Goal: Task Accomplishment & Management: Complete application form

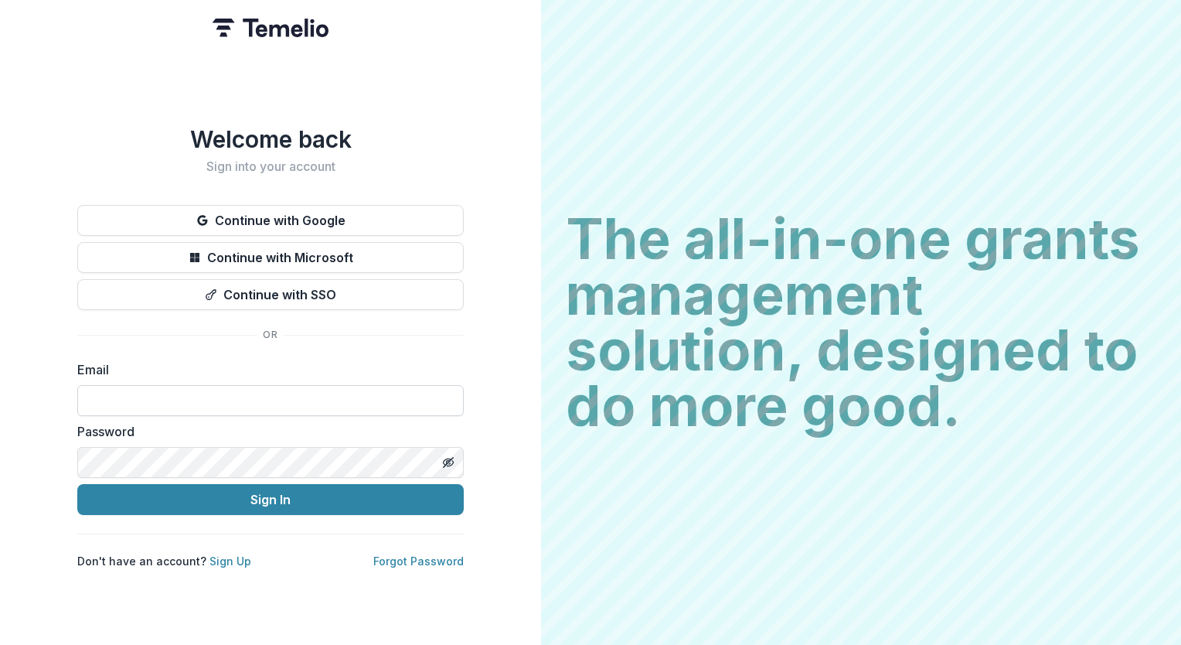
click at [127, 395] on input at bounding box center [270, 400] width 387 height 31
click at [227, 559] on link "Sign Up" at bounding box center [231, 560] width 42 height 13
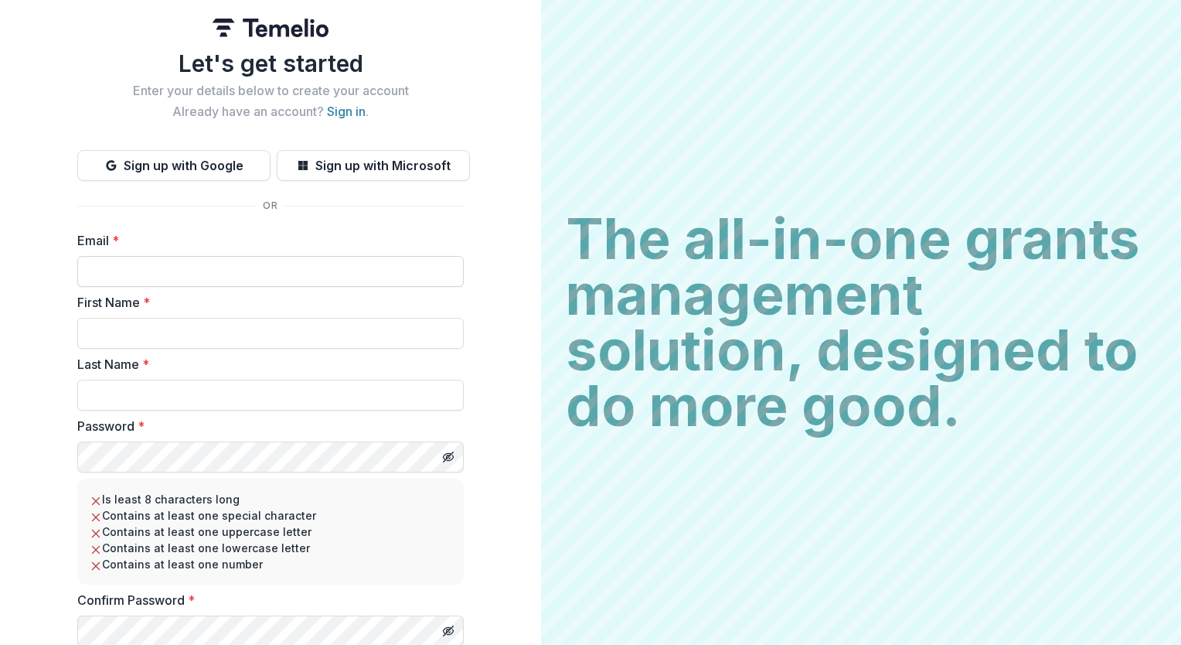
click at [121, 285] on input "Email *" at bounding box center [270, 271] width 387 height 31
type input "**********"
type input "*****"
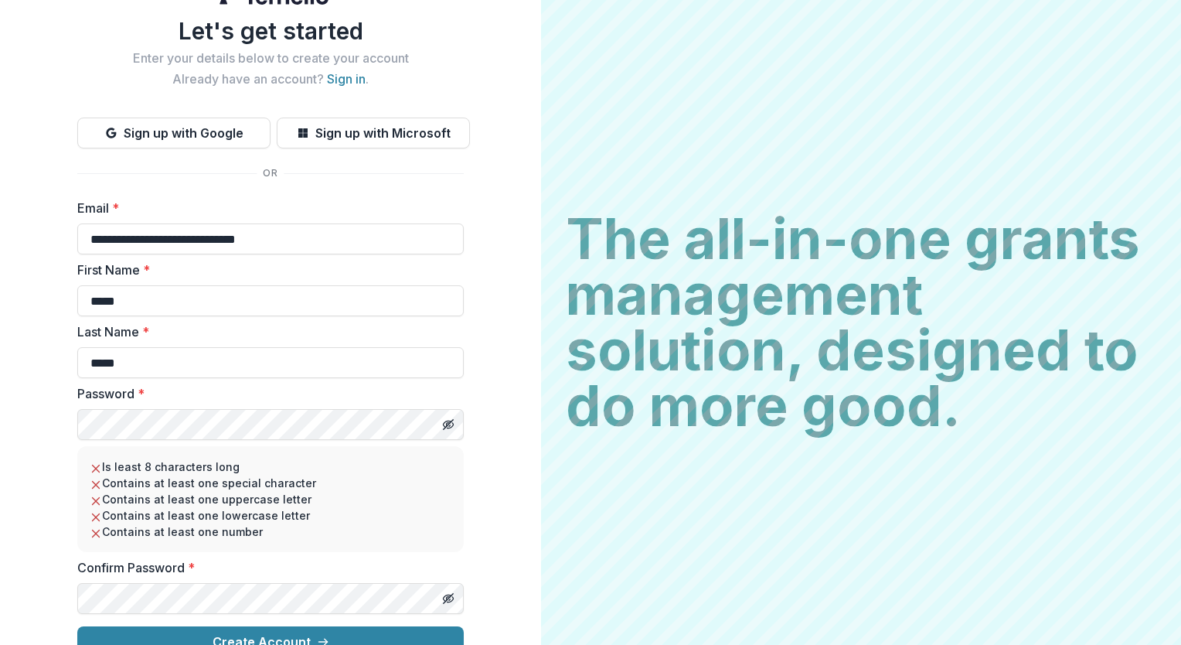
scroll to position [56, 0]
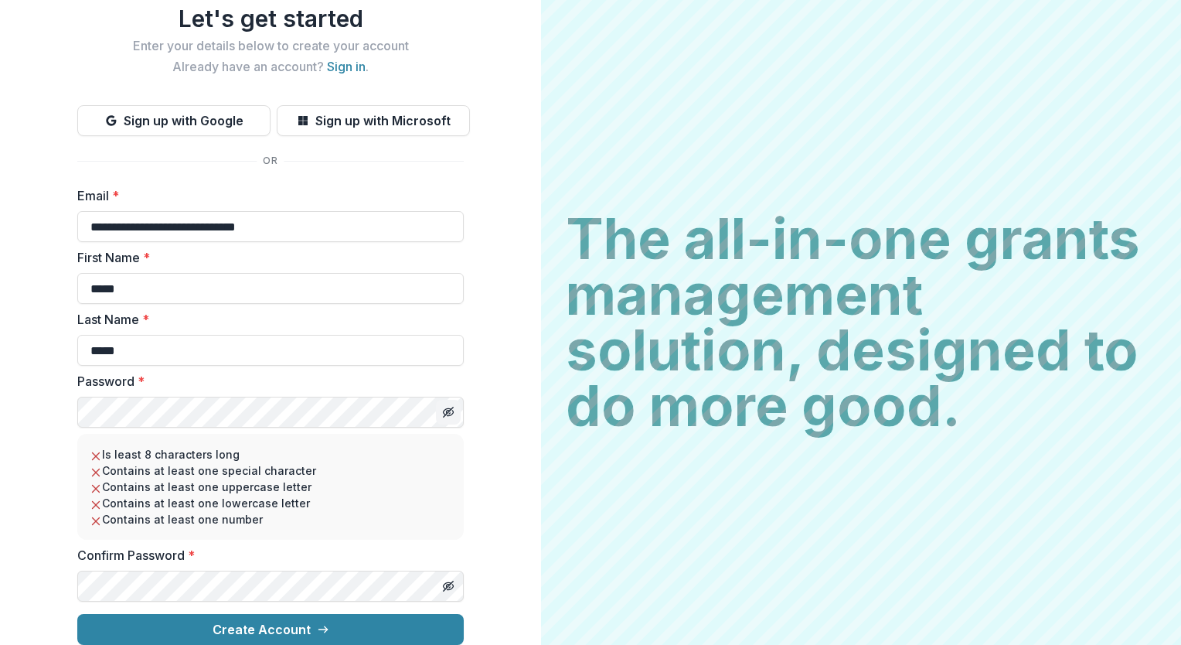
click at [448, 407] on line "Toggle password visibility" at bounding box center [448, 411] width 9 height 9
click at [448, 411] on circle "Toggle password visibility" at bounding box center [449, 413] width 4 height 4
click at [339, 562] on div "Confirm Password *" at bounding box center [270, 574] width 387 height 56
click at [504, 585] on div "**********" at bounding box center [270, 300] width 541 height 690
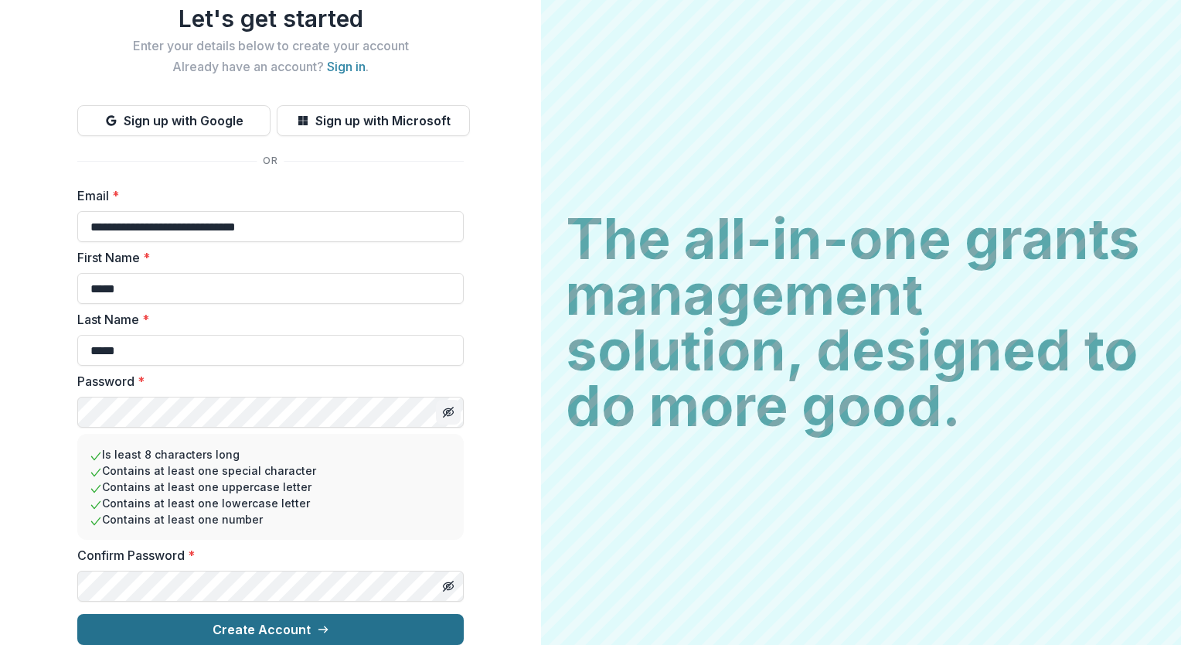
click at [305, 625] on button "Create Account" at bounding box center [270, 629] width 387 height 31
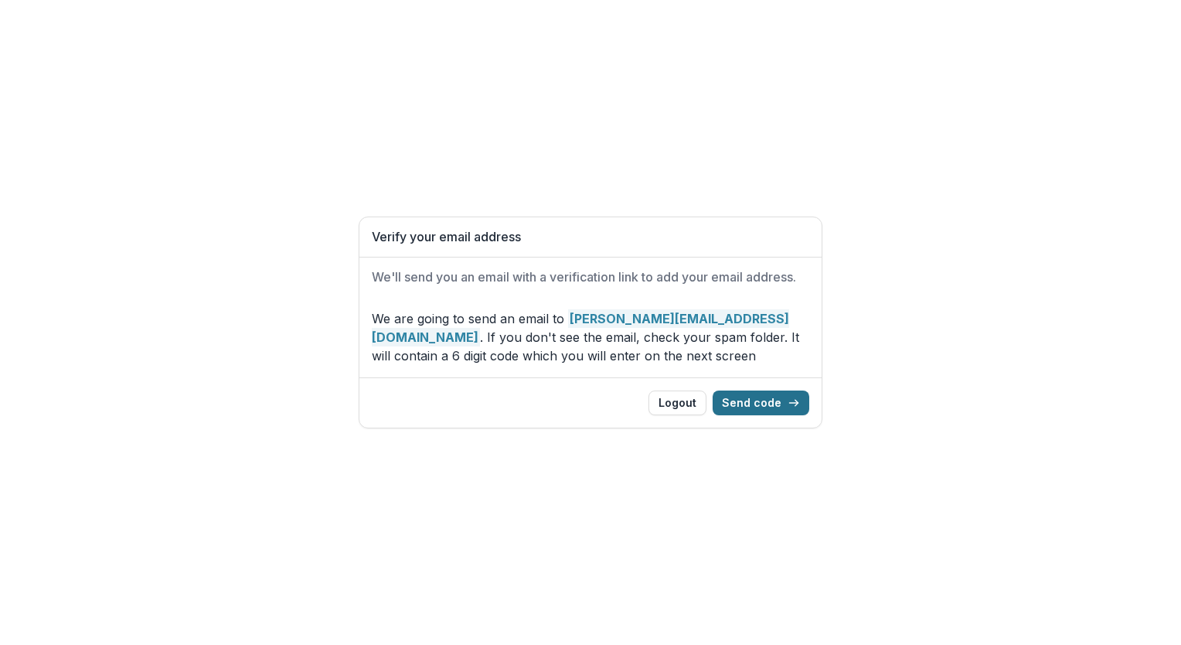
click at [748, 405] on button "Send code" at bounding box center [761, 402] width 97 height 25
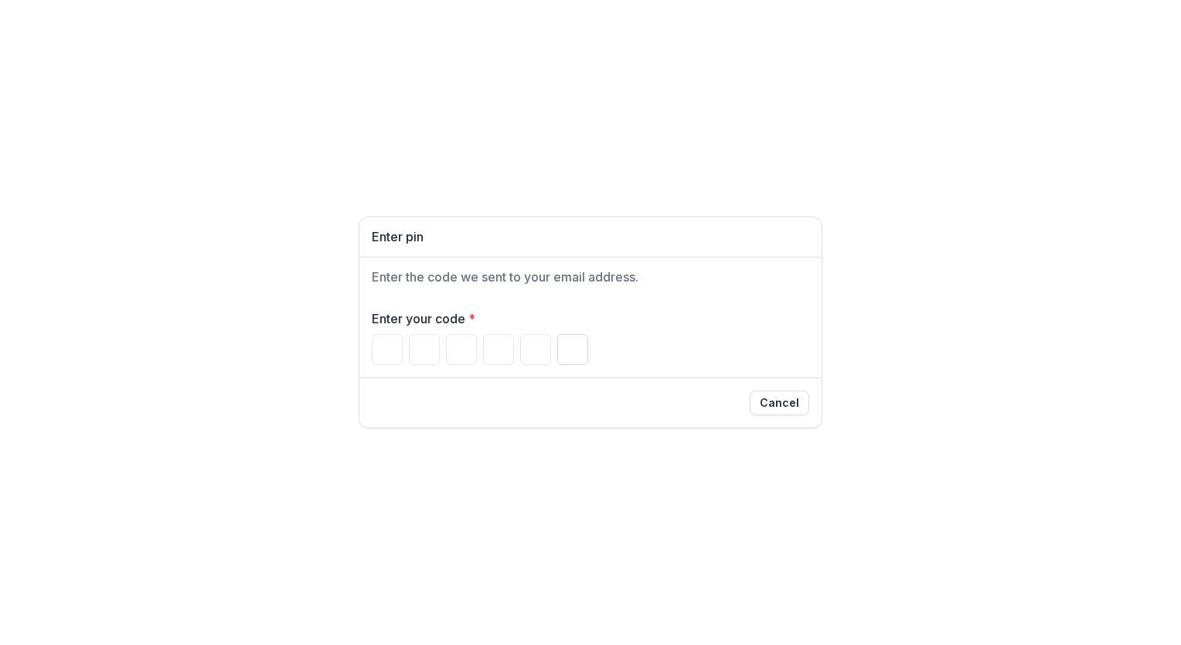
paste input "******"
type input "*"
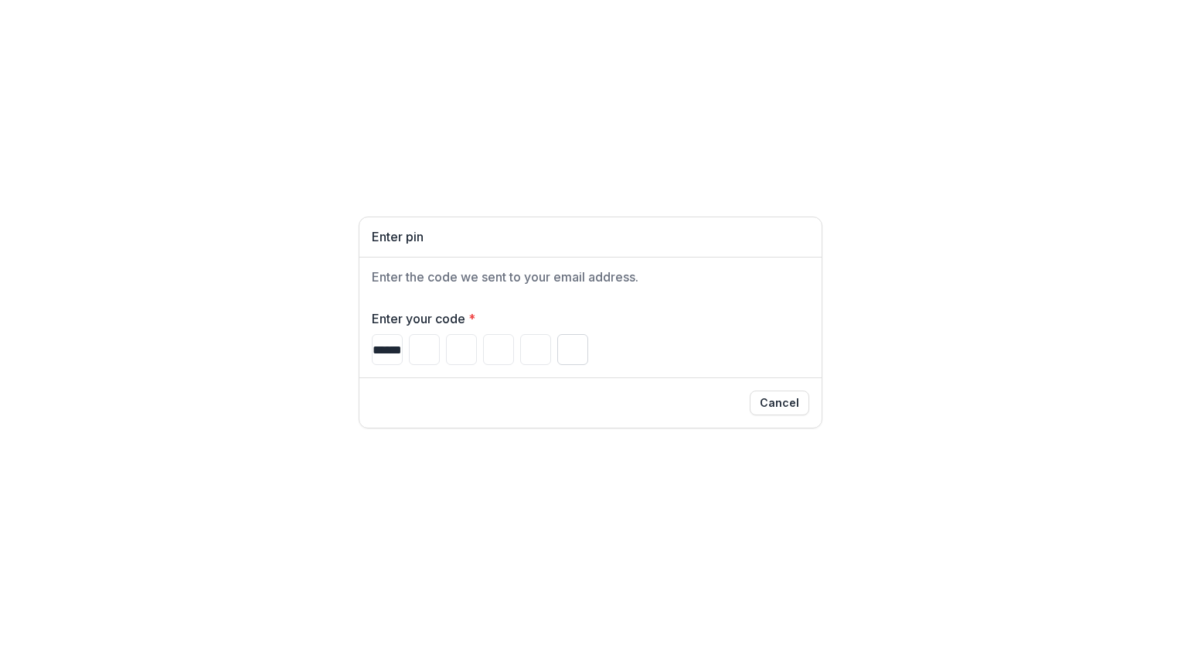
type input "*"
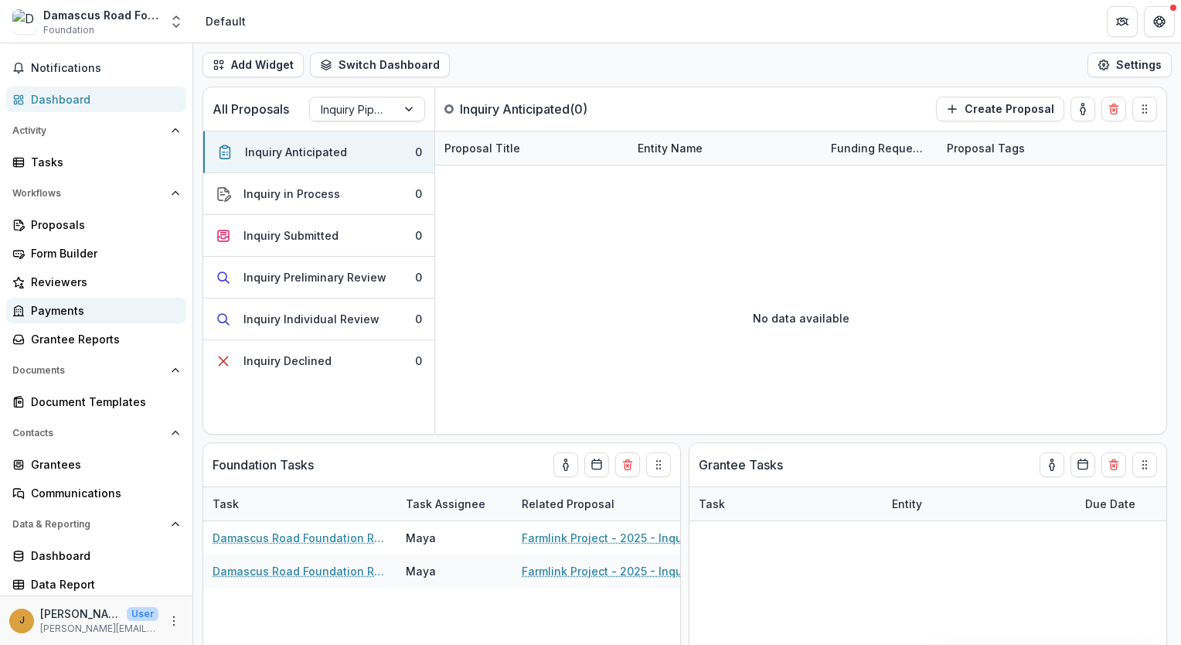
scroll to position [66, 0]
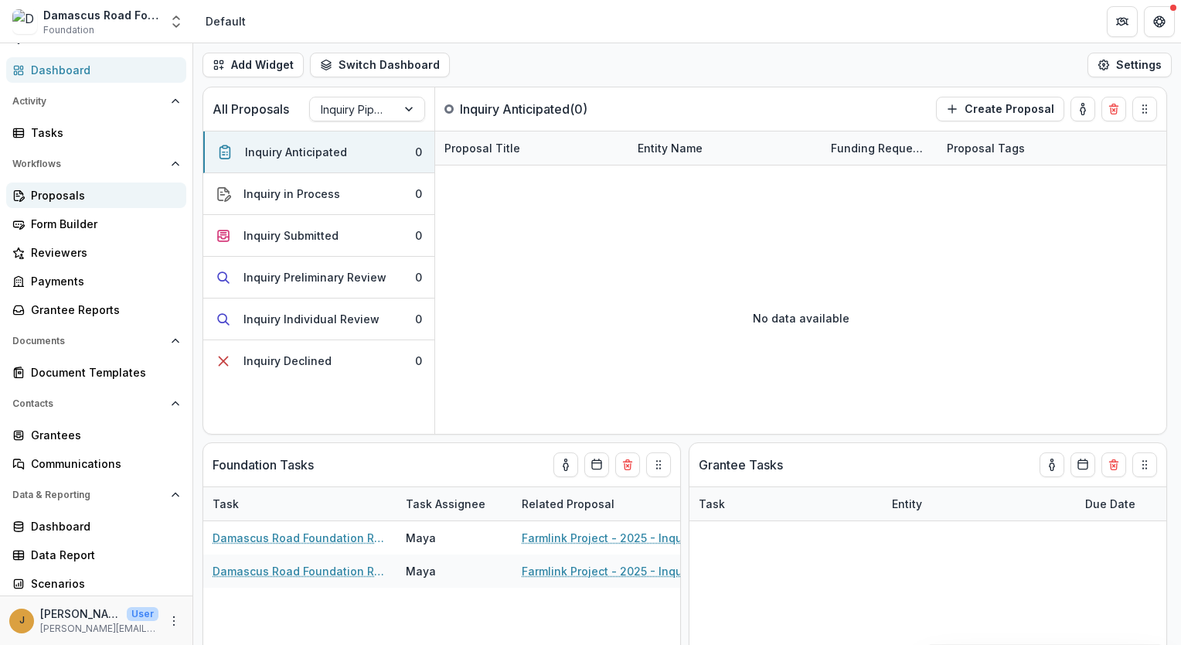
click at [48, 191] on div "Proposals" at bounding box center [102, 195] width 143 height 16
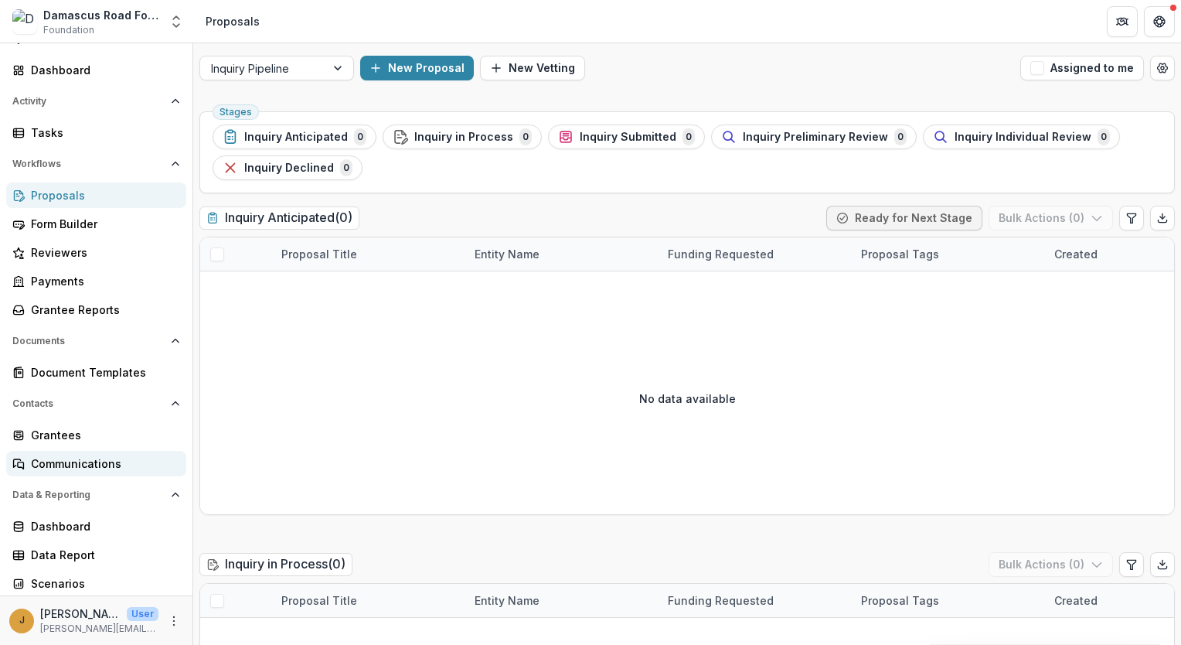
click at [73, 455] on div "Communications" at bounding box center [102, 463] width 143 height 16
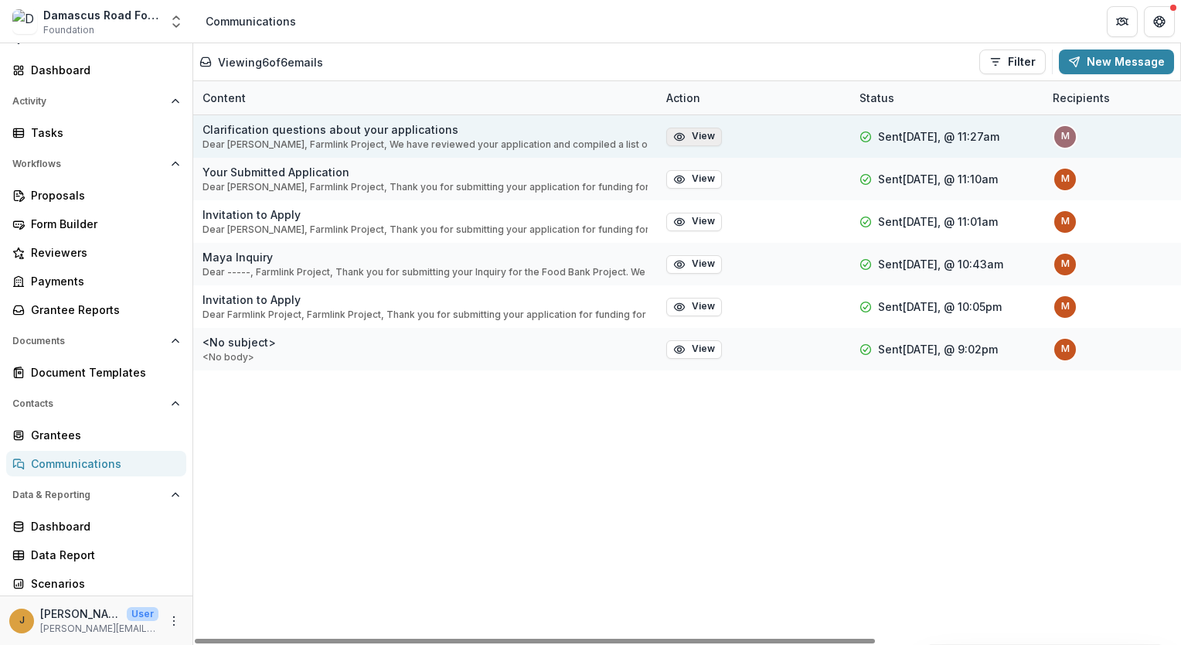
click at [704, 138] on button "View" at bounding box center [694, 137] width 56 height 19
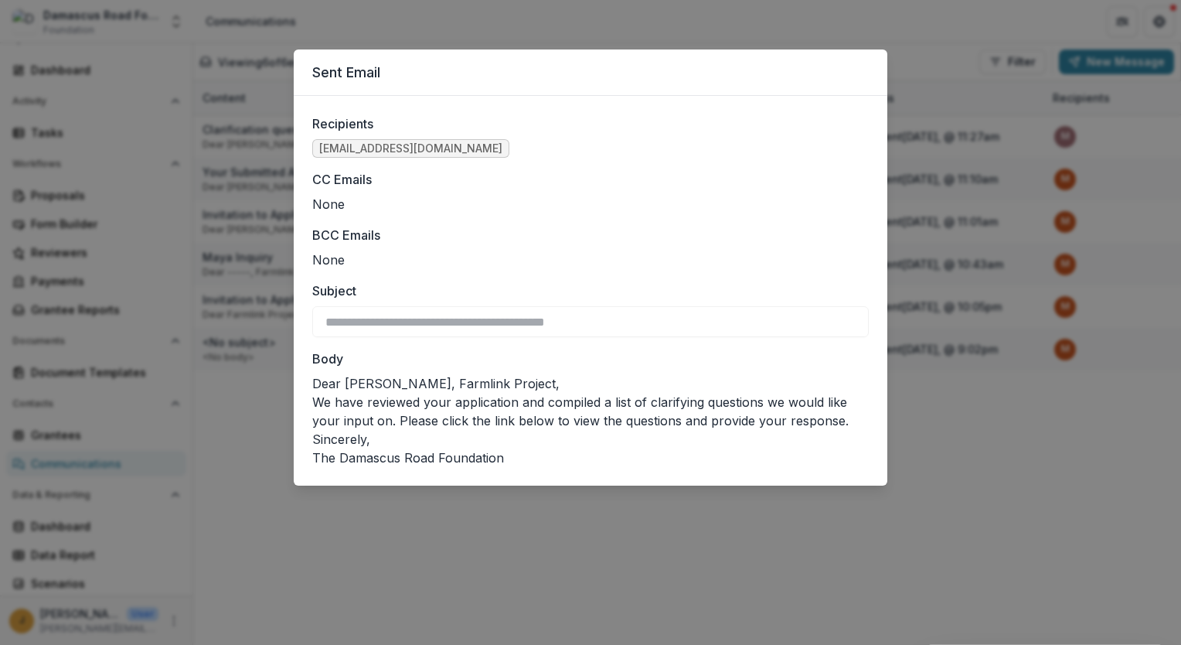
click at [1058, 496] on div "**********" at bounding box center [590, 322] width 1181 height 645
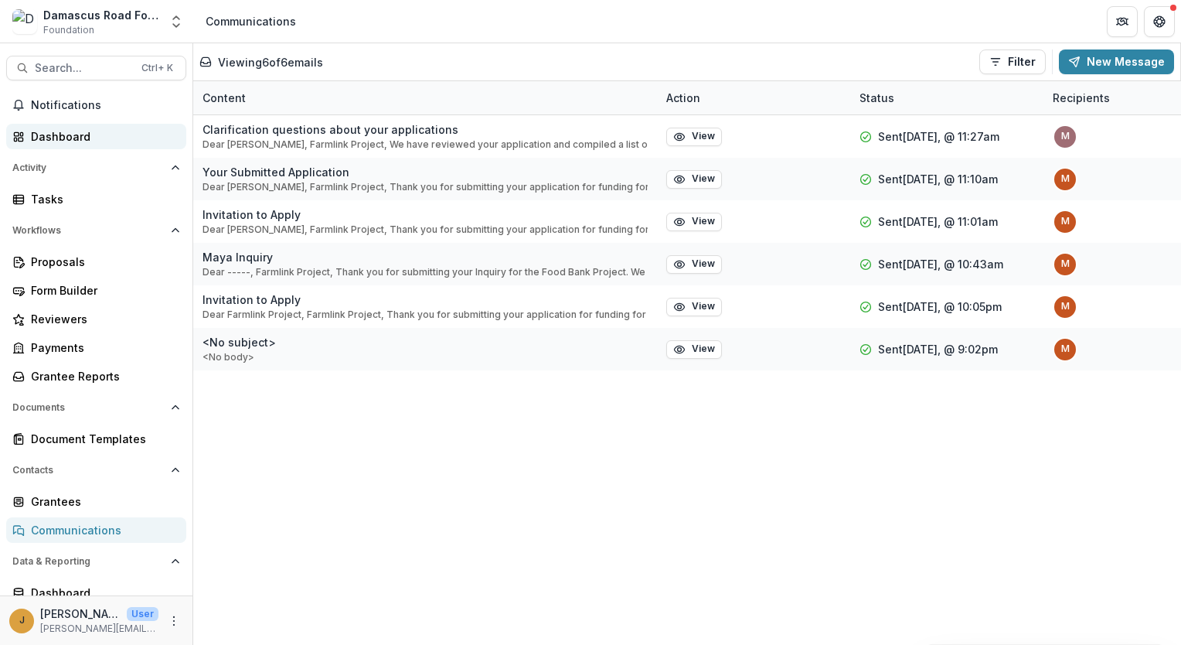
click at [59, 141] on div "Dashboard" at bounding box center [102, 136] width 143 height 16
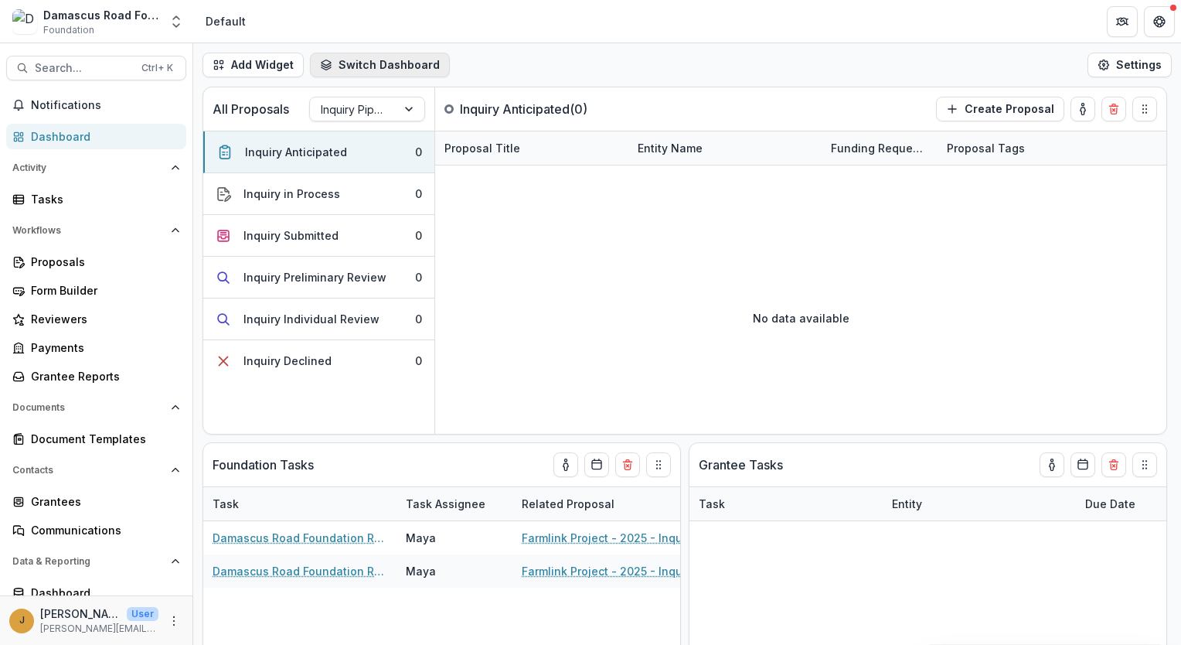
click at [374, 63] on button "Switch Dashboard" at bounding box center [380, 65] width 140 height 25
click at [561, 67] on div "Add Widget Switch Dashboard Default New Dashboard Settings" at bounding box center [687, 64] width 988 height 43
click at [1153, 74] on button "Settings" at bounding box center [1130, 65] width 84 height 25
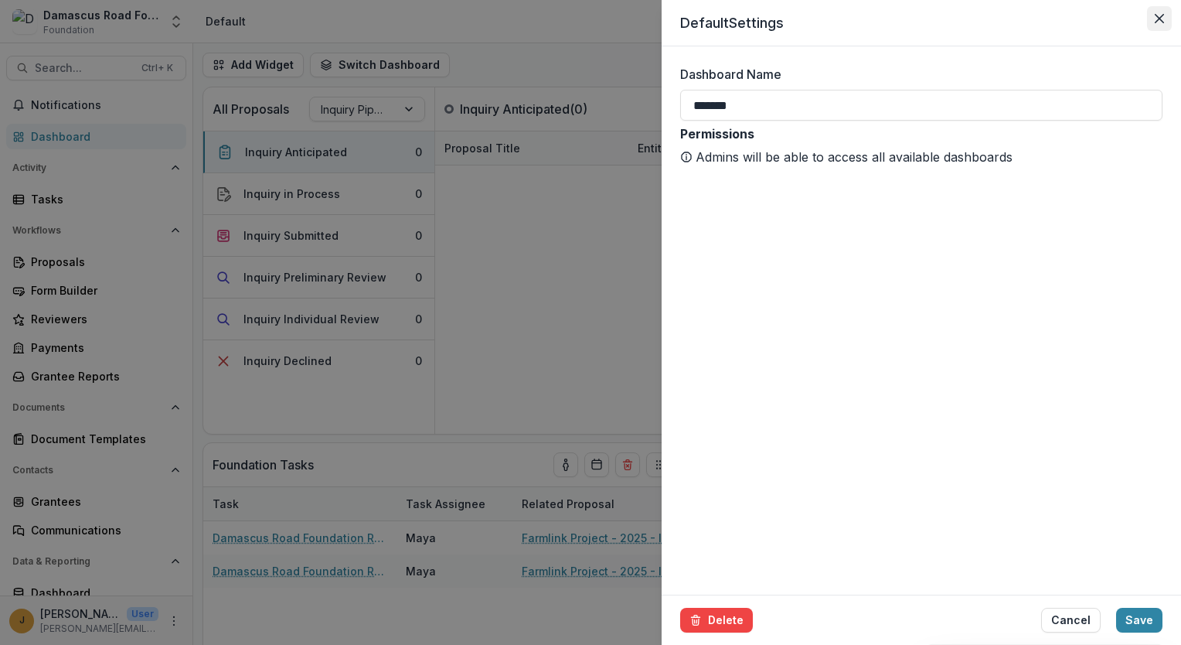
click at [1166, 15] on button "Close" at bounding box center [1159, 18] width 25 height 25
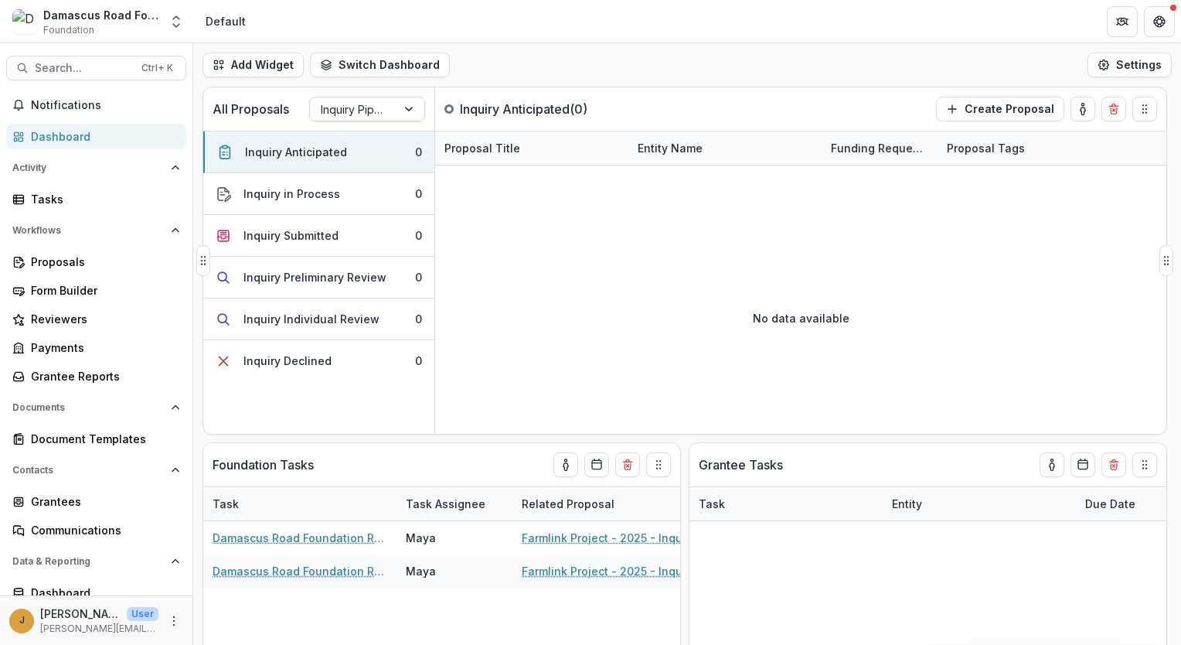
click at [356, 115] on div at bounding box center [353, 109] width 65 height 19
click at [347, 186] on div "Application Pipeline" at bounding box center [367, 175] width 108 height 40
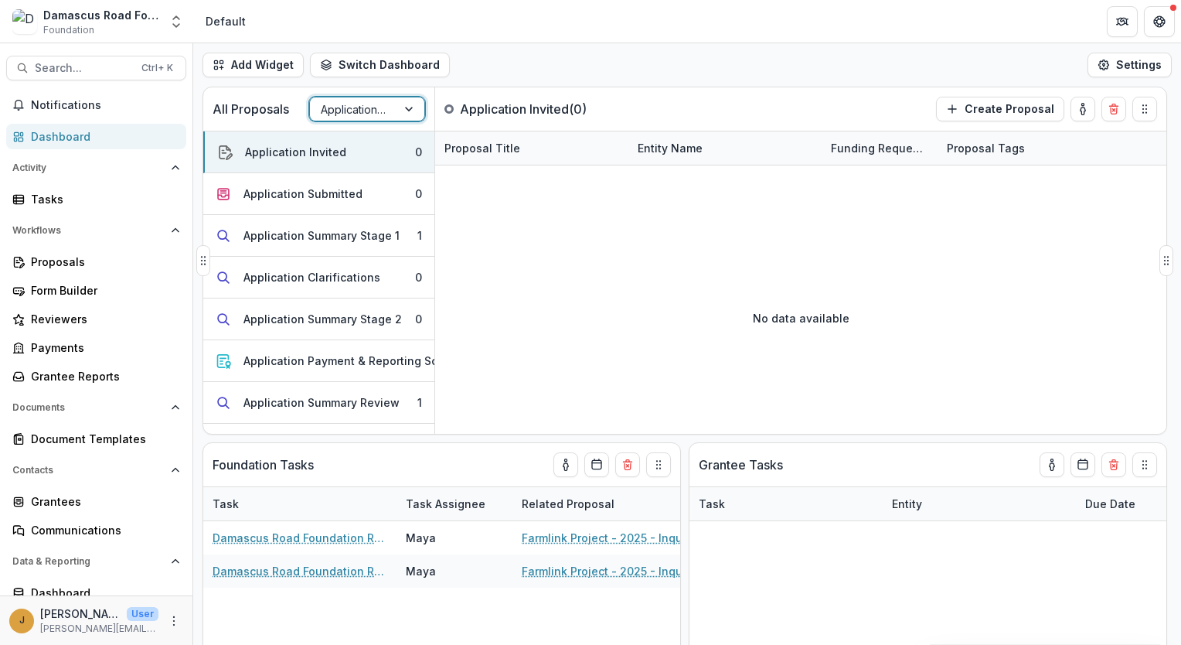
click at [365, 104] on div at bounding box center [353, 109] width 65 height 19
click at [339, 141] on div "Inquiry Pipeline" at bounding box center [367, 143] width 108 height 24
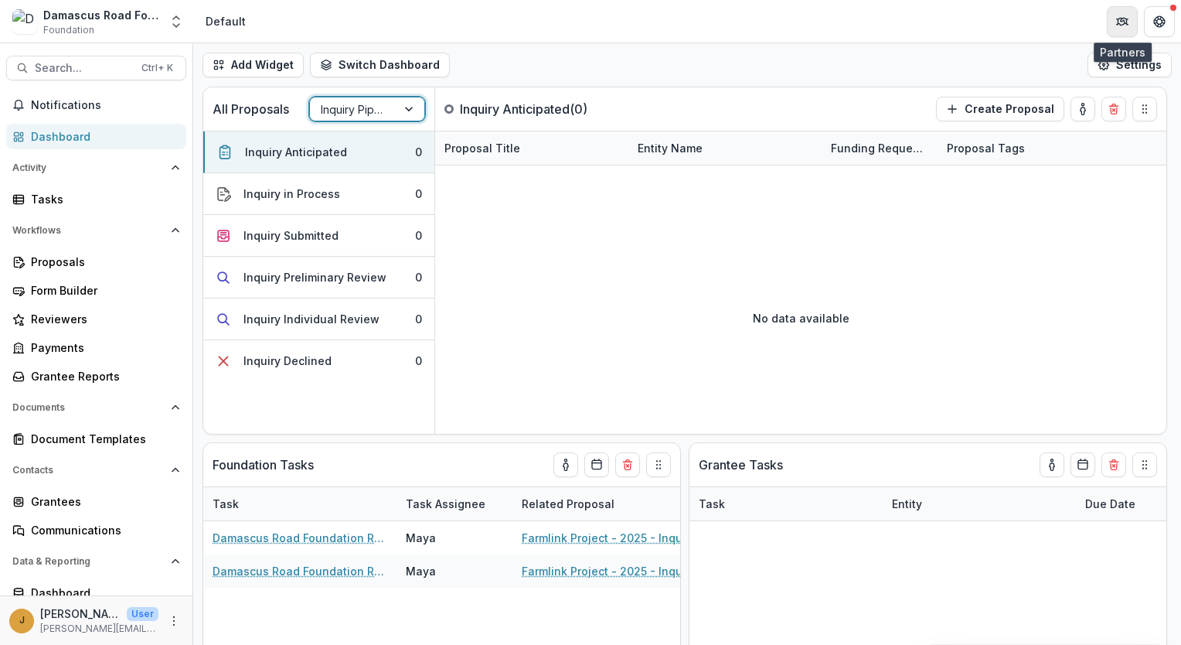
click at [1125, 24] on icon "Partners" at bounding box center [1122, 21] width 12 height 12
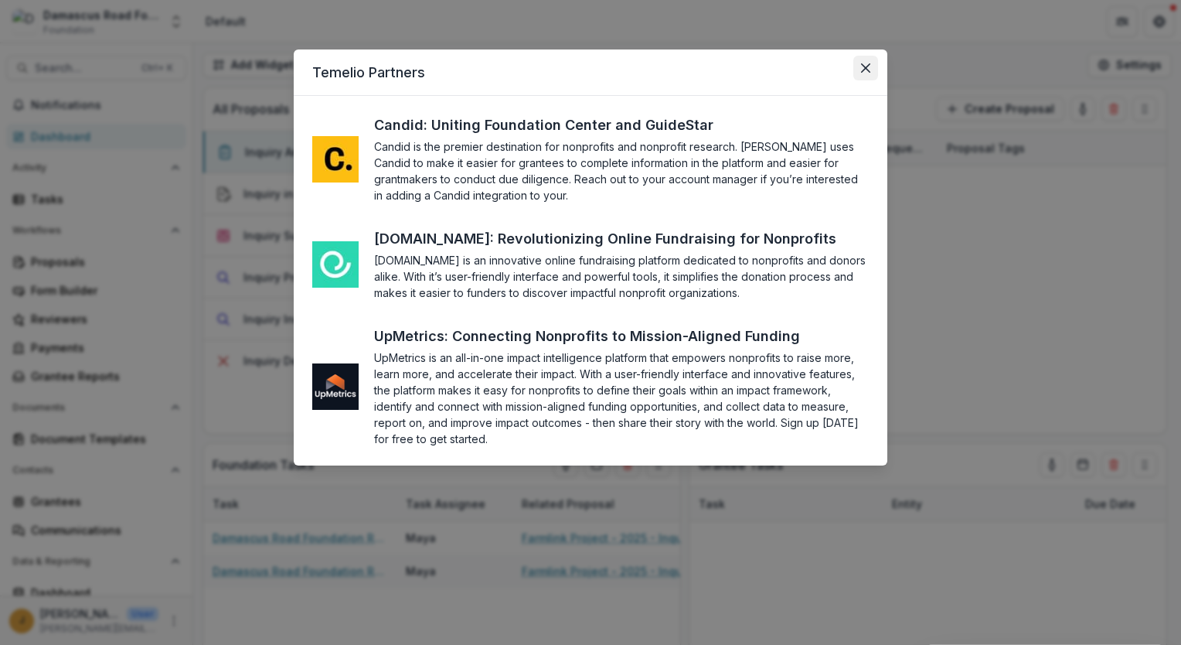
click at [869, 69] on icon "Close" at bounding box center [865, 67] width 9 height 9
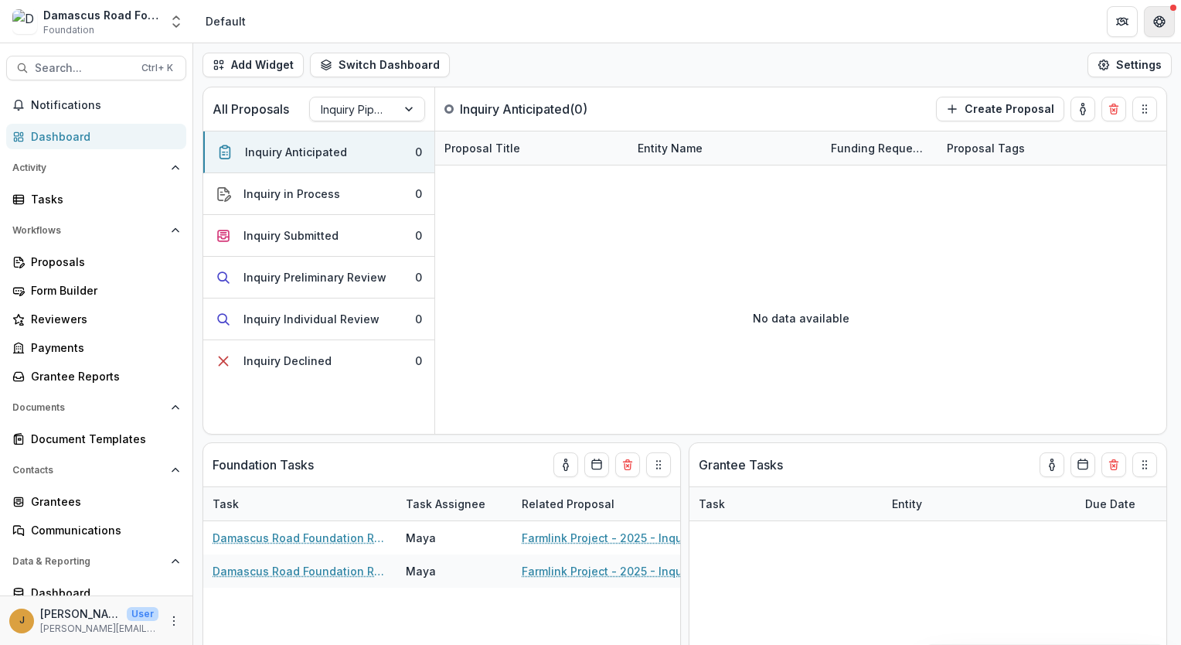
click at [1162, 16] on icon "Get Help" at bounding box center [1162, 17] width 3 height 3
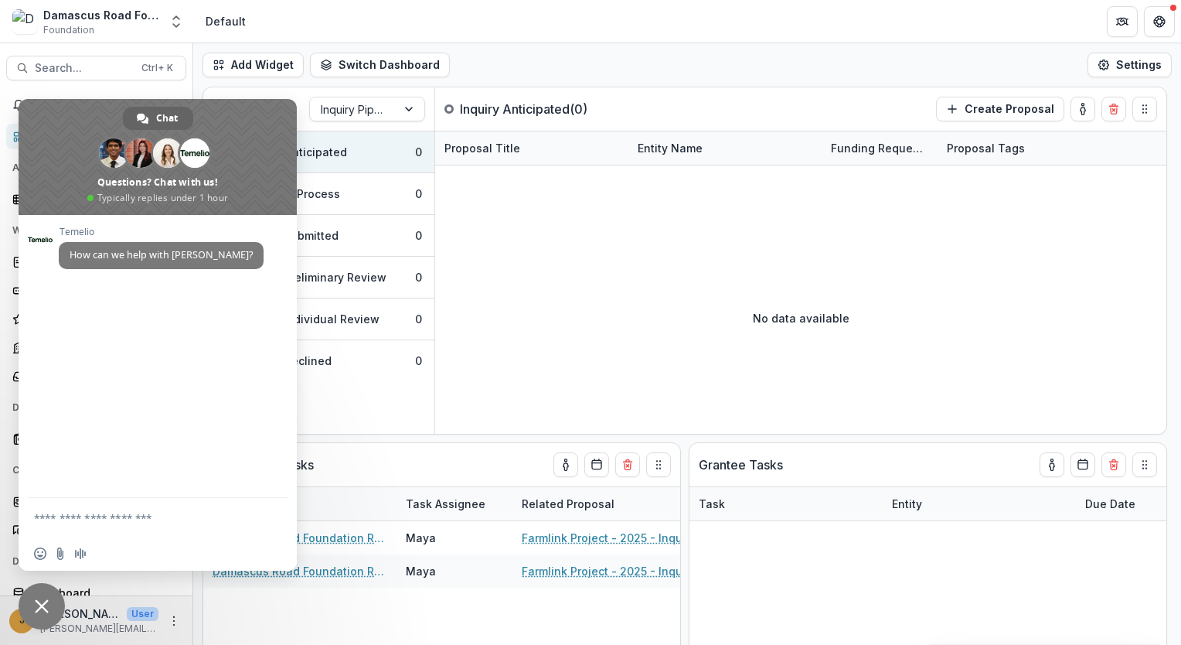
click at [29, 600] on span "Close chat" at bounding box center [42, 606] width 46 height 46
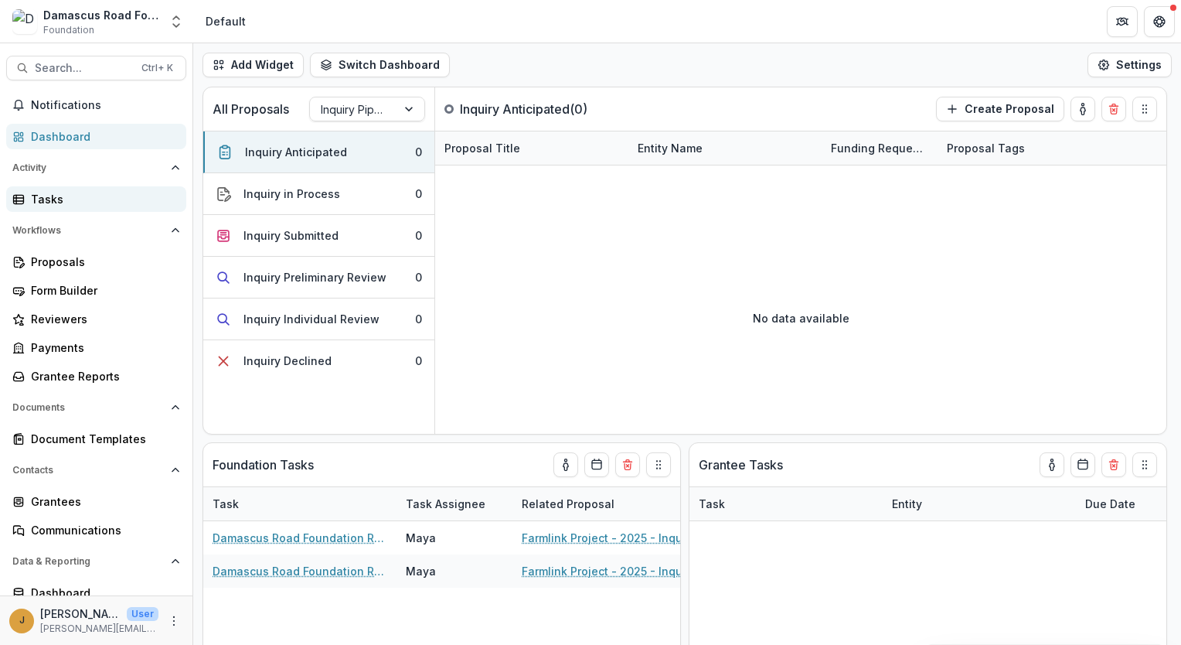
click at [76, 205] on div "Tasks" at bounding box center [102, 199] width 143 height 16
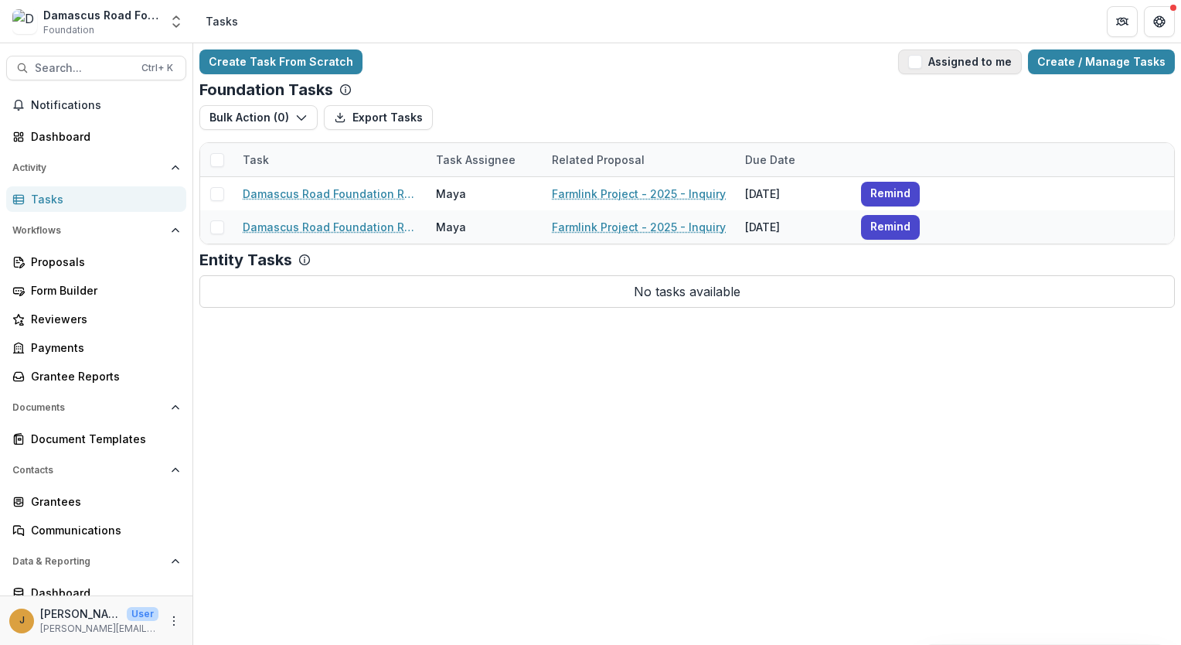
click at [986, 64] on button "Assigned to me" at bounding box center [960, 61] width 124 height 25
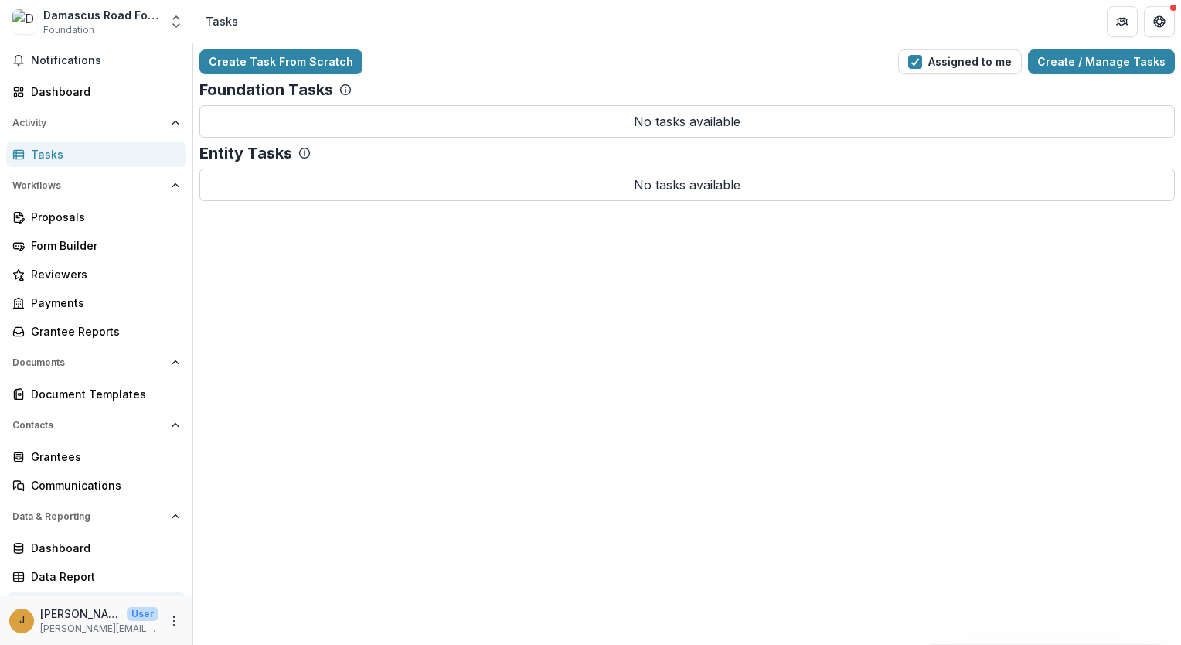
scroll to position [66, 0]
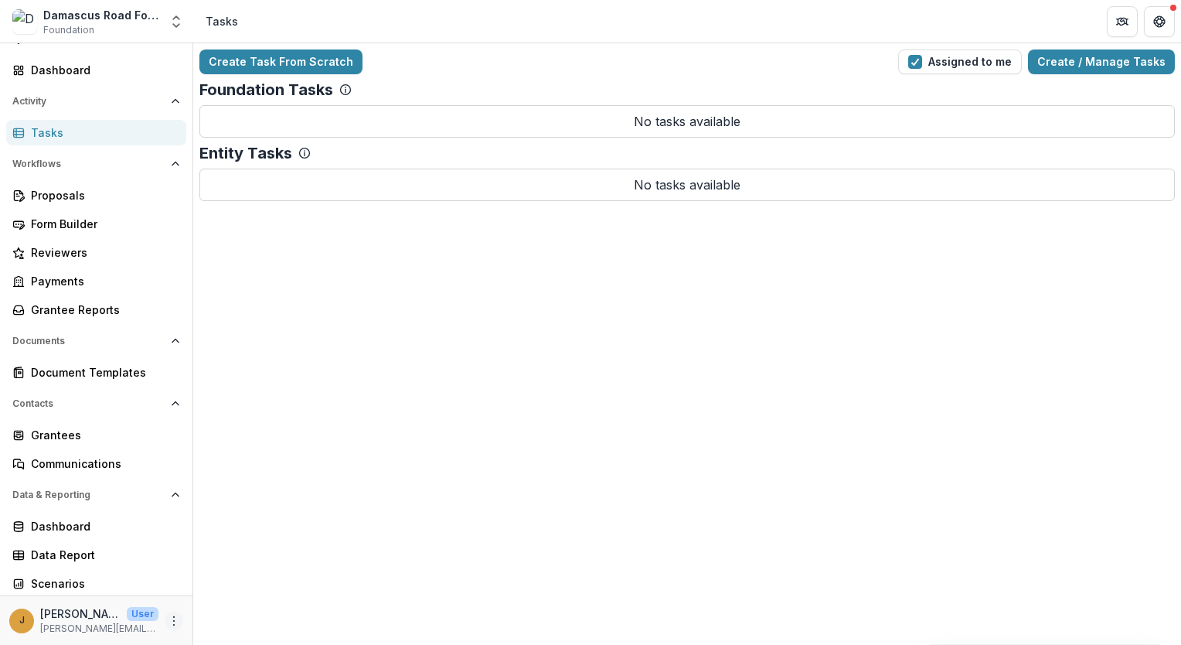
click at [170, 625] on icon "More" at bounding box center [174, 621] width 12 height 12
click at [226, 593] on link "User Settings" at bounding box center [271, 588] width 165 height 26
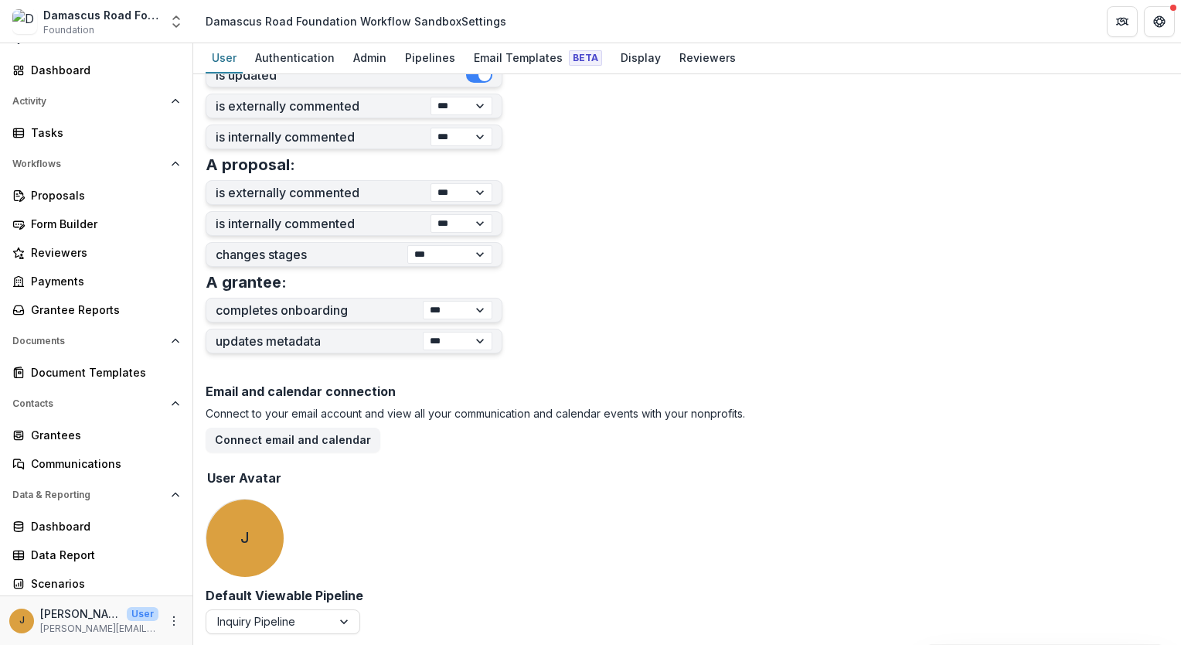
scroll to position [453, 0]
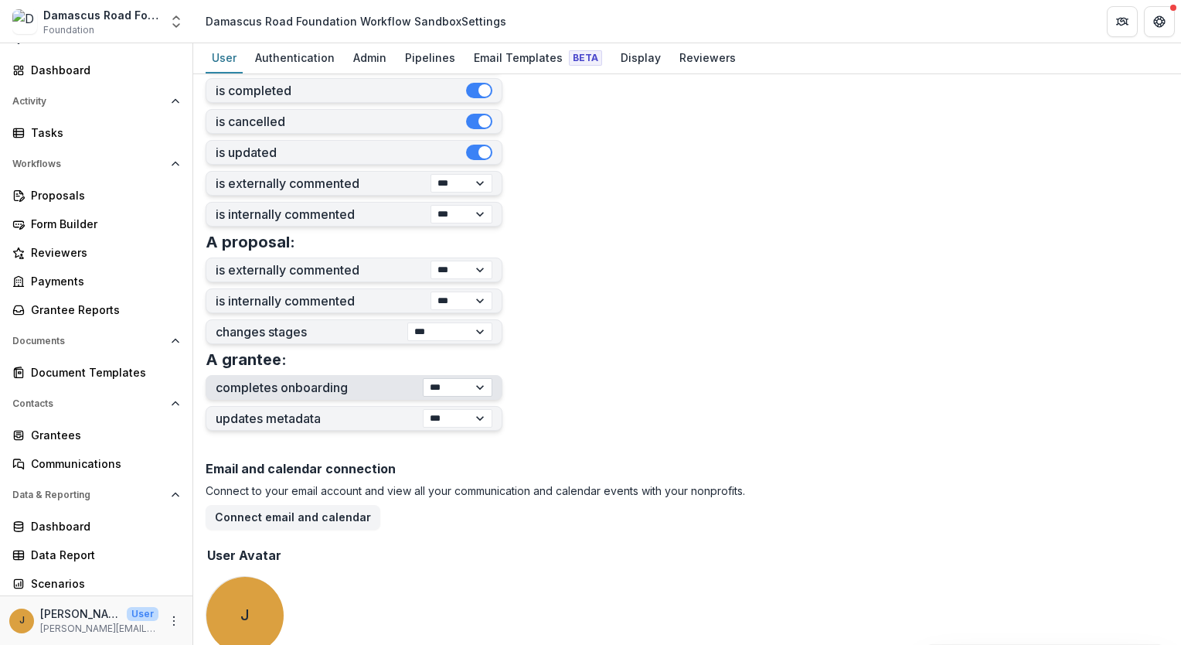
click at [472, 385] on select "**********" at bounding box center [458, 387] width 70 height 19
click at [597, 391] on form "**********" at bounding box center [687, 173] width 963 height 1078
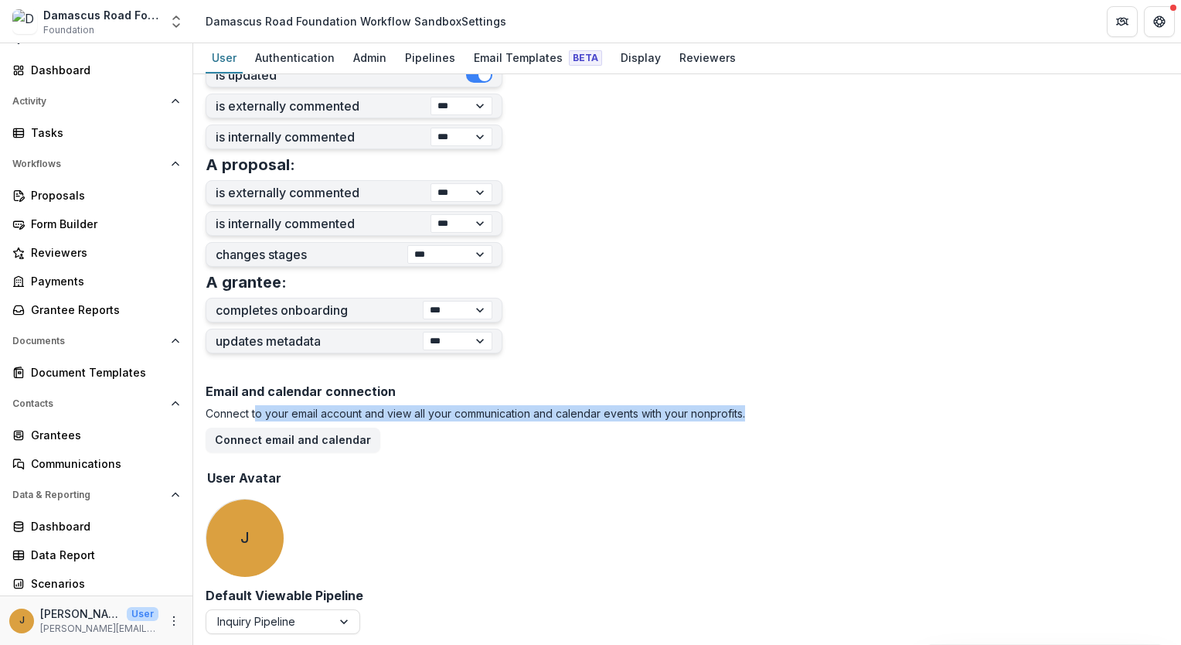
drag, startPoint x: 254, startPoint y: 413, endPoint x: 760, endPoint y: 415, distance: 505.6
click at [760, 415] on p "Connect to your email account and view all your communication and calendar even…" at bounding box center [687, 413] width 963 height 16
drag, startPoint x: 760, startPoint y: 415, endPoint x: 776, endPoint y: 415, distance: 16.2
click at [760, 415] on p "Connect to your email account and view all your communication and calendar even…" at bounding box center [687, 413] width 963 height 16
click at [823, 415] on p "Connect to your email account and view all your communication and calendar even…" at bounding box center [687, 413] width 963 height 16
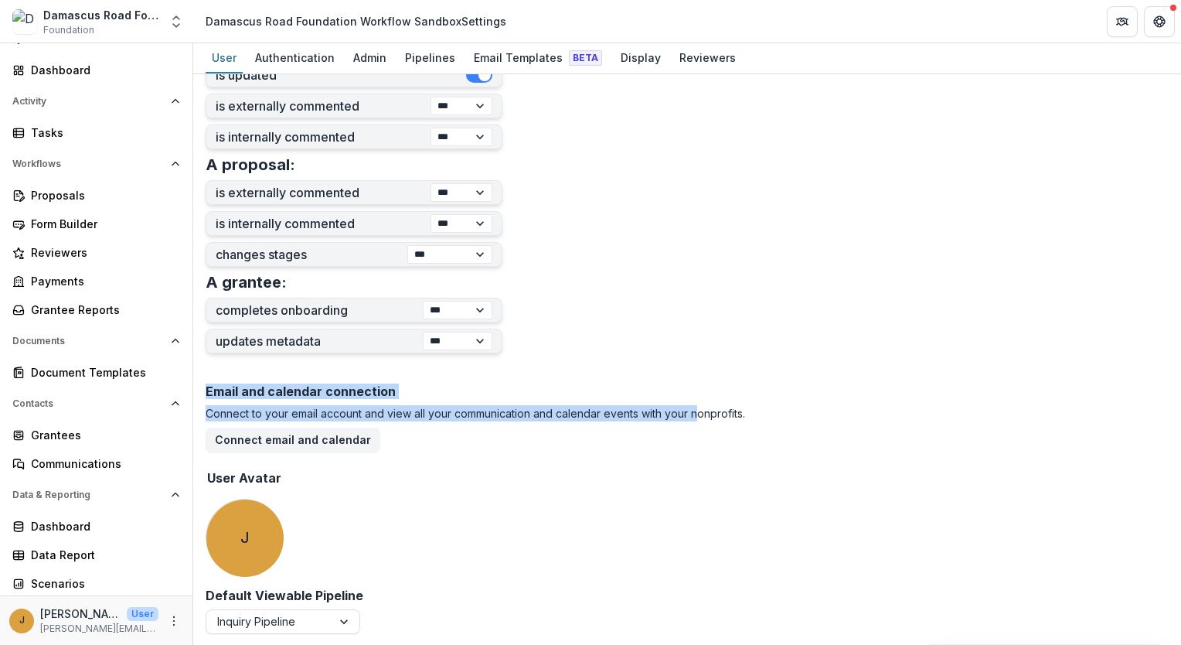
drag, startPoint x: 209, startPoint y: 391, endPoint x: 697, endPoint y: 468, distance: 494.7
click at [697, 468] on div "Email and calendar connection Connect to your email account and view all your c…" at bounding box center [687, 483] width 963 height 210
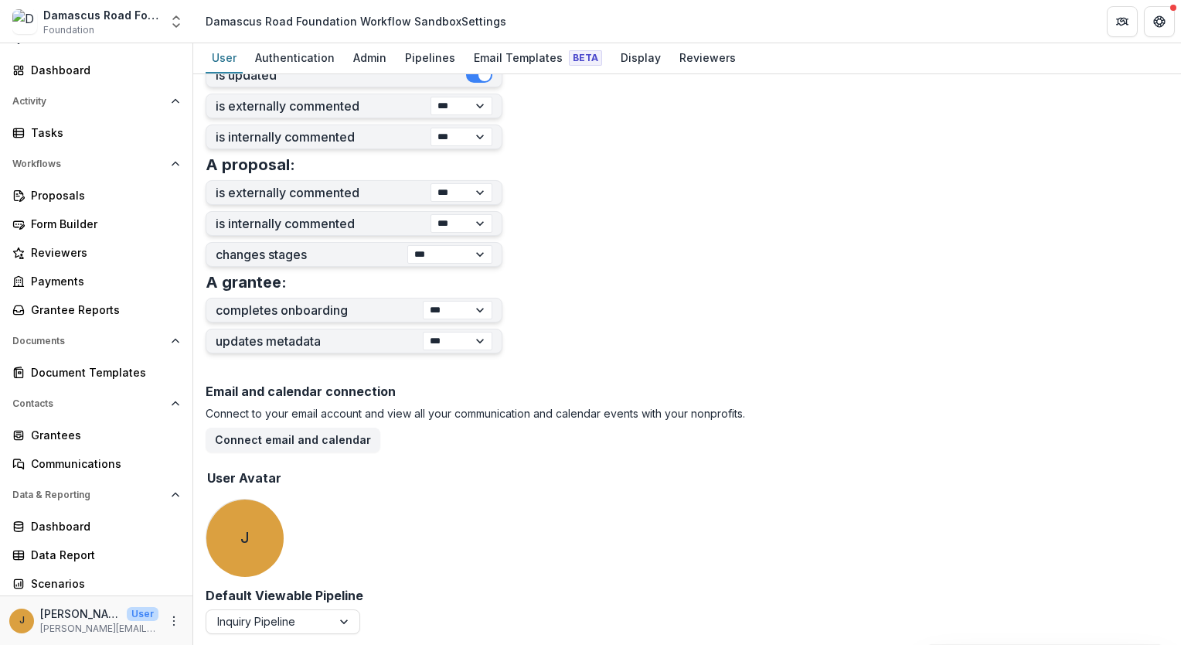
click at [725, 480] on div "Email and calendar connection Connect to your email account and view all your c…" at bounding box center [687, 483] width 963 height 210
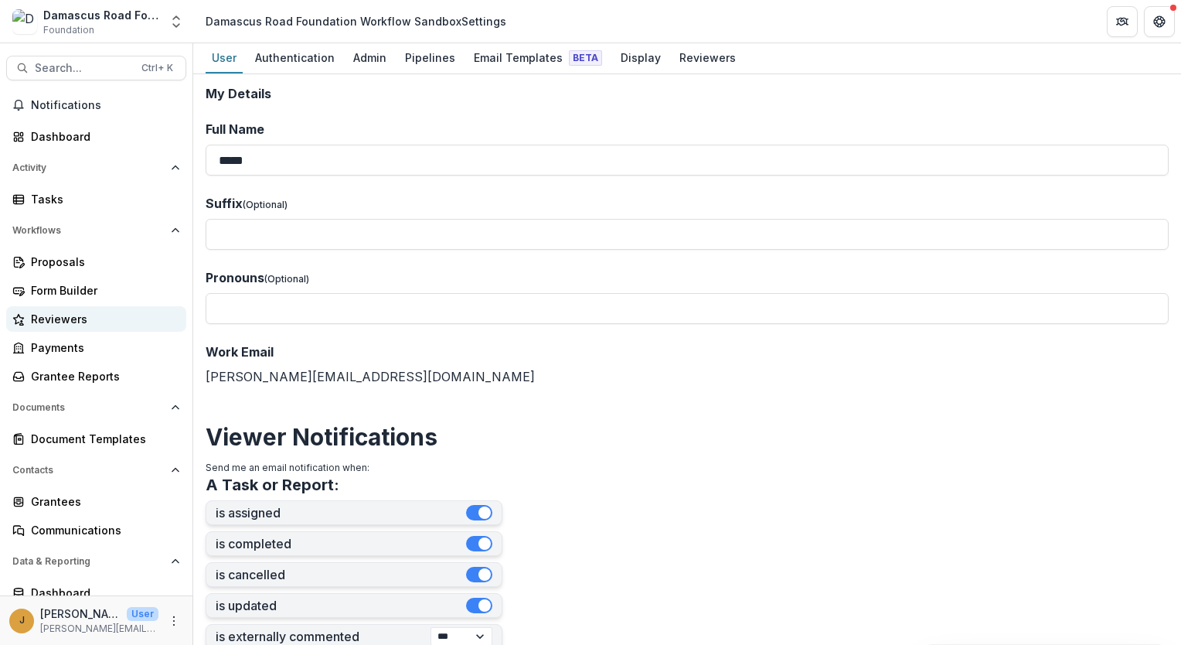
scroll to position [66, 0]
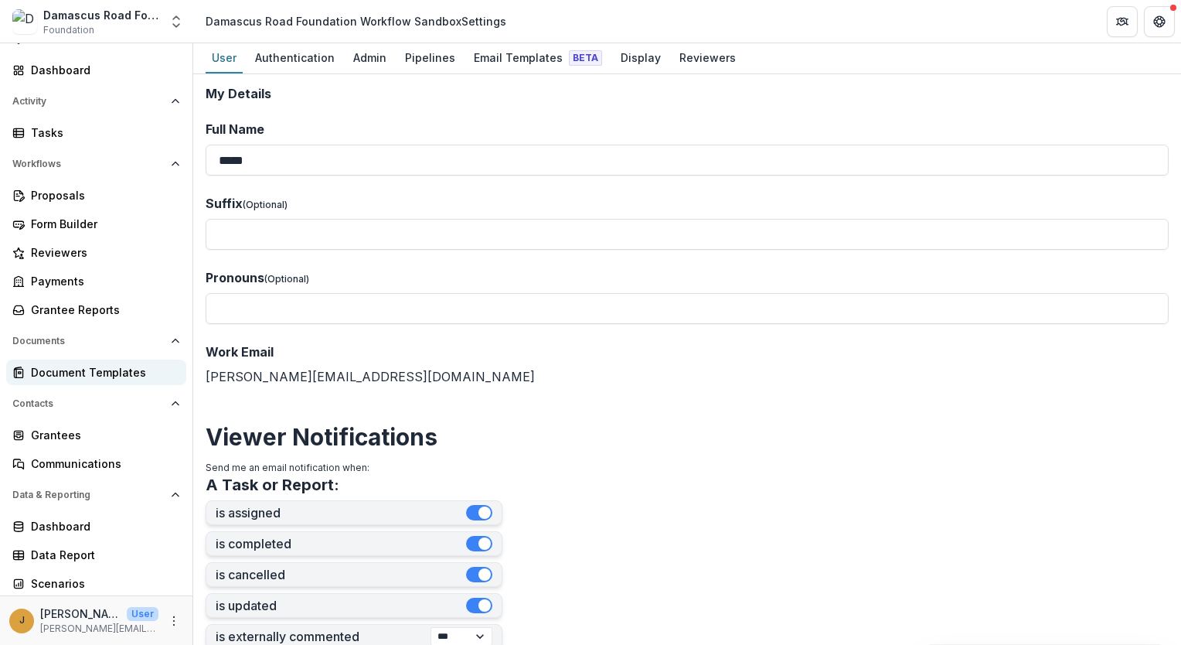
click at [71, 375] on div "Document Templates" at bounding box center [102, 372] width 143 height 16
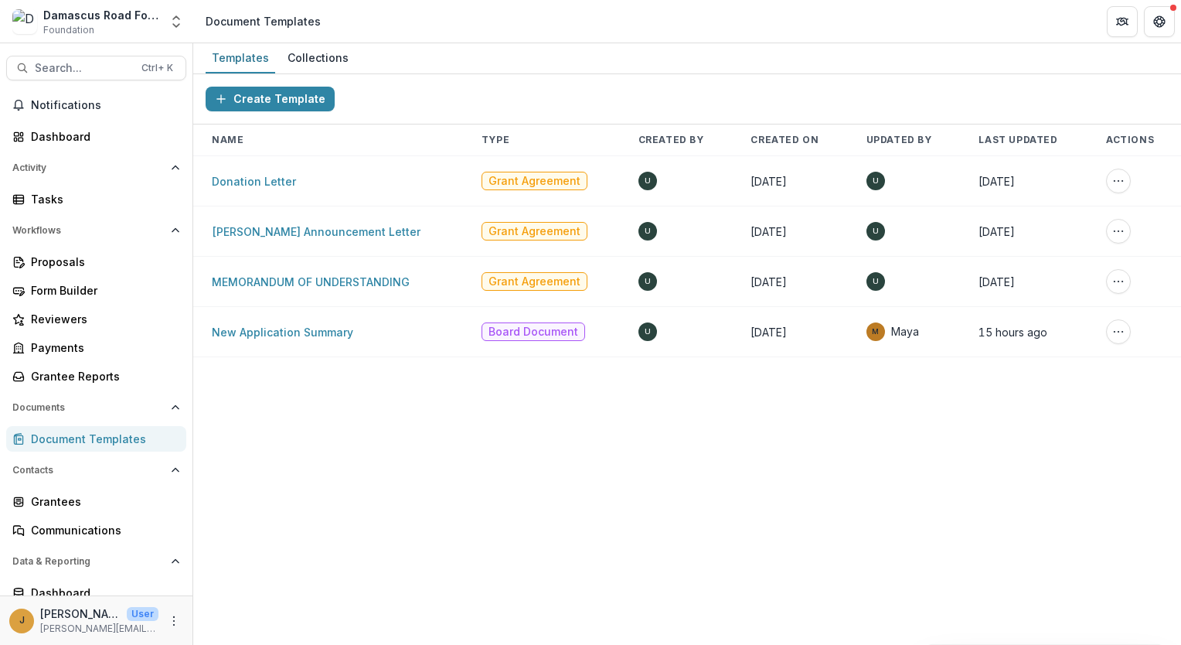
click at [73, 23] on span "Foundation" at bounding box center [68, 30] width 51 height 14
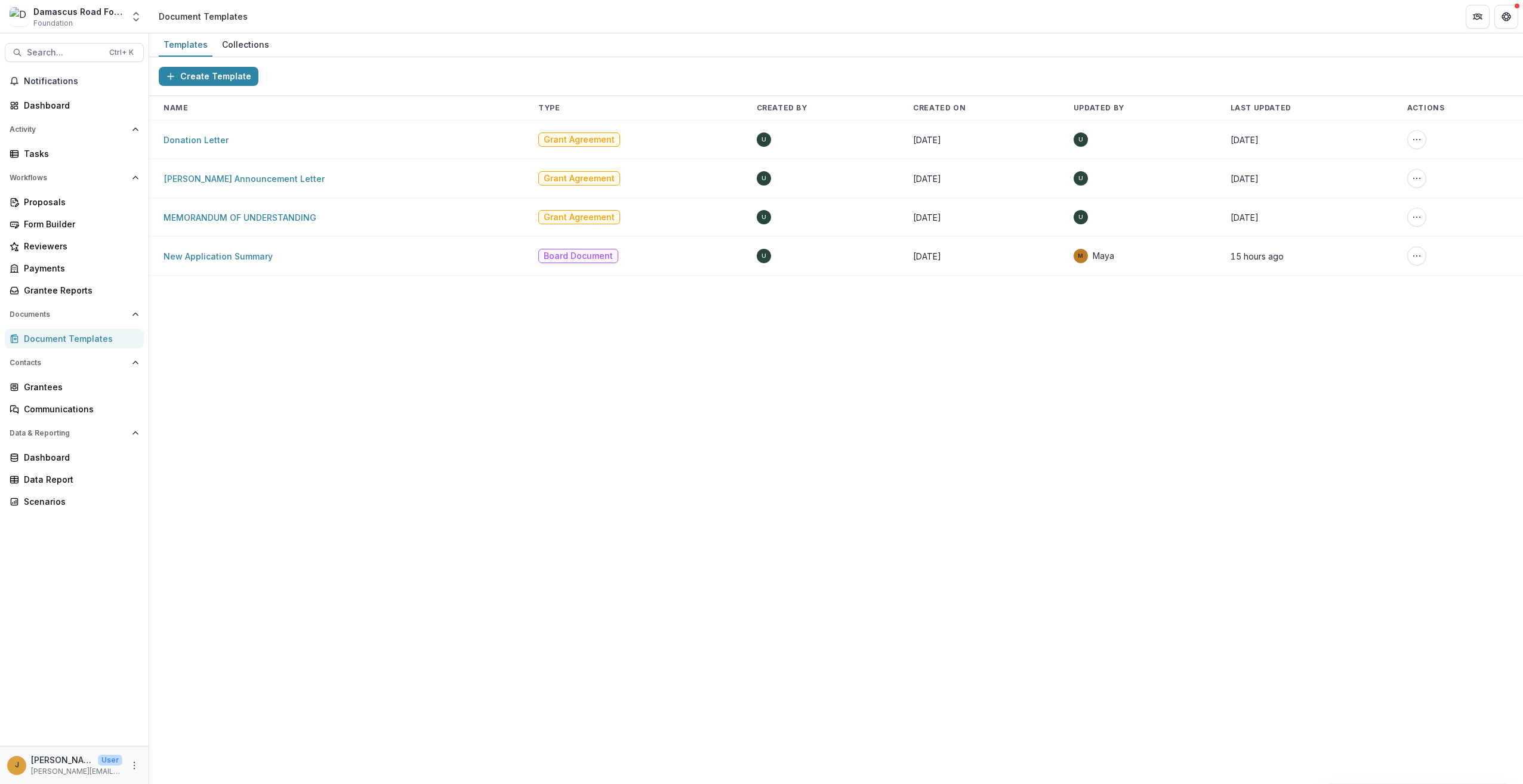
click at [62, 13] on div "Damascus Road Foundation Workflow Sandbox" at bounding box center [78, 12] width 90 height 12
click at [137, 13] on polyline "Open entity switcher" at bounding box center [136, 13] width 5 height 2
click at [52, 112] on link "Admin Settings" at bounding box center [86, 116] width 167 height 20
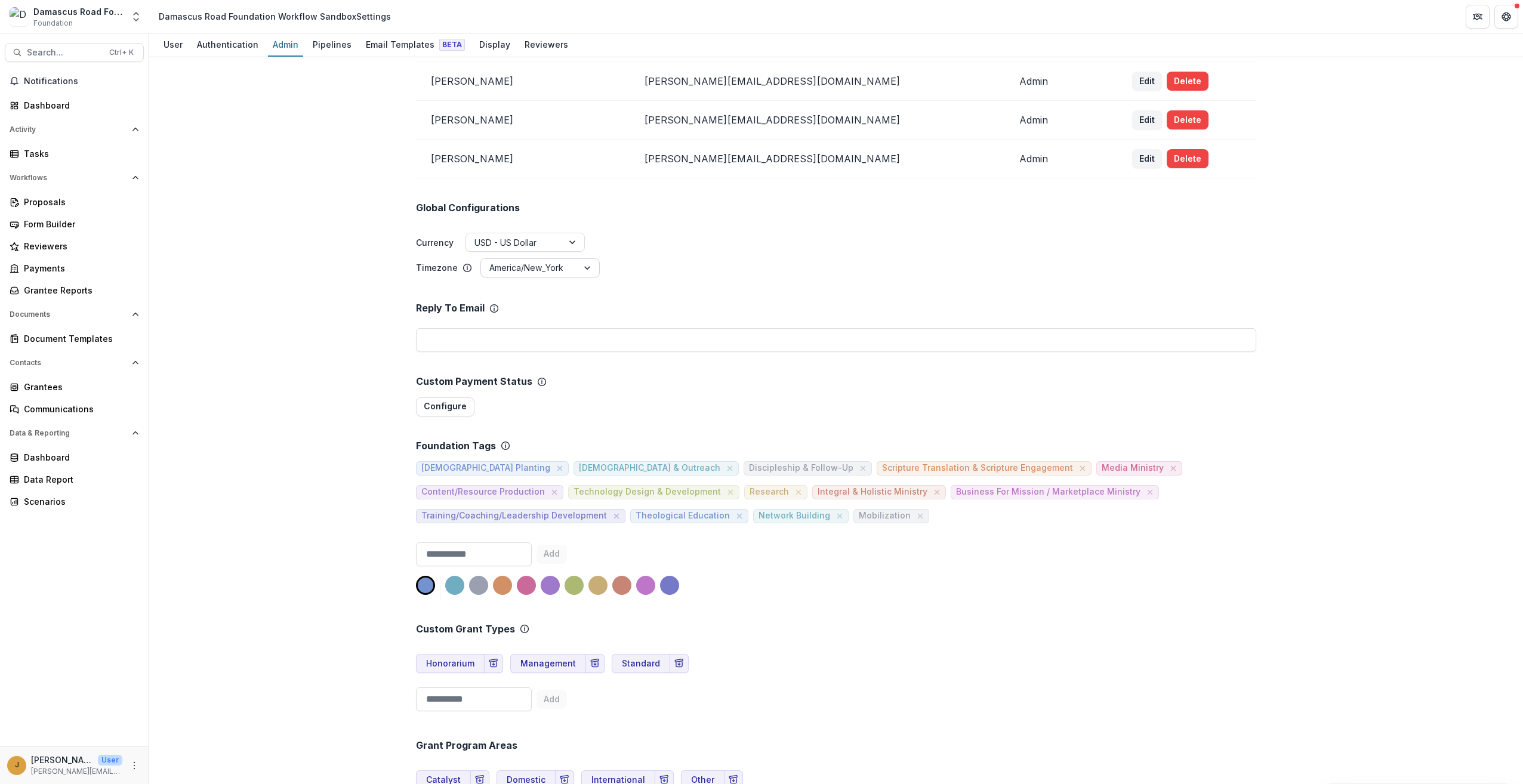
scroll to position [120, 0]
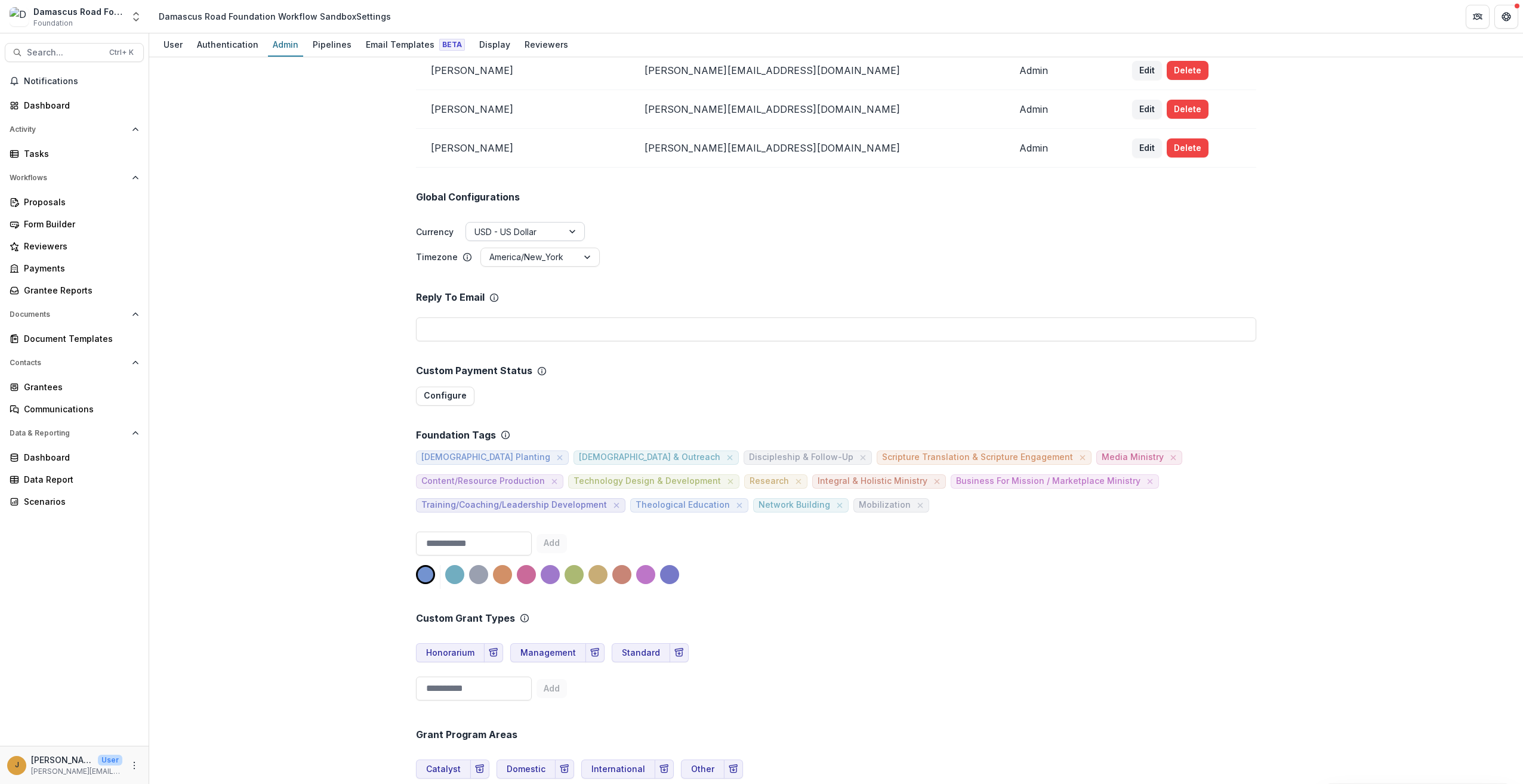
click at [528, 237] on div at bounding box center [515, 231] width 80 height 15
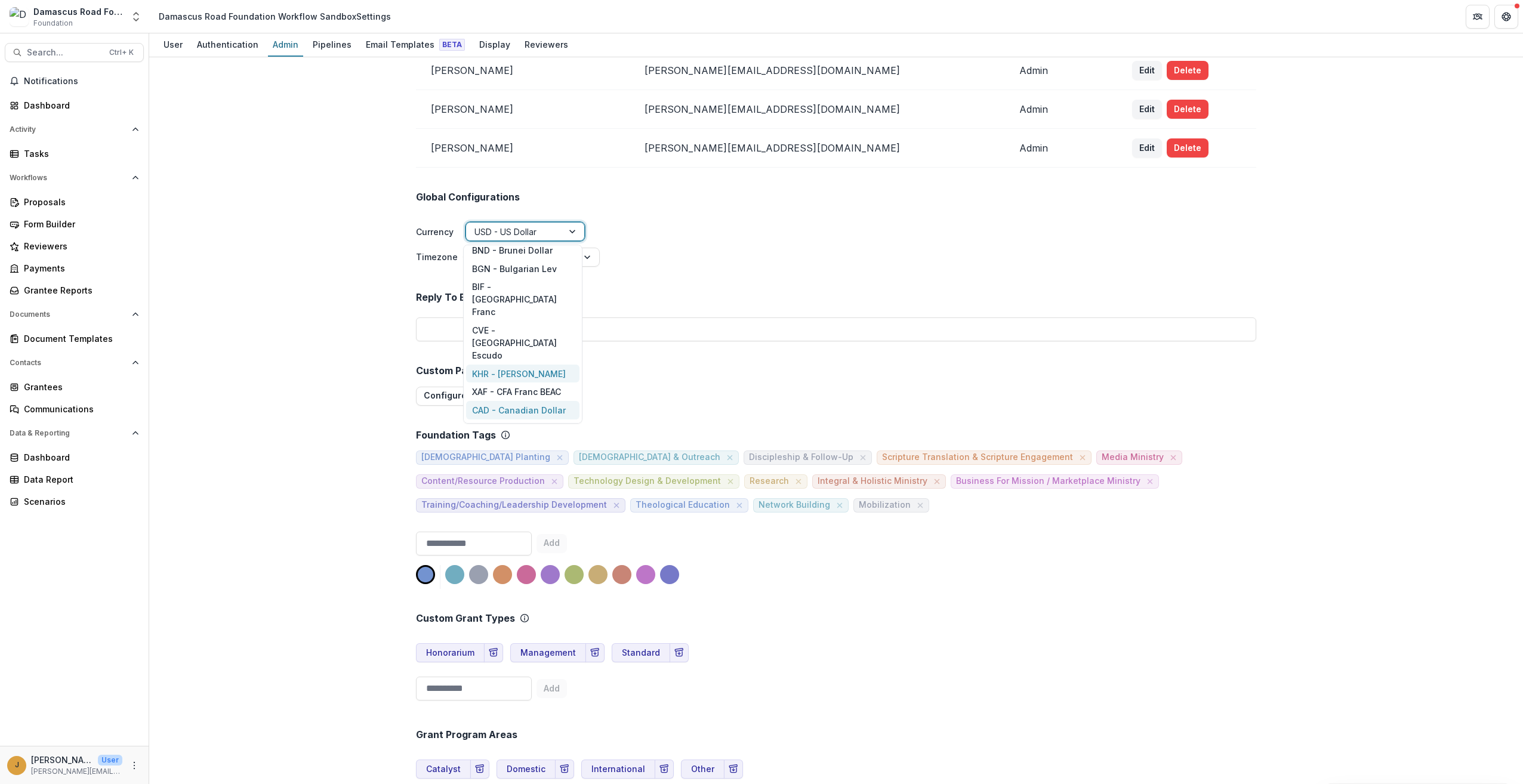
scroll to position [583, 0]
click at [553, 398] on div "CAD - Canadian Dollar" at bounding box center [523, 407] width 113 height 19
click at [567, 252] on div "America/New_York" at bounding box center [529, 257] width 96 height 17
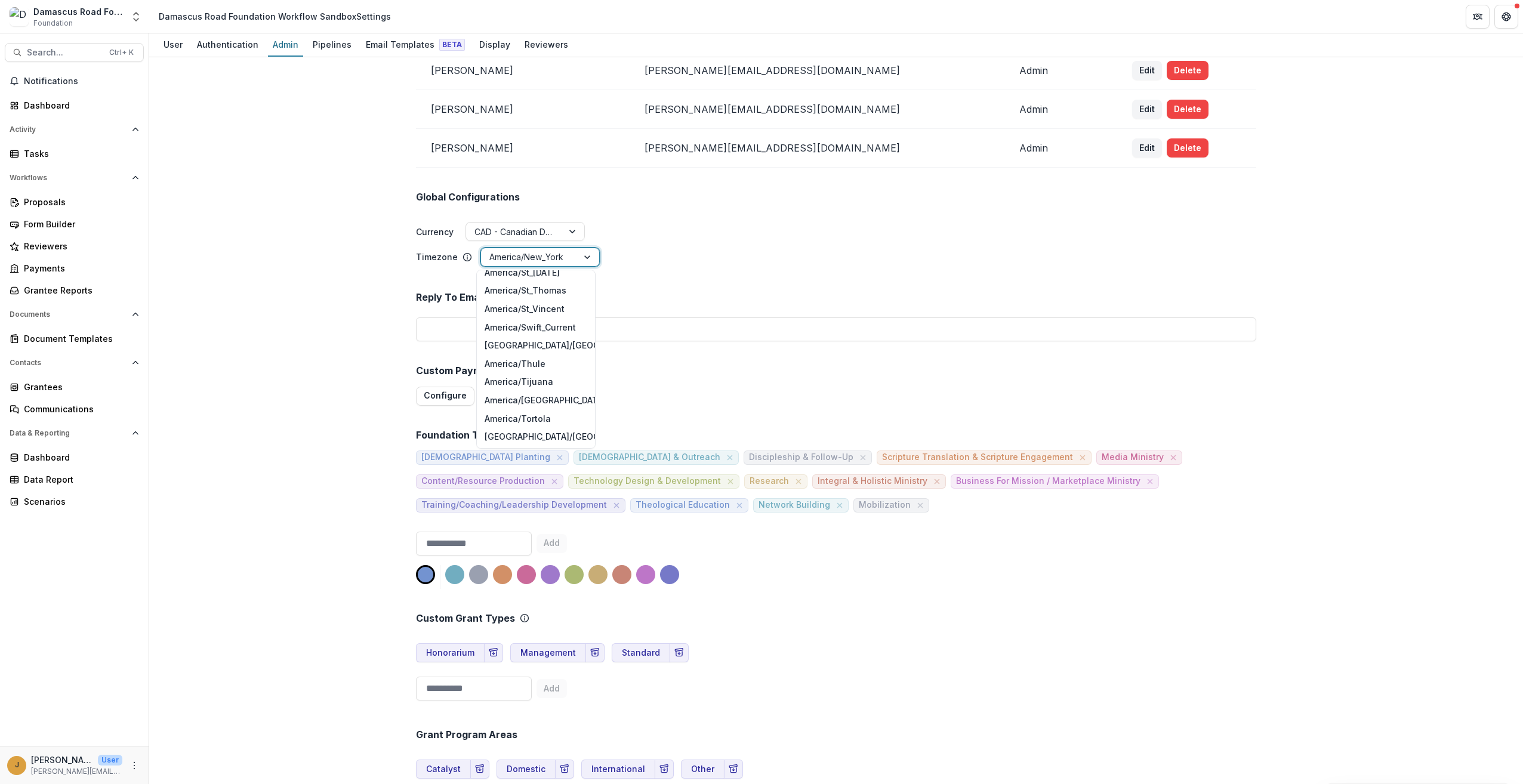
scroll to position [3361, 0]
click at [551, 390] on div "America/Toronto" at bounding box center [536, 389] width 113 height 19
click at [795, 333] on input "email" at bounding box center [836, 329] width 841 height 24
click at [815, 372] on div "Custom Payment Status" at bounding box center [836, 370] width 841 height 12
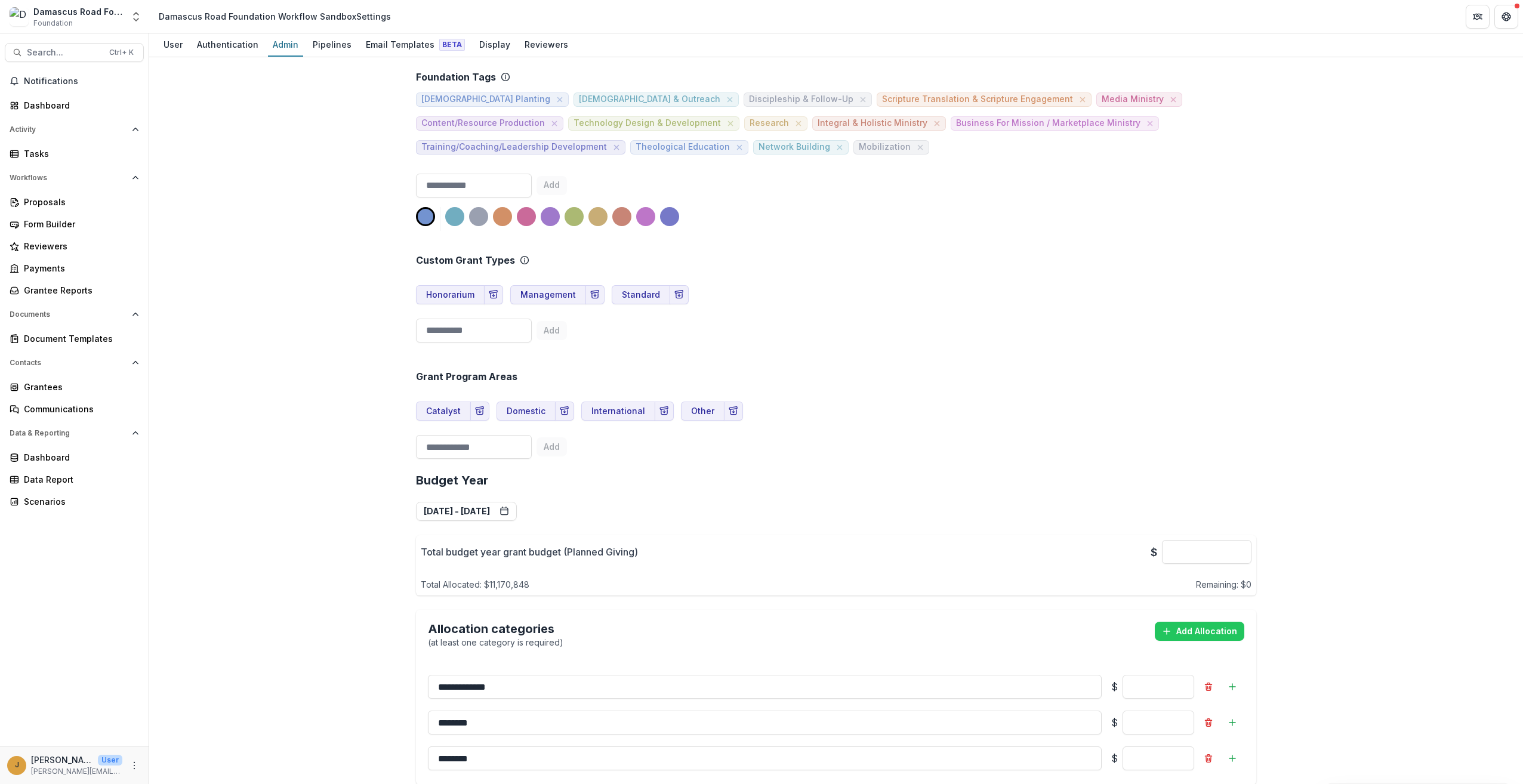
scroll to position [596, 0]
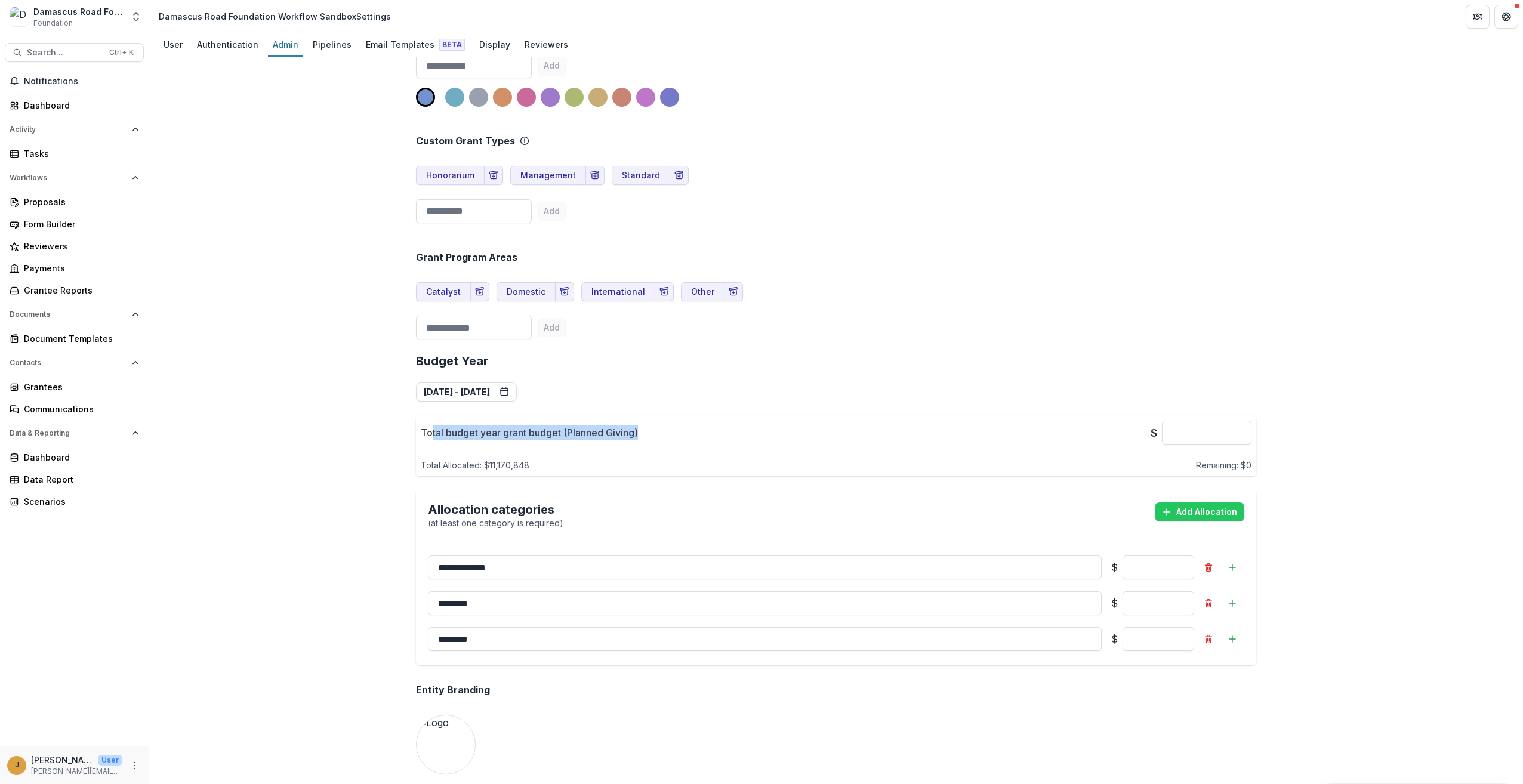
drag, startPoint x: 430, startPoint y: 428, endPoint x: 665, endPoint y: 428, distance: 235.0
click at [665, 428] on div "Total budget year grant budget (Planned Giving) $ ********" at bounding box center [836, 432] width 831 height 24
click at [713, 430] on div "Total budget year grant budget (Planned Giving) $ ********" at bounding box center [836, 432] width 831 height 24
drag, startPoint x: 621, startPoint y: 434, endPoint x: 393, endPoint y: 430, distance: 228.0
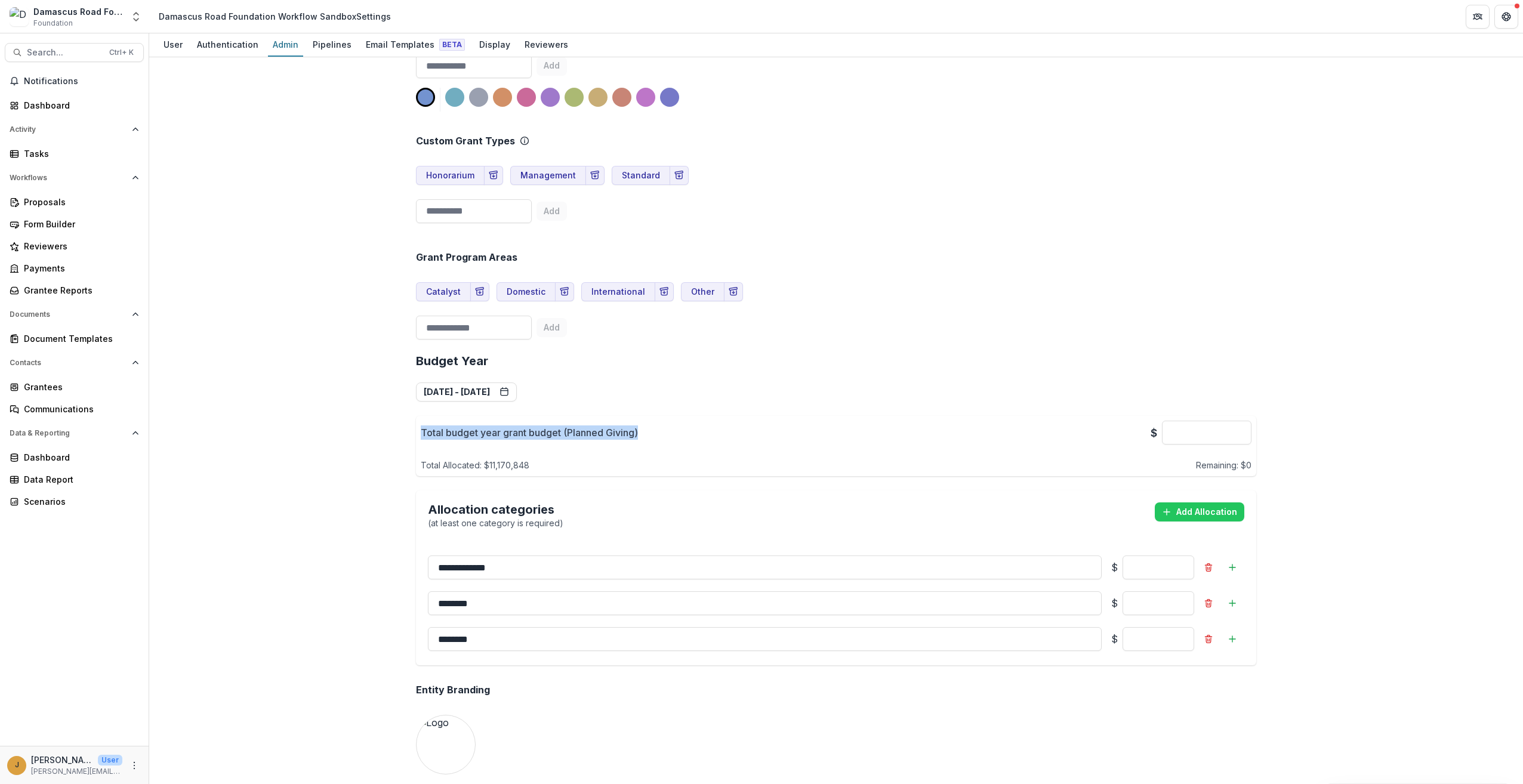
click at [393, 430] on div "Team ( 4 ) Add Team Member + Name Title Email Permissions Maya maya@trytemelio.…" at bounding box center [836, 421] width 1374 height 727
drag, startPoint x: 393, startPoint y: 430, endPoint x: 445, endPoint y: 437, distance: 52.5
click at [445, 437] on p "Total budget year grant budget (Planned Giving)" at bounding box center [529, 432] width 217 height 15
click at [418, 429] on div "Total budget year grant budget (Planned Giving) $ ******** Total Allocated: $ 1…" at bounding box center [836, 446] width 841 height 60
drag, startPoint x: 420, startPoint y: 429, endPoint x: 673, endPoint y: 435, distance: 253.1
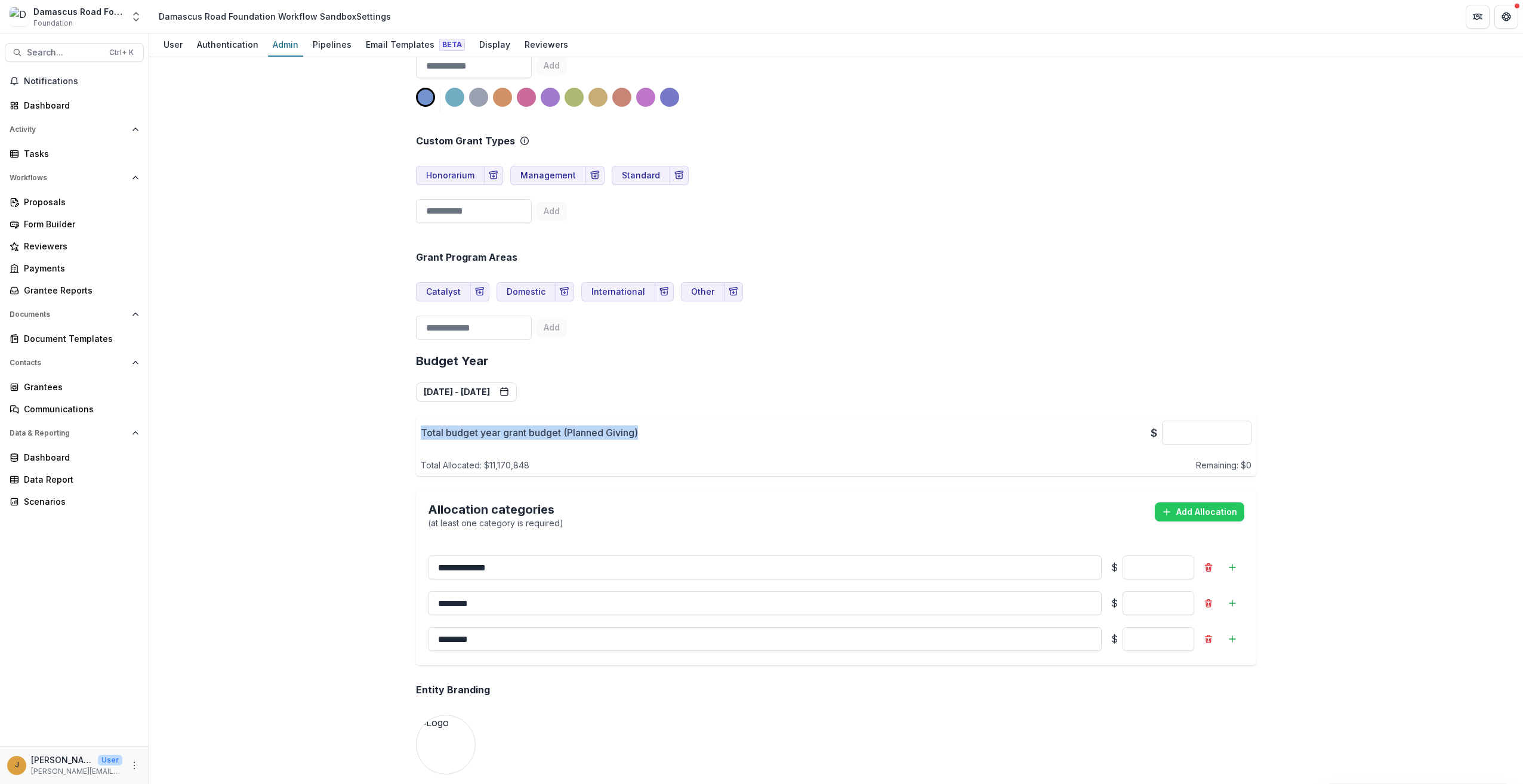
click at [673, 435] on div "Total budget year grant budget (Planned Giving) $ ********" at bounding box center [836, 432] width 831 height 24
click at [742, 438] on div "Total budget year grant budget (Planned Giving) $ ********" at bounding box center [836, 432] width 831 height 24
drag, startPoint x: 746, startPoint y: 436, endPoint x: 404, endPoint y: 435, distance: 342.0
click at [406, 435] on div "Team ( 4 ) Add Team Member + Name Title Email Permissions Maya maya@trytemelio.…" at bounding box center [835, 553] width 859 height 2168
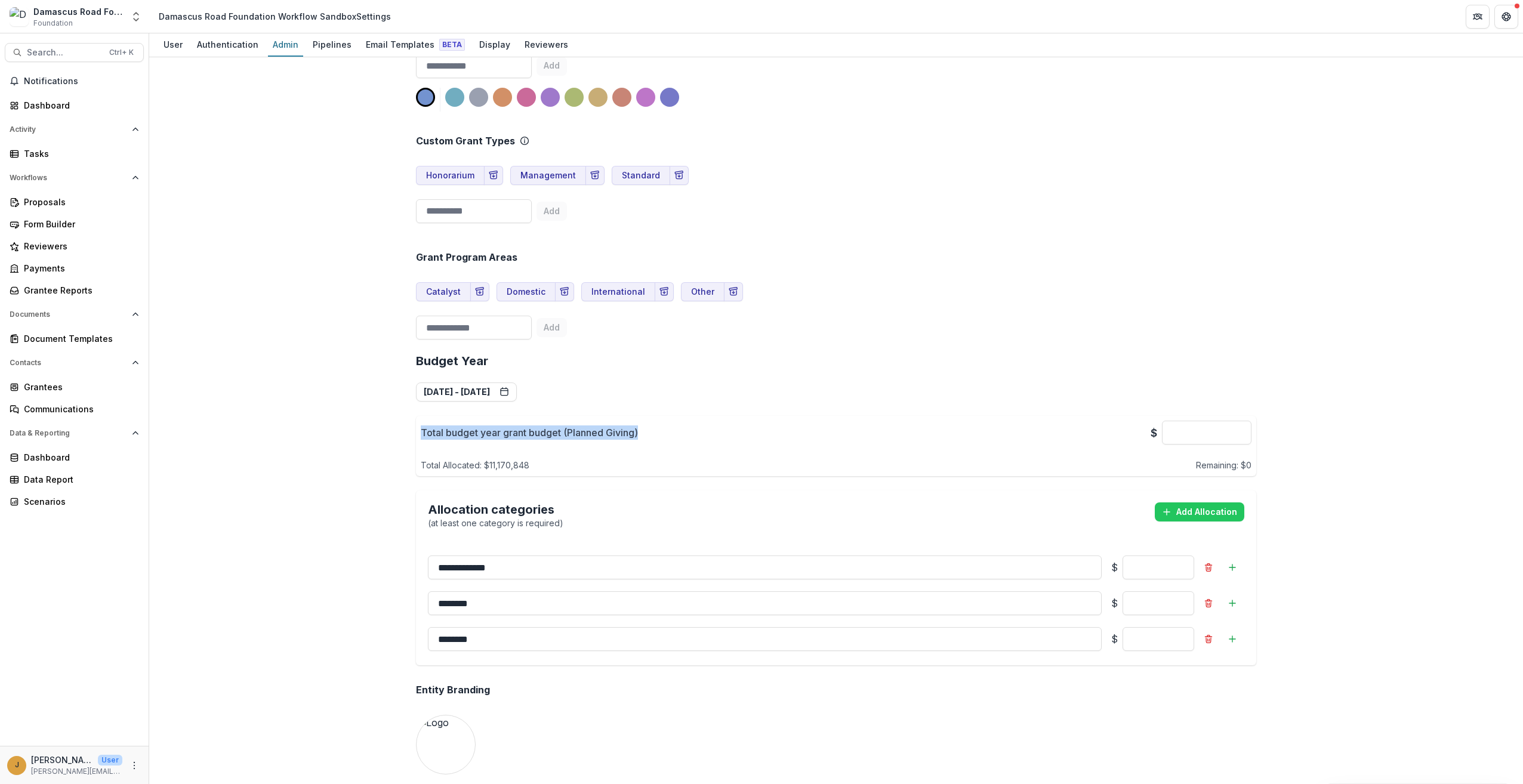
click at [401, 435] on div "Team ( 4 ) Add Team Member + Name Title Email Permissions Maya maya@trytemelio.…" at bounding box center [836, 421] width 1374 height 727
click at [421, 435] on p "Total budget year grant budget (Planned Giving)" at bounding box center [529, 432] width 217 height 15
drag, startPoint x: 494, startPoint y: 432, endPoint x: 688, endPoint y: 435, distance: 194.0
click at [688, 435] on div "Total budget year grant budget (Planned Giving) $ ********" at bounding box center [836, 432] width 831 height 24
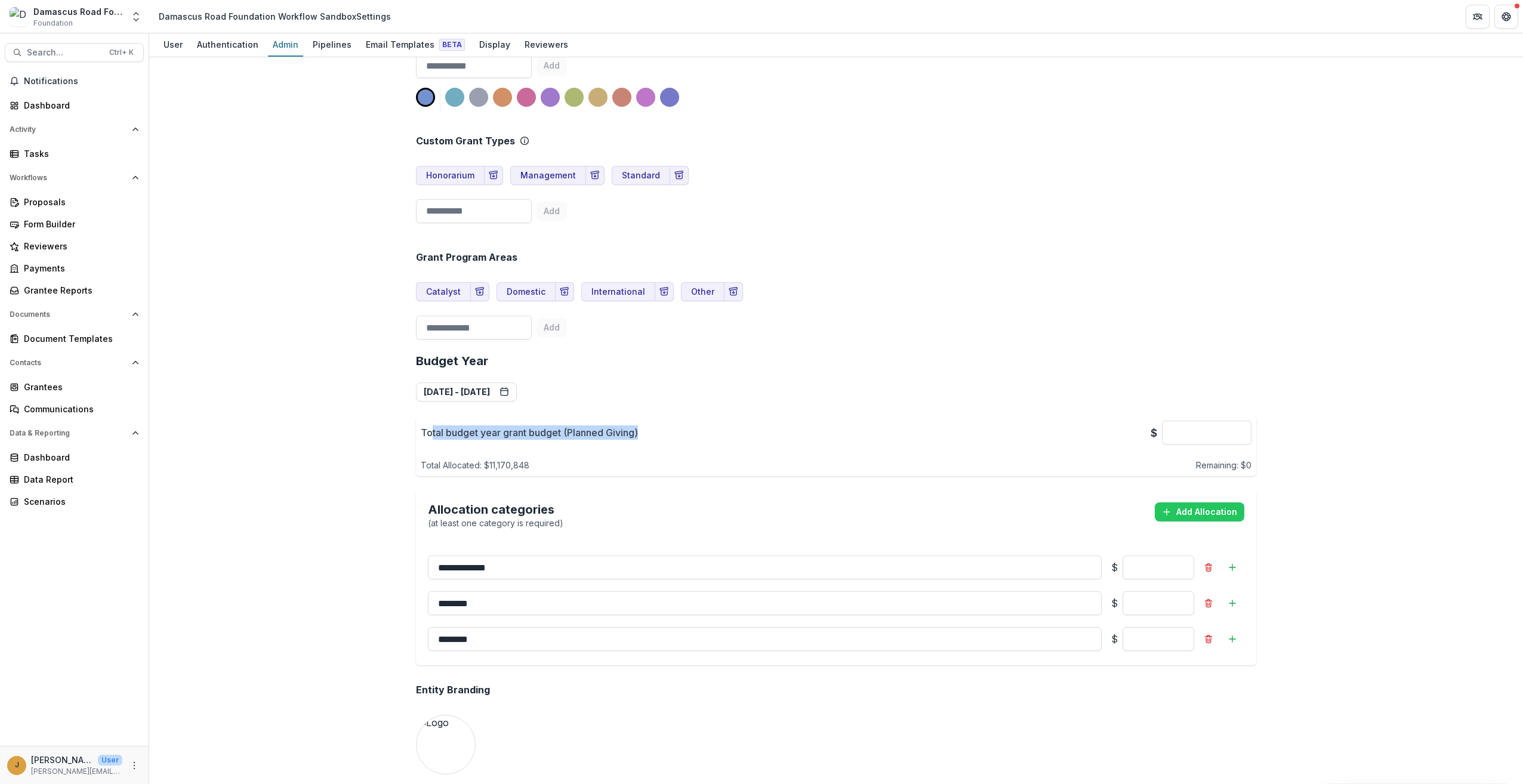
click at [767, 435] on div "Total budget year grant budget (Planned Giving) $ ********" at bounding box center [836, 432] width 831 height 24
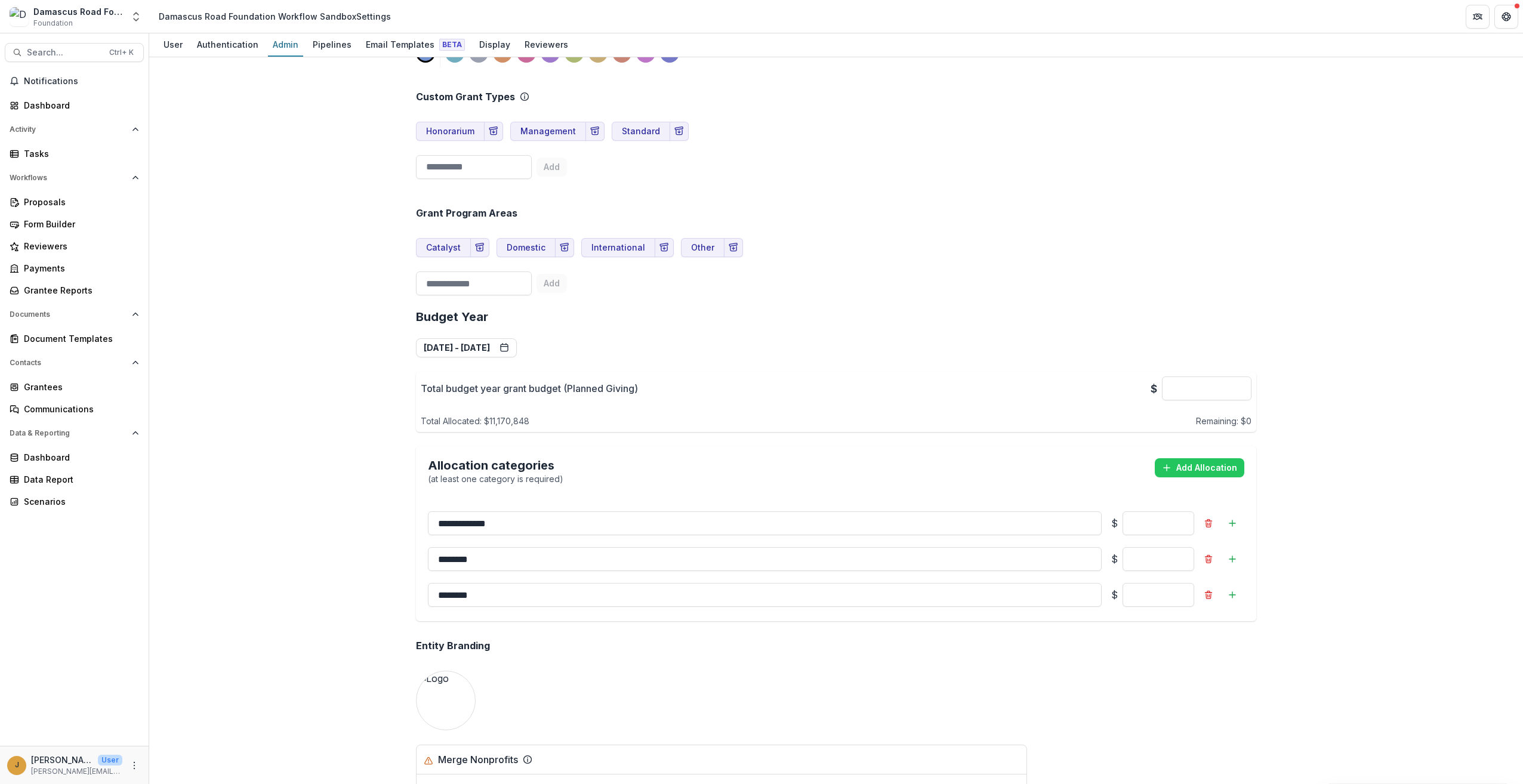
scroll to position [656, 0]
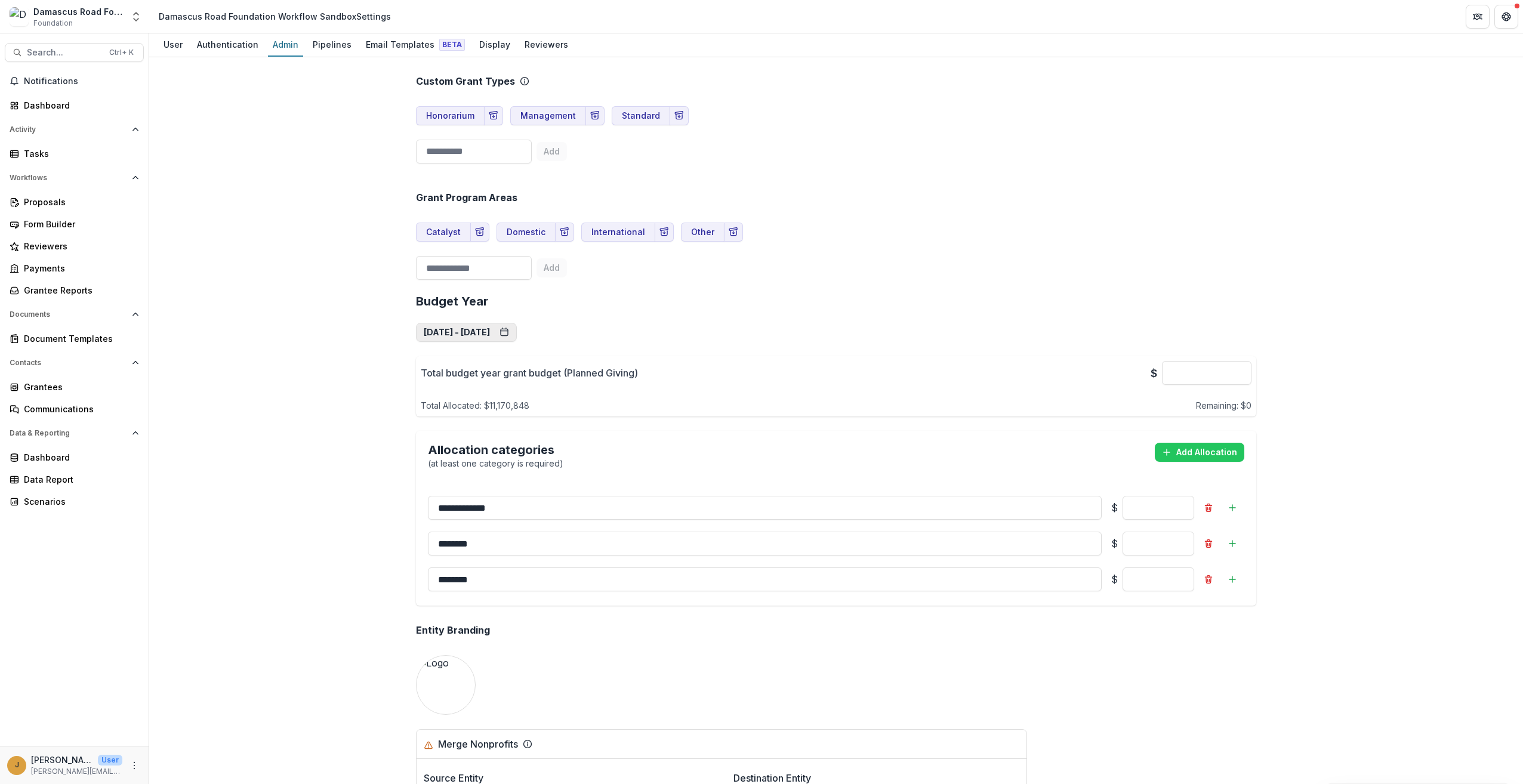
click at [435, 329] on button "Aug 1, 2025 - Jul 31, 2026" at bounding box center [466, 332] width 101 height 19
click at [477, 330] on button "Aug 1, 2025 - Jul 31, 2026" at bounding box center [466, 332] width 101 height 19
click at [753, 340] on div "**********" at bounding box center [836, 450] width 841 height 330
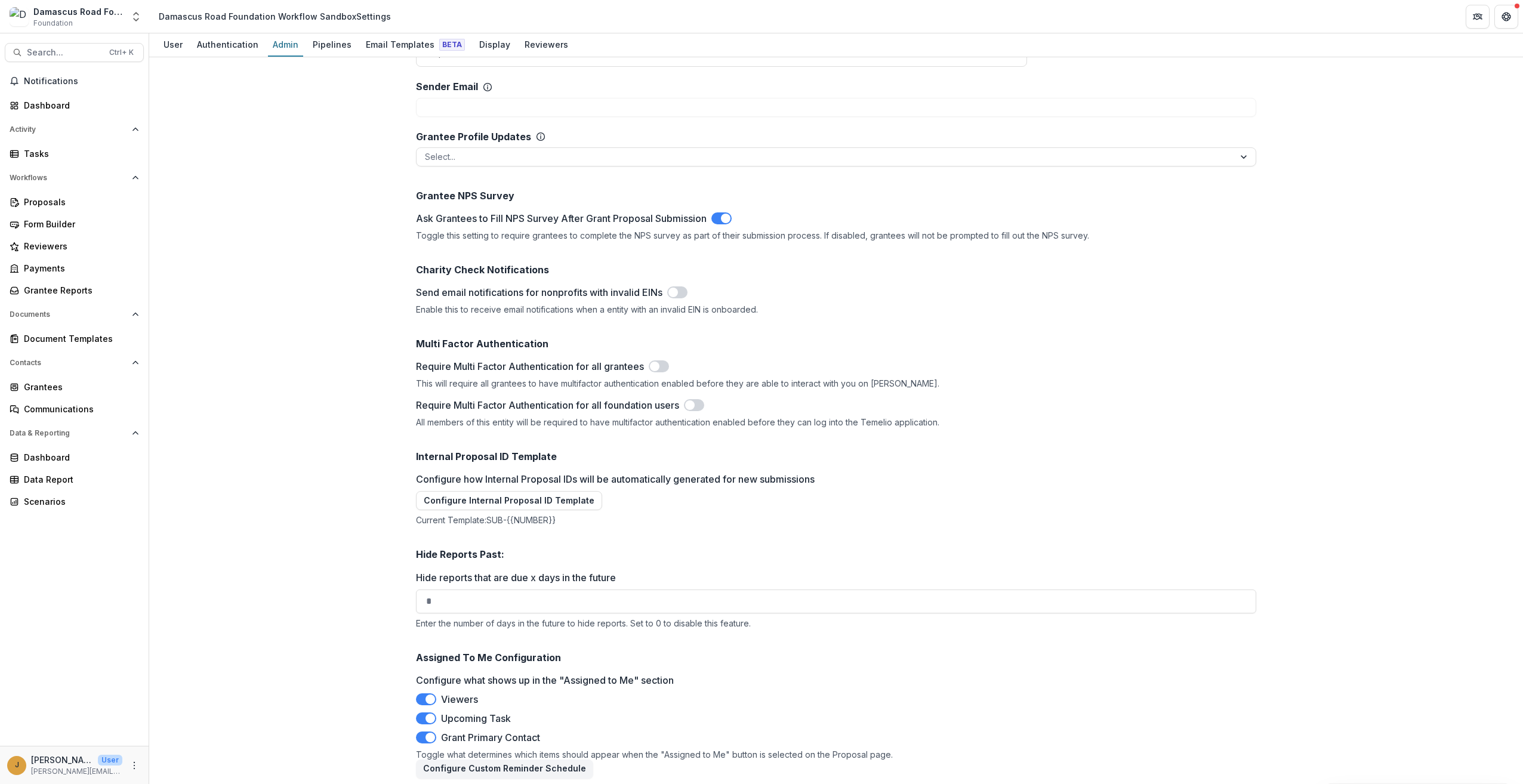
scroll to position [0, 0]
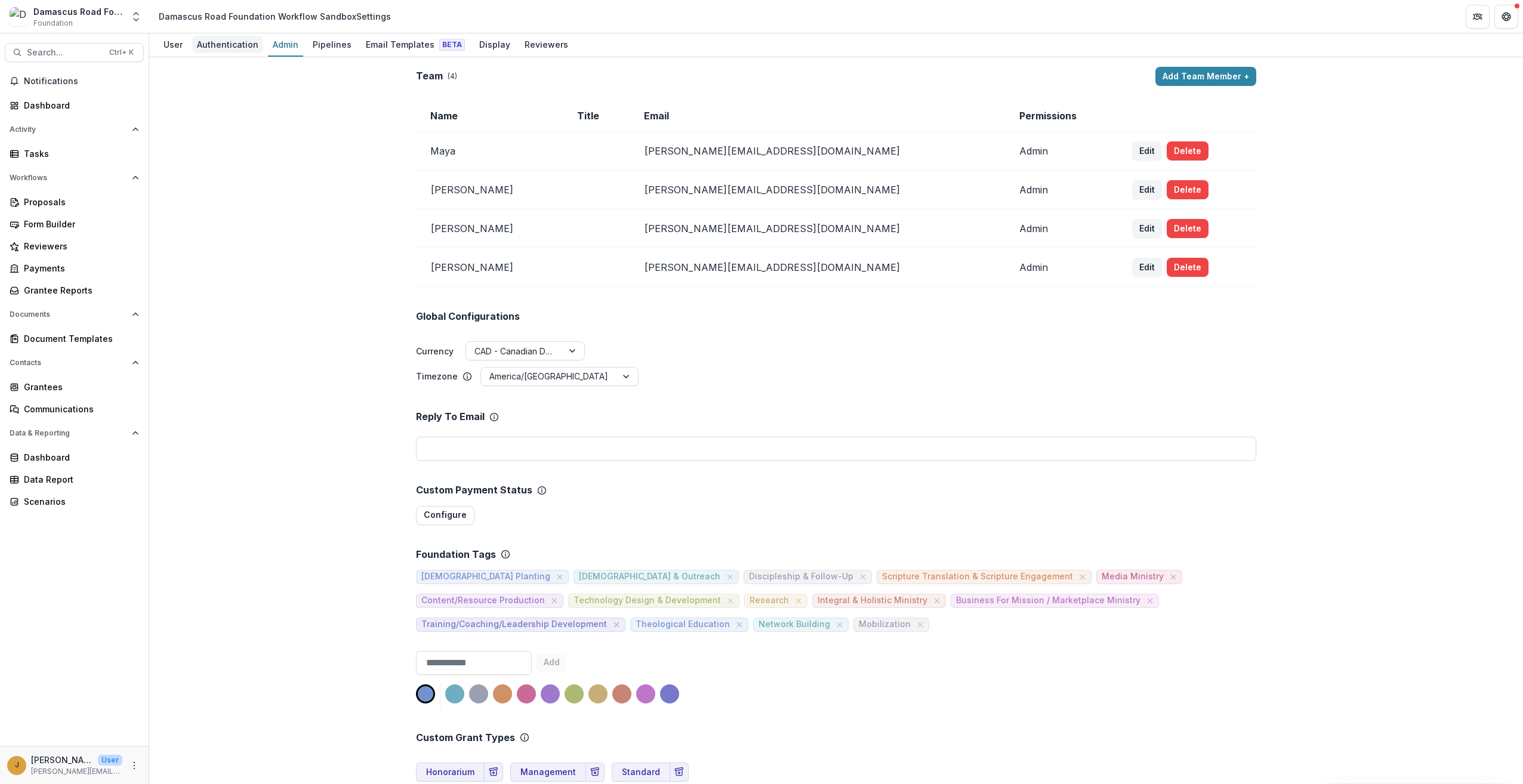
click at [218, 39] on div "Authentication" at bounding box center [228, 44] width 71 height 17
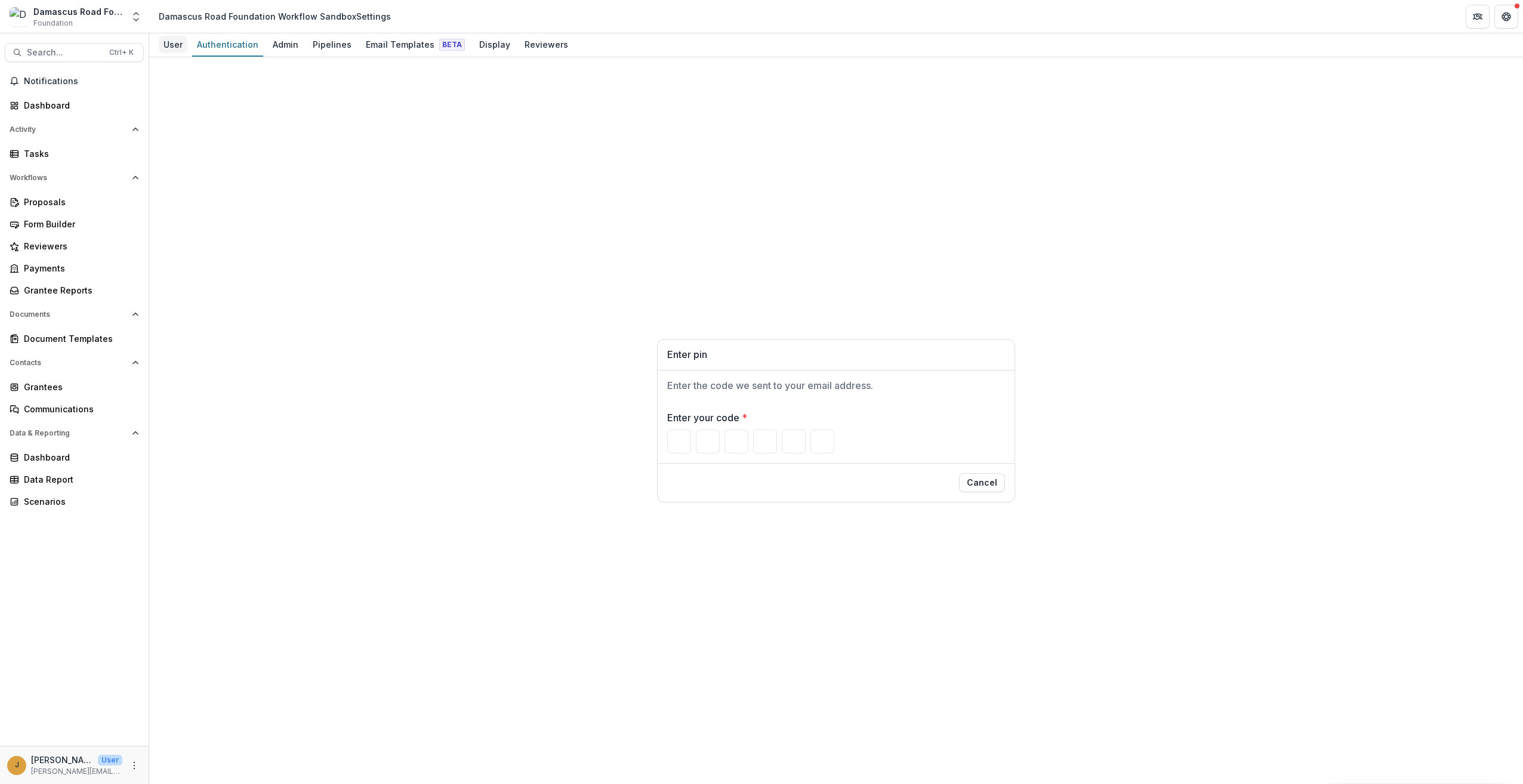
click at [175, 54] on link "User" at bounding box center [173, 45] width 29 height 23
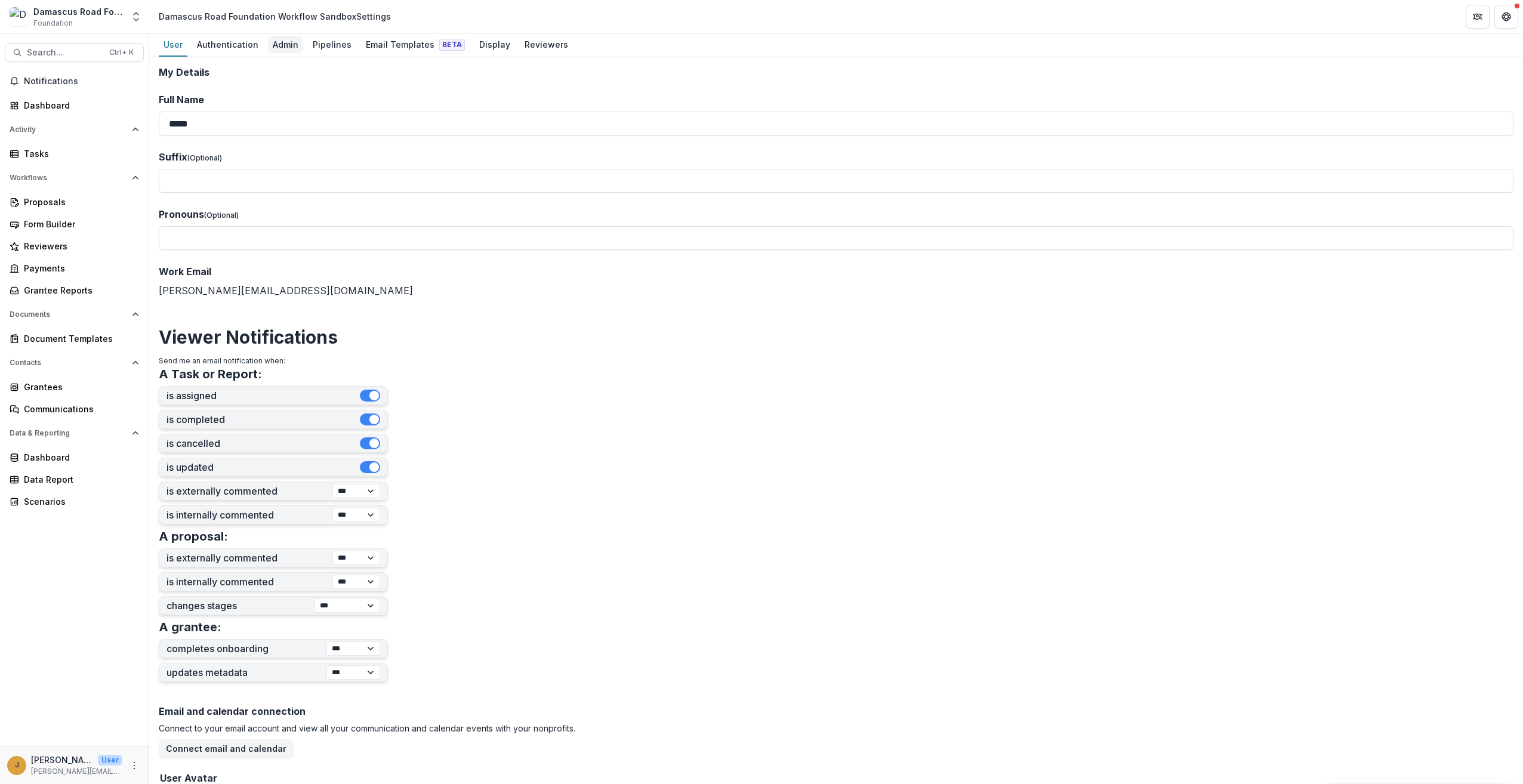
click at [288, 46] on div "Admin" at bounding box center [286, 44] width 36 height 17
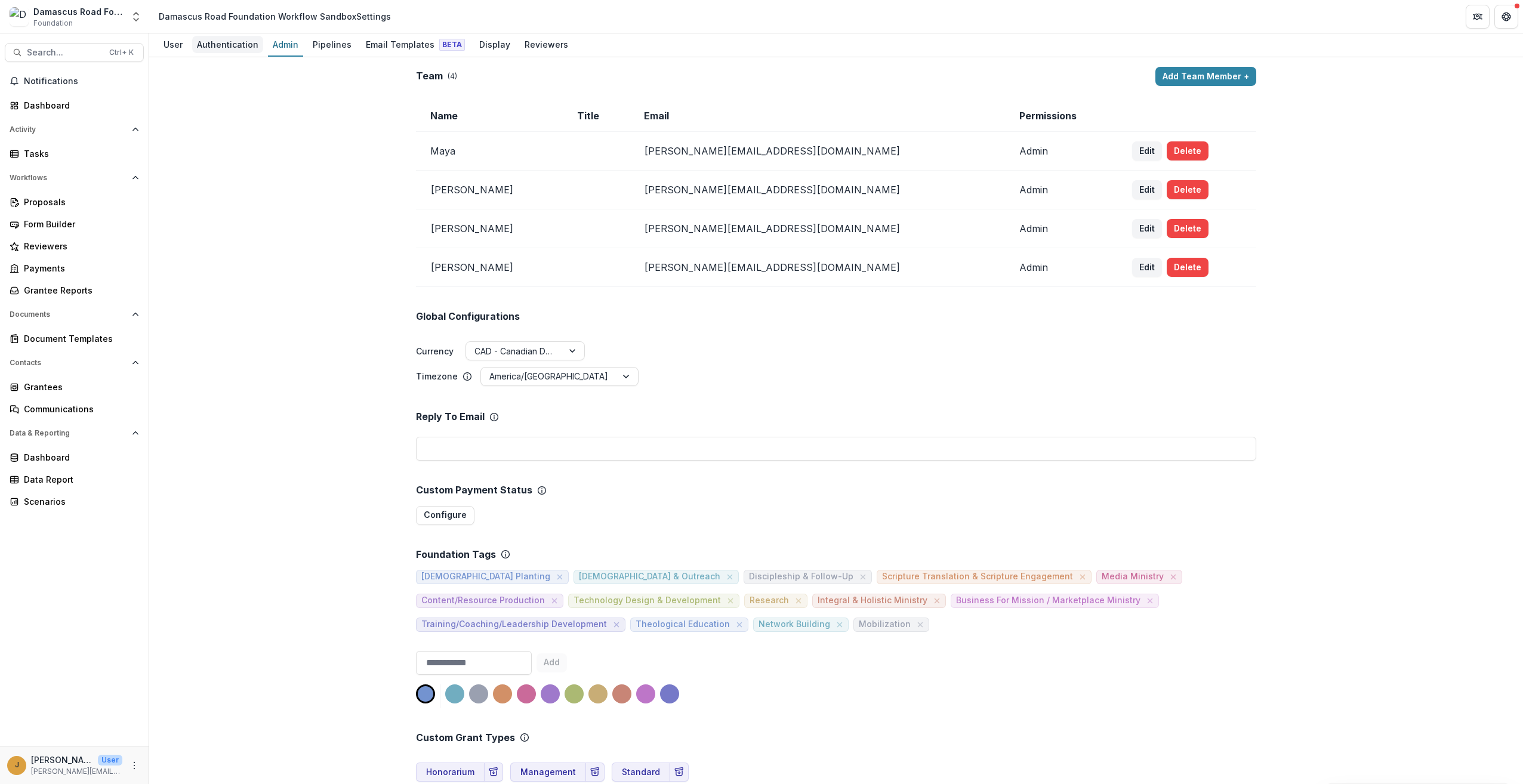
click at [246, 49] on div "Authentication" at bounding box center [228, 44] width 71 height 17
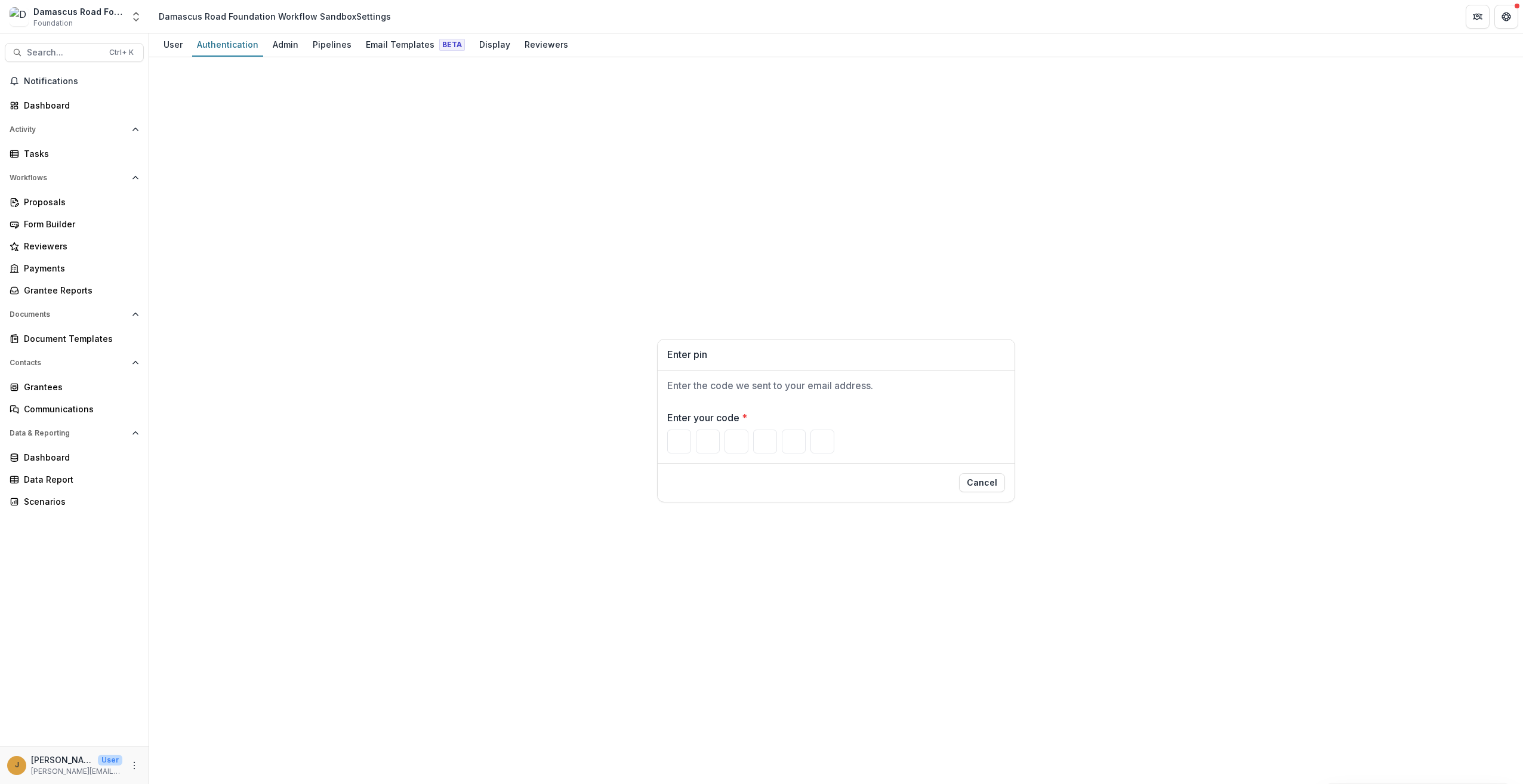
click at [682, 380] on h2 "Enter the code we sent to your email address." at bounding box center [836, 385] width 338 height 12
click at [699, 364] on div "Enter pin" at bounding box center [836, 355] width 357 height 31
click at [740, 378] on div "Enter the code we sent to your email address." at bounding box center [836, 385] width 357 height 30
click at [740, 385] on h2 "Enter the code we sent to your email address." at bounding box center [836, 385] width 338 height 12
click at [807, 383] on h2 "Enter the code we sent to your email address." at bounding box center [836, 385] width 338 height 12
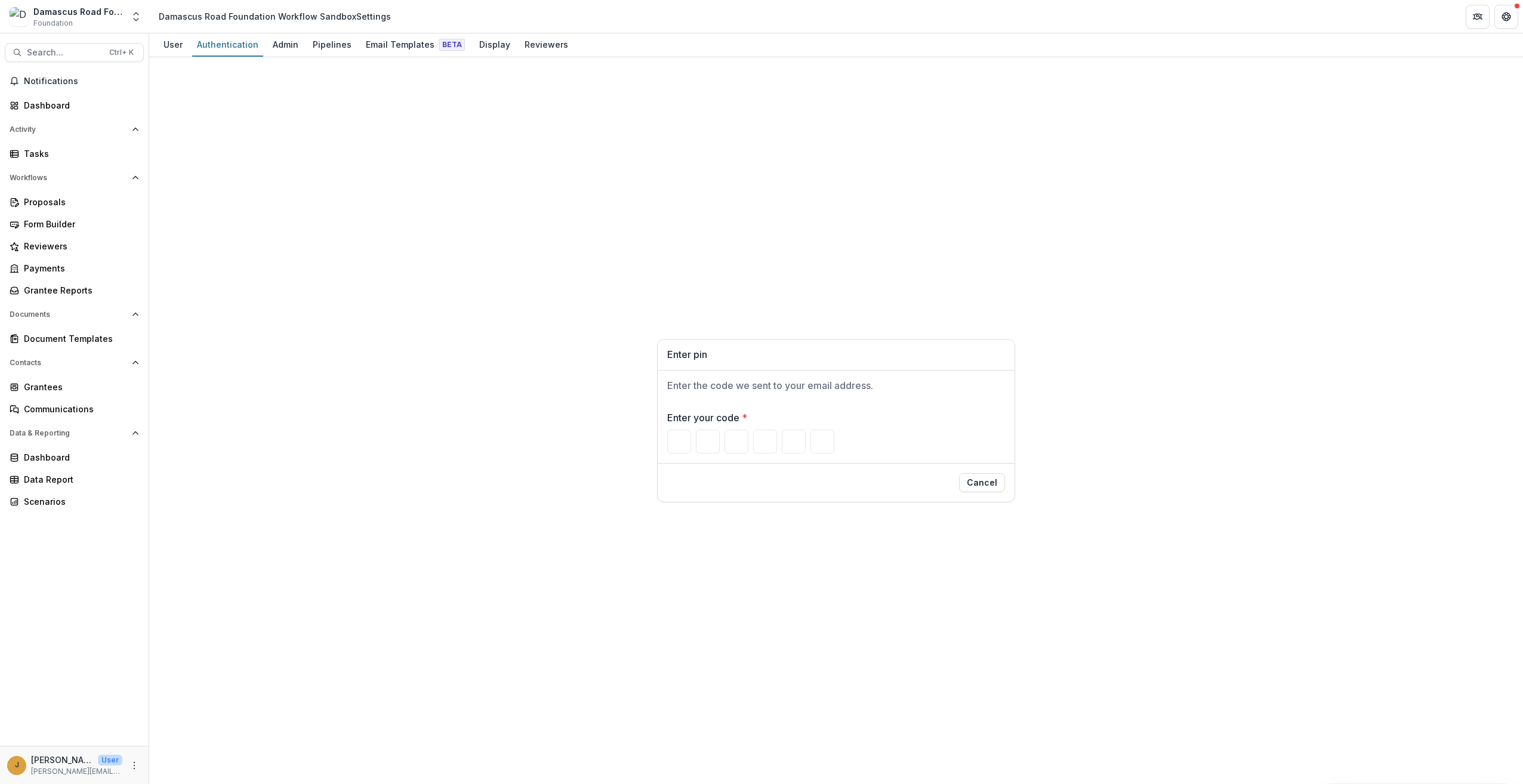
click at [892, 387] on h2 "Enter the code we sent to your email address." at bounding box center [836, 385] width 338 height 12
click at [894, 387] on h2 "Enter the code we sent to your email address." at bounding box center [836, 385] width 338 height 12
click at [333, 46] on div "Pipelines" at bounding box center [332, 44] width 49 height 17
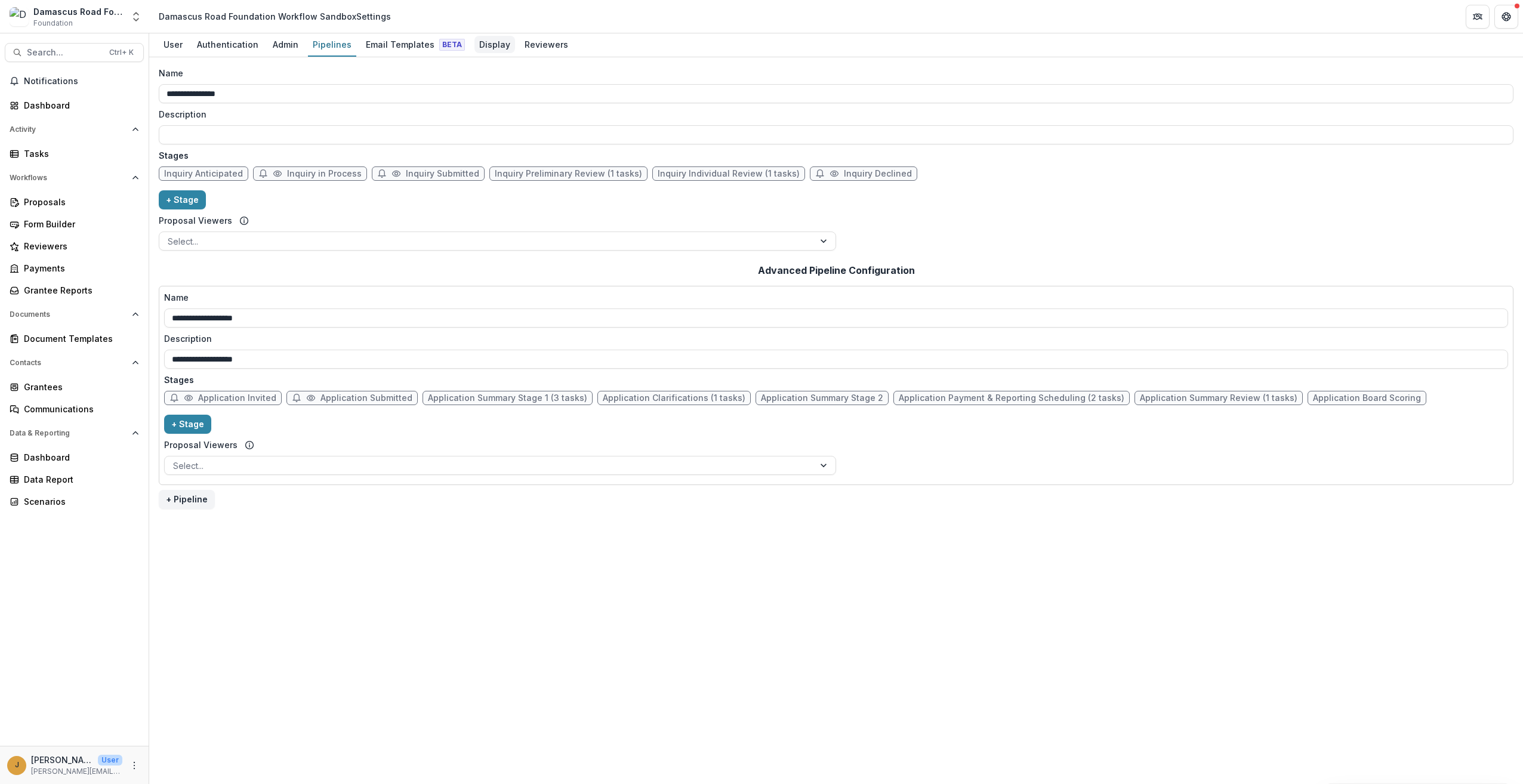
click at [490, 46] on div "Display" at bounding box center [495, 44] width 41 height 17
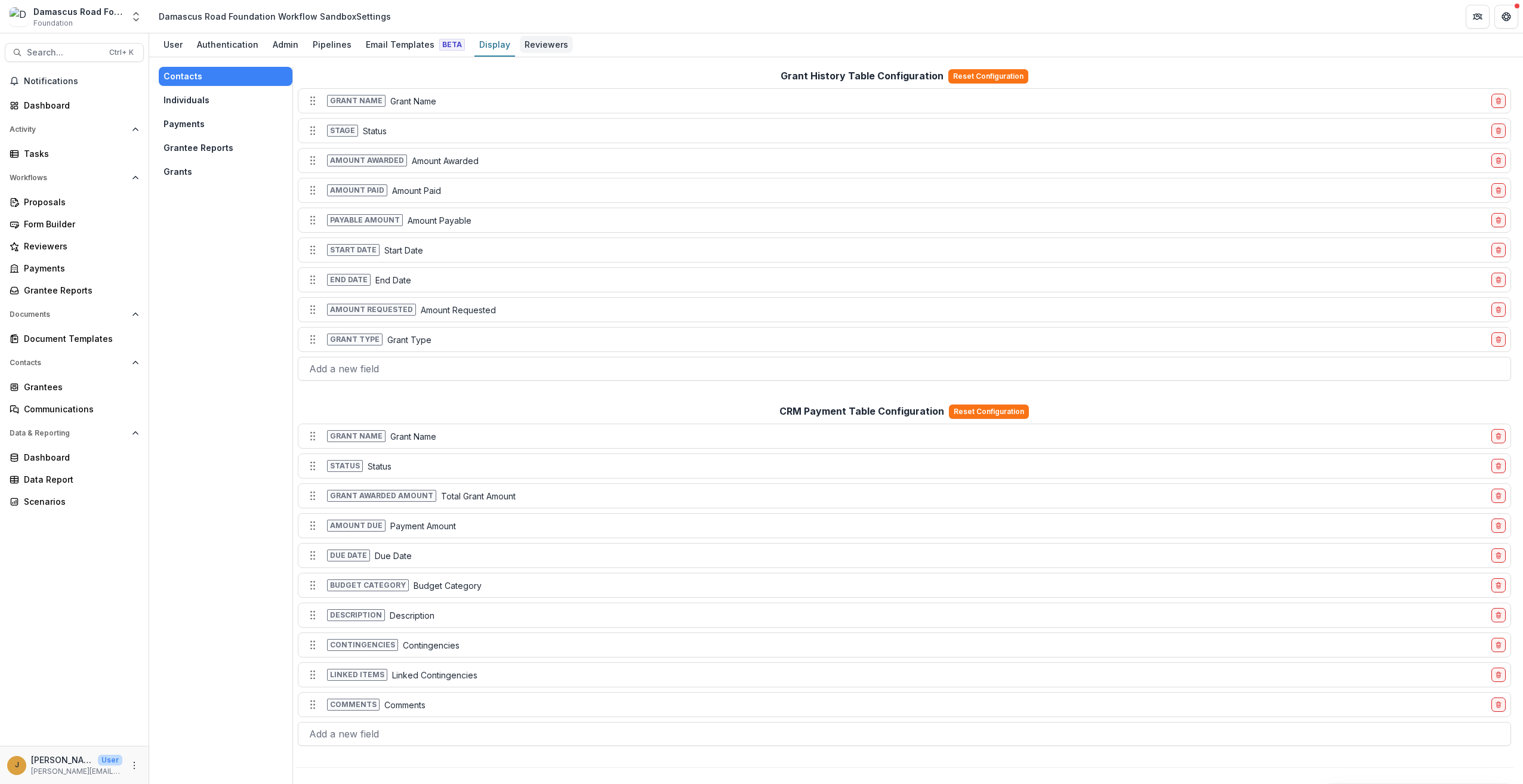
click at [522, 46] on div "Reviewers" at bounding box center [546, 44] width 53 height 17
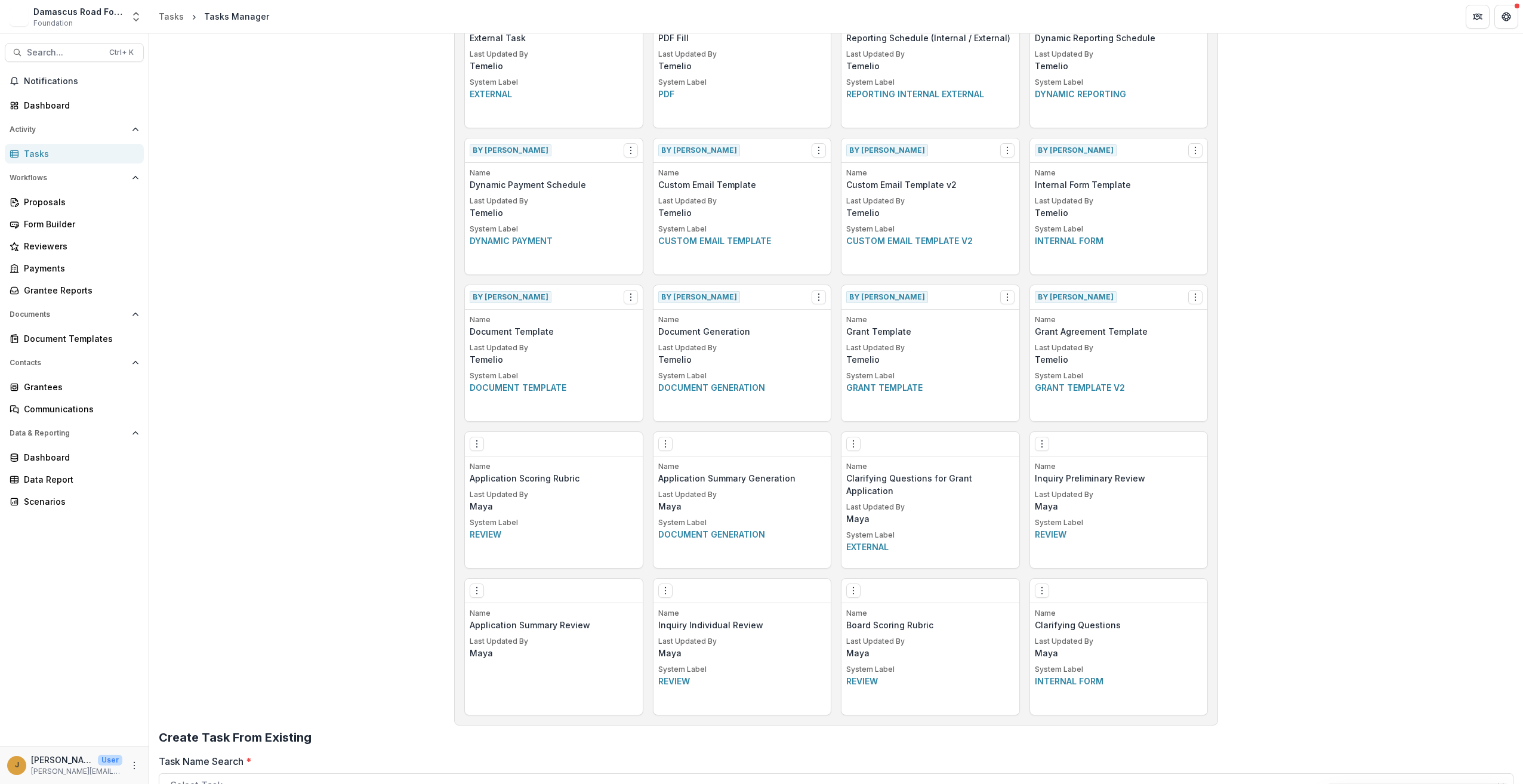
scroll to position [511, 0]
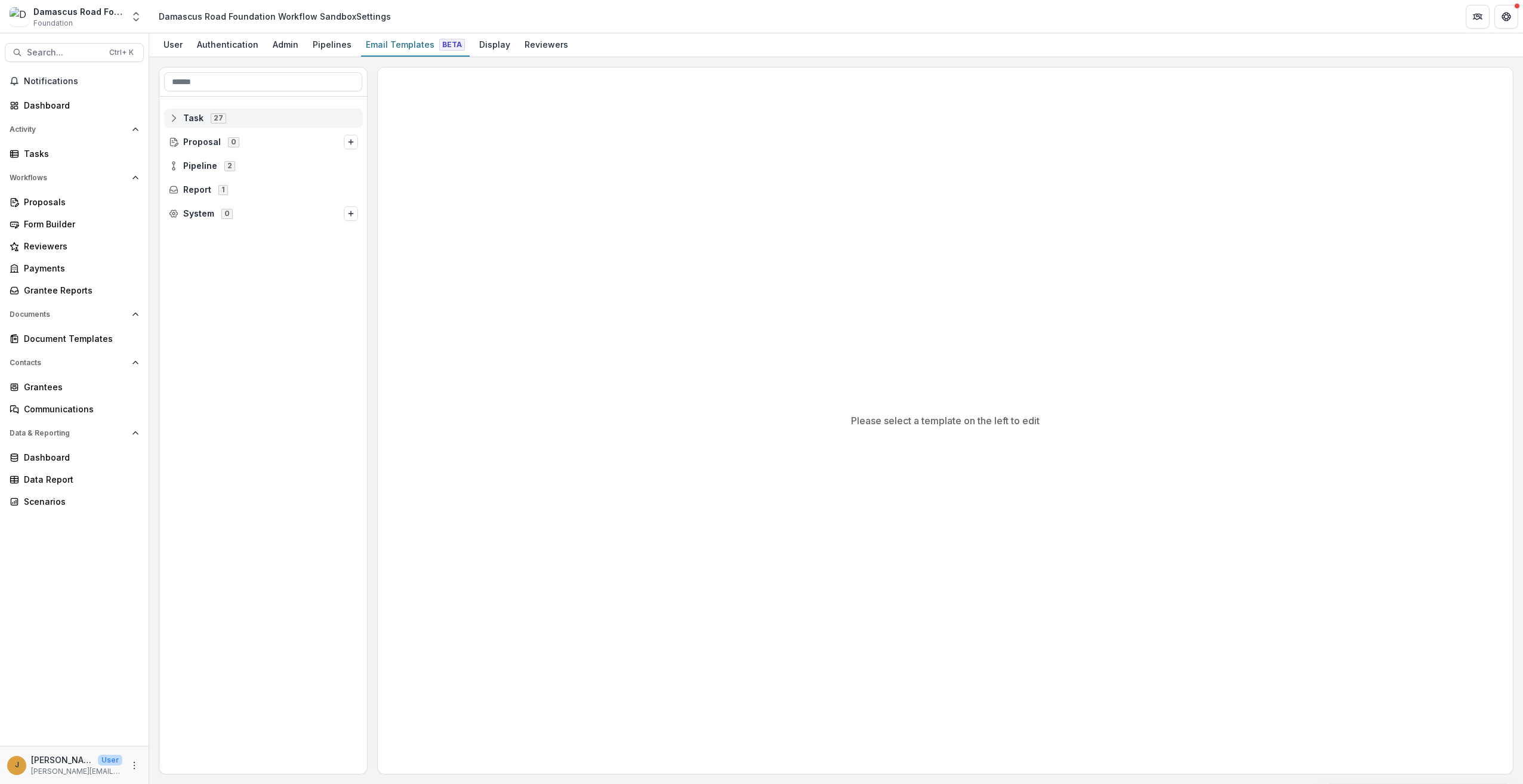
click at [190, 113] on span "Task 27" at bounding box center [263, 117] width 189 height 10
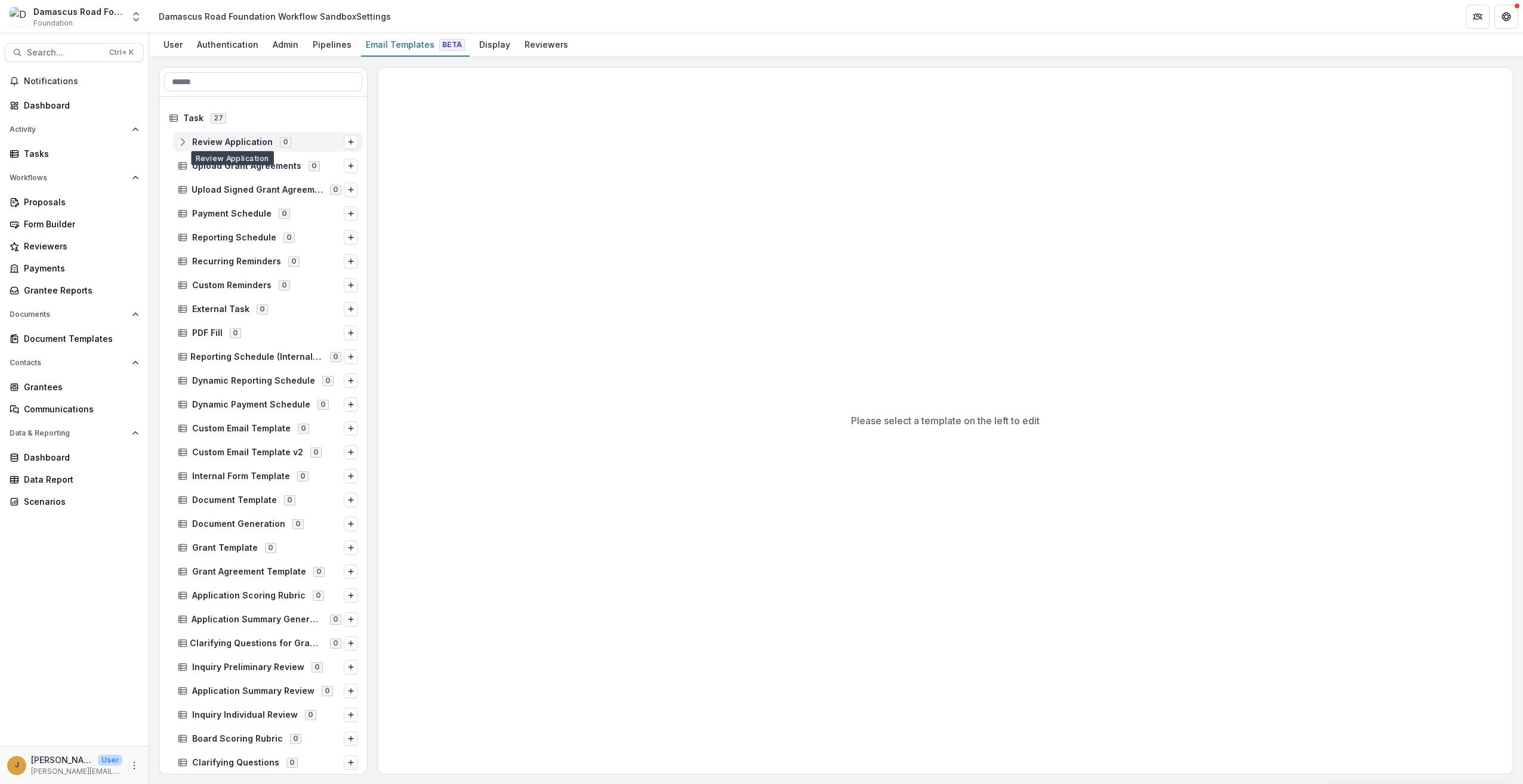
click at [225, 140] on span "Review Application" at bounding box center [232, 142] width 80 height 10
click at [205, 181] on div "Upload Grant Agreements 0" at bounding box center [268, 189] width 190 height 19
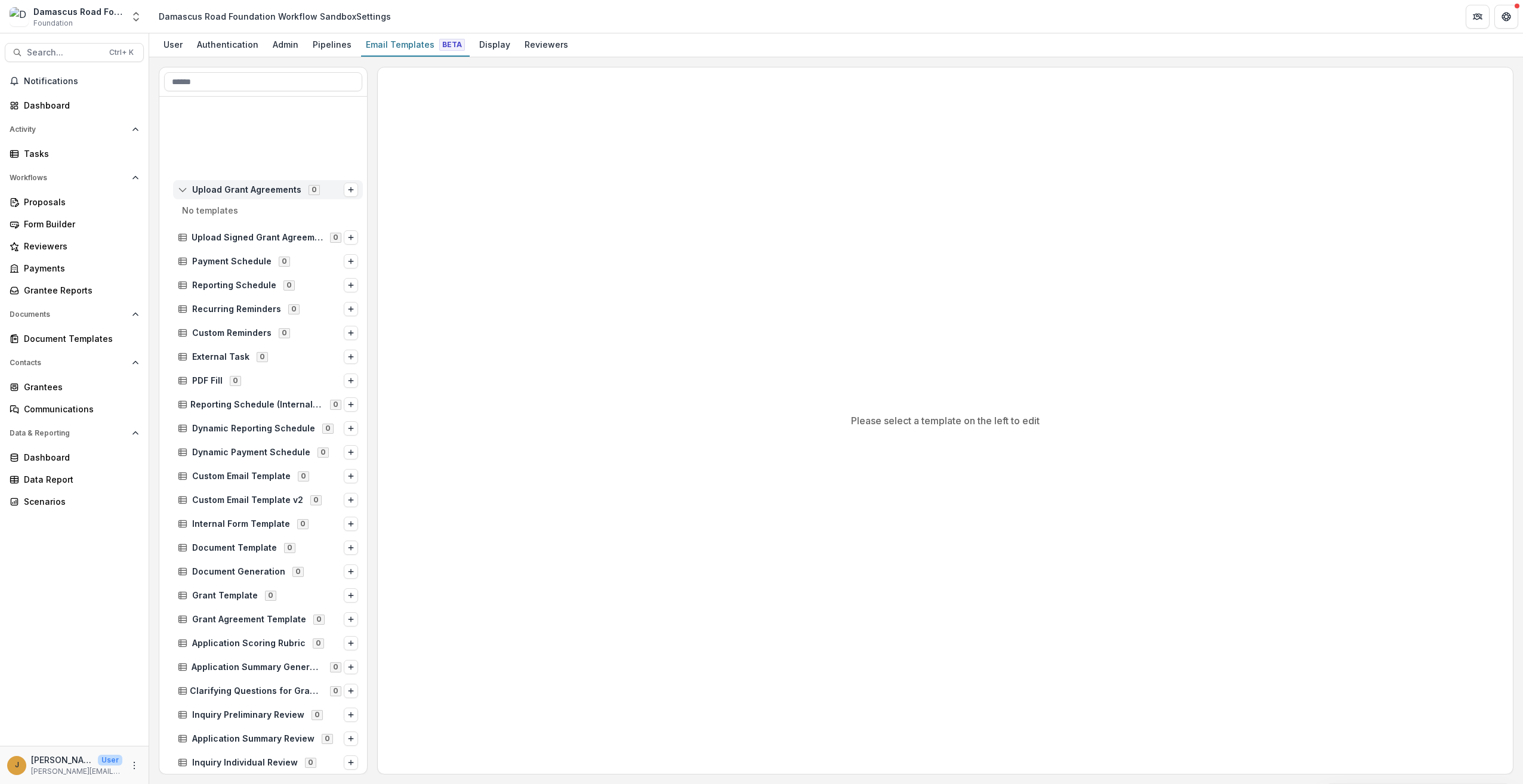
scroll to position [142, 0]
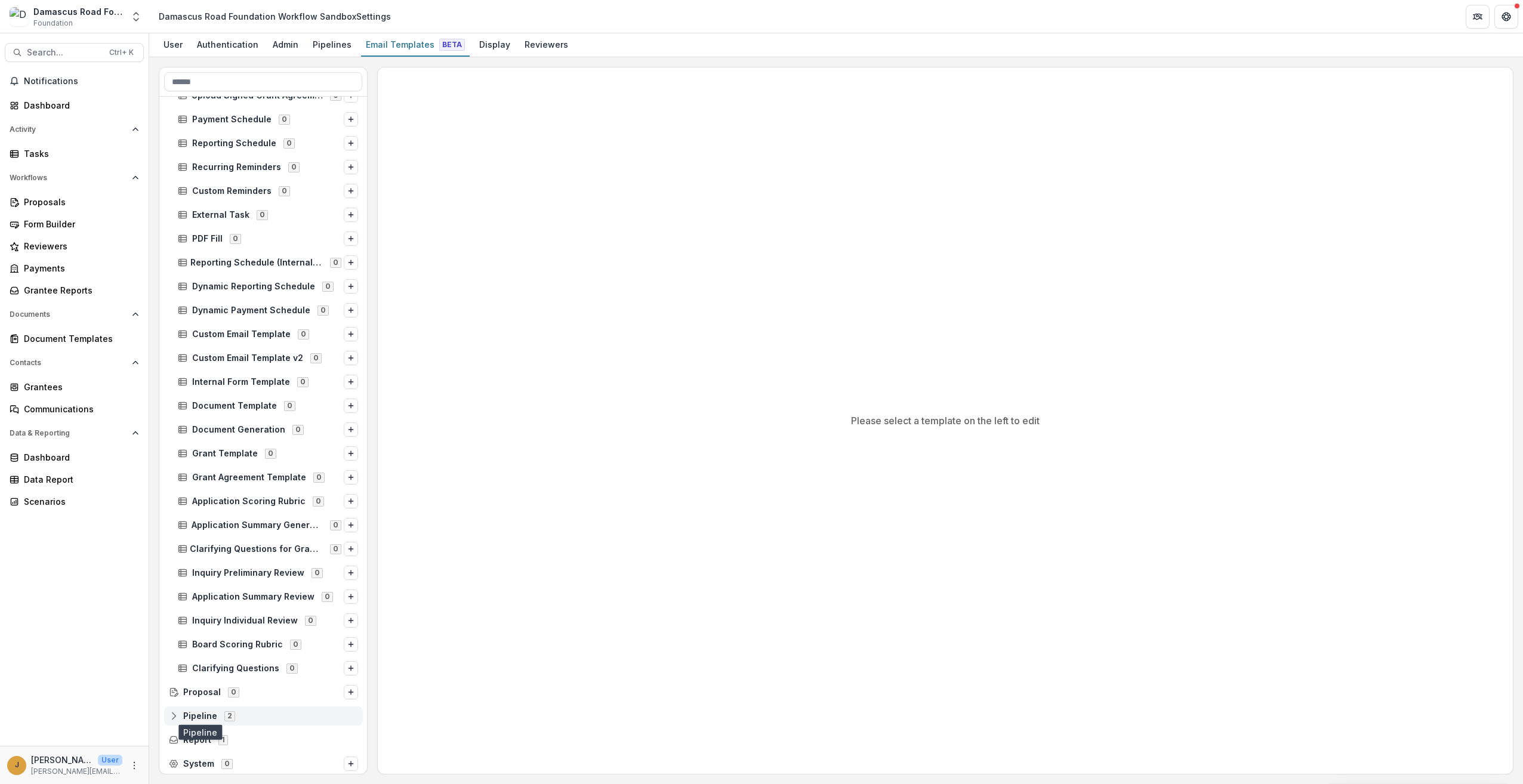
click at [213, 711] on span "Pipeline" at bounding box center [200, 716] width 34 height 10
click at [217, 690] on span "Inquiry Pipeline" at bounding box center [225, 692] width 66 height 10
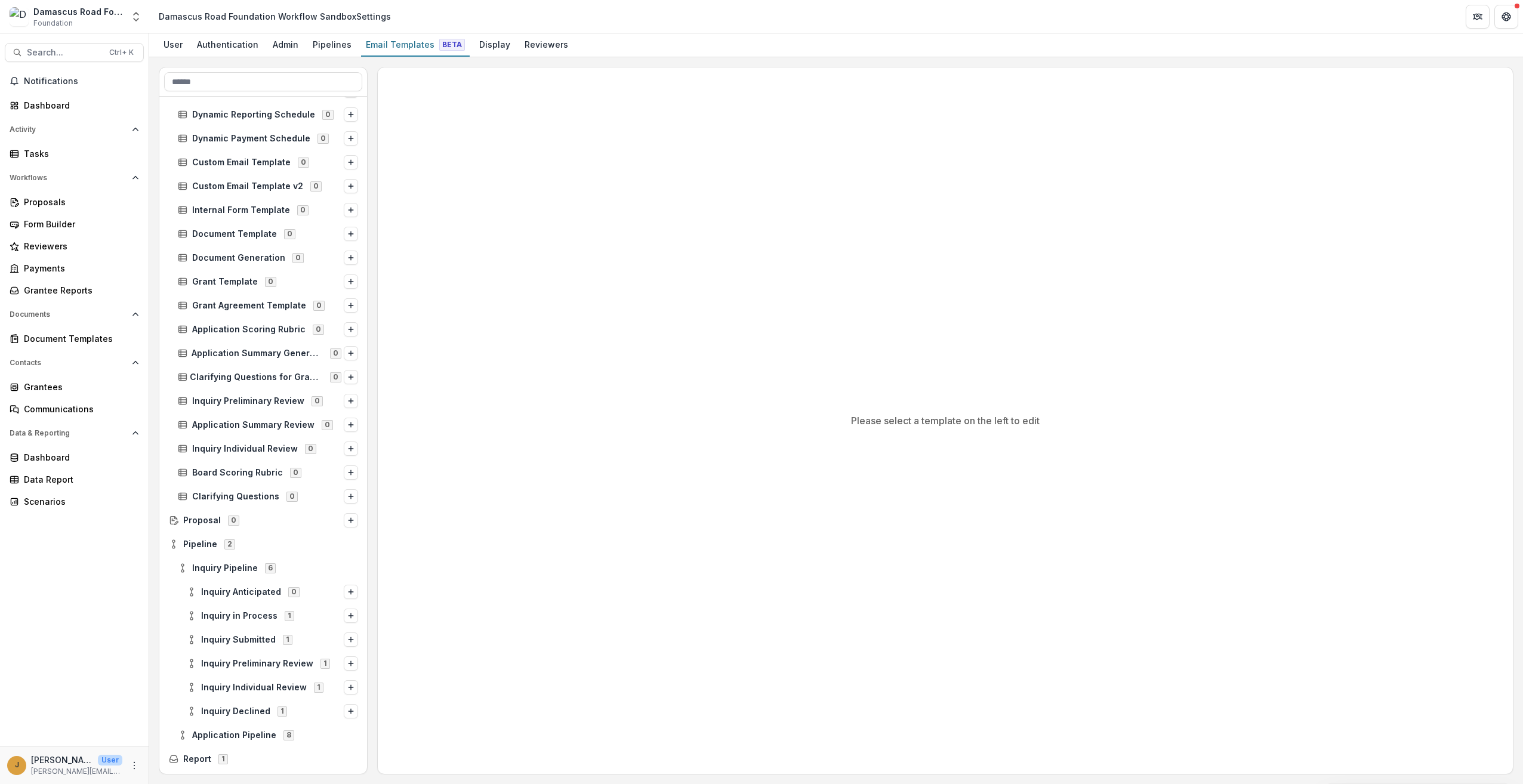
scroll to position [333, 0]
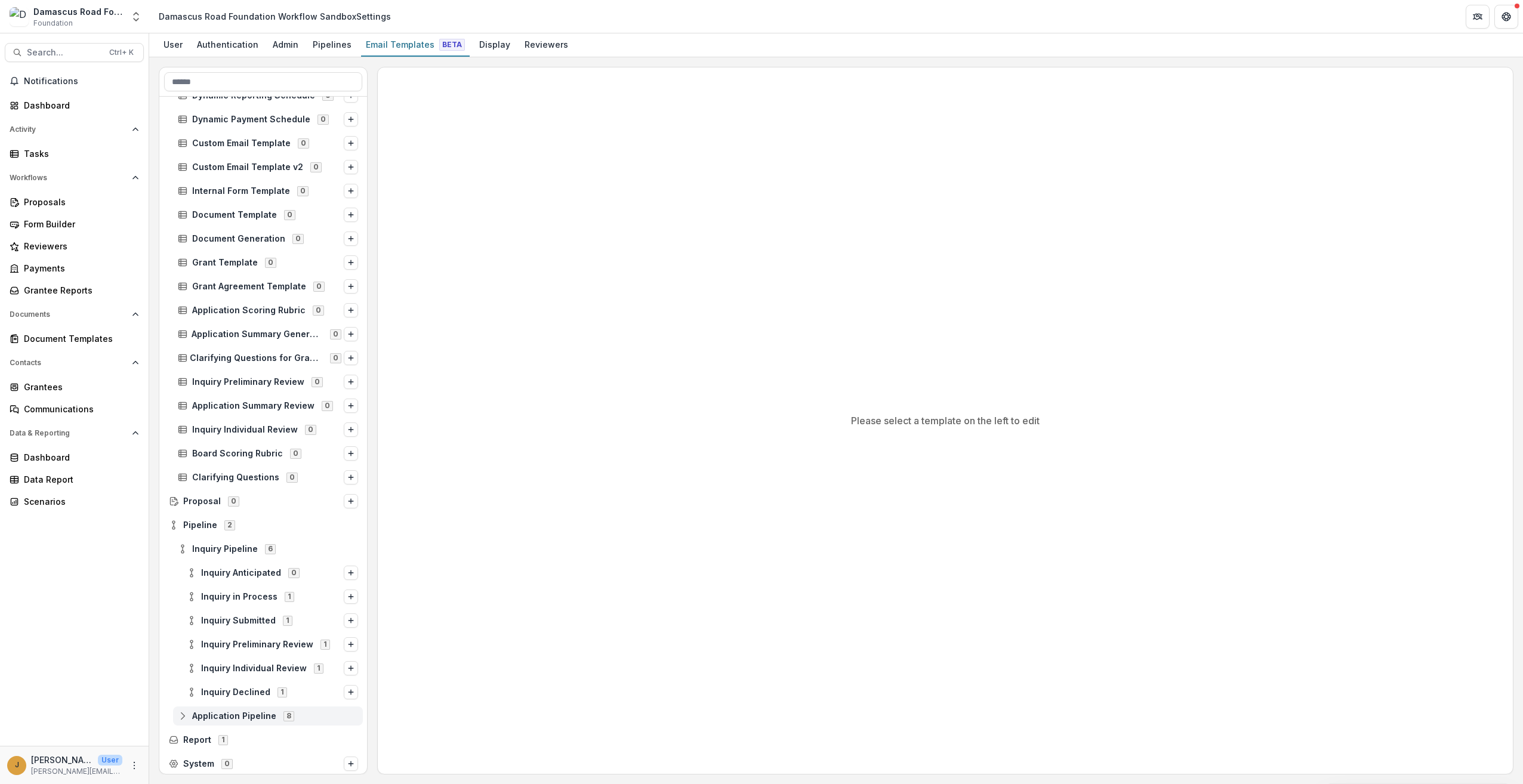
click at [225, 708] on div "Application Pipeline 8" at bounding box center [268, 715] width 190 height 19
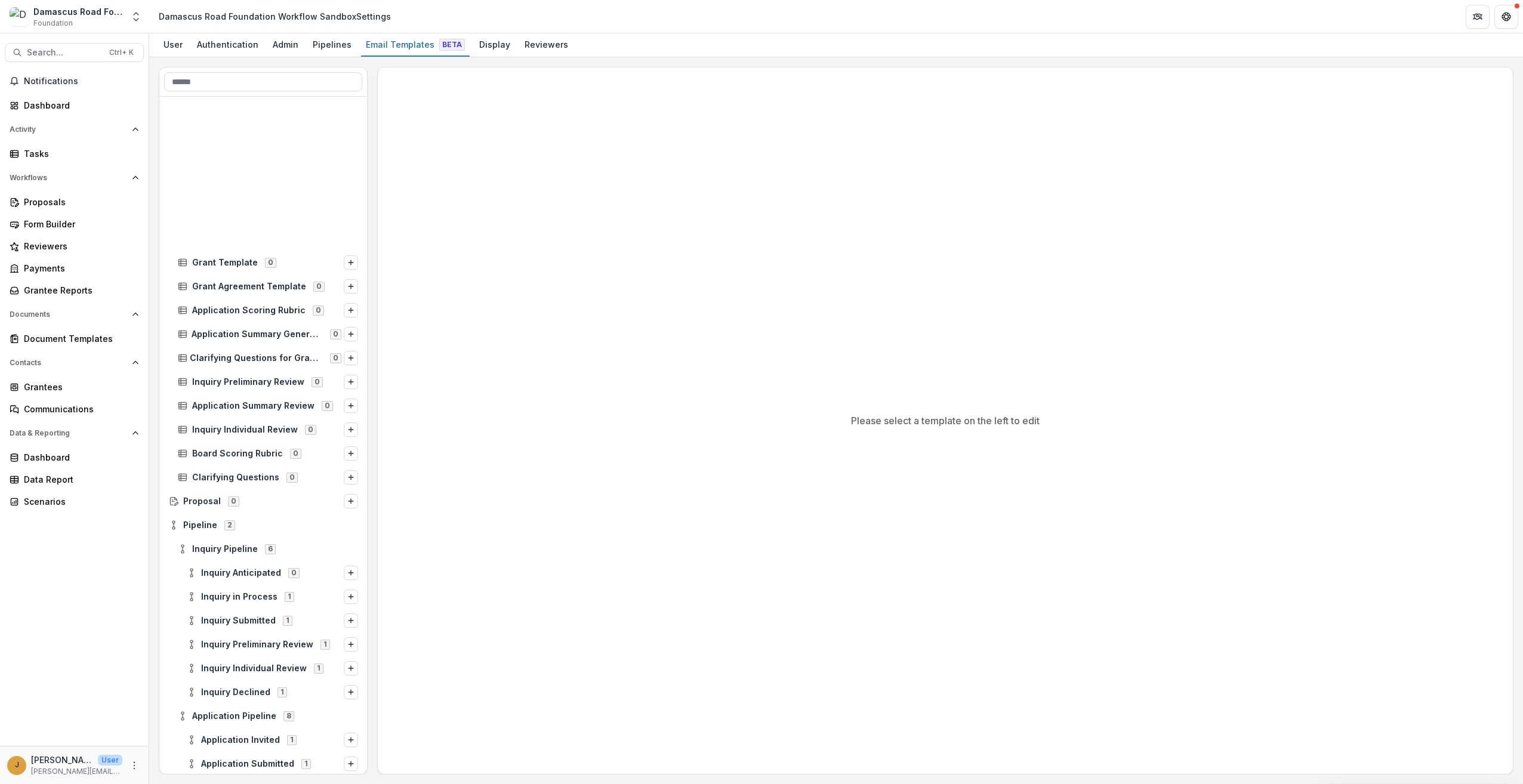
scroll to position [524, 0]
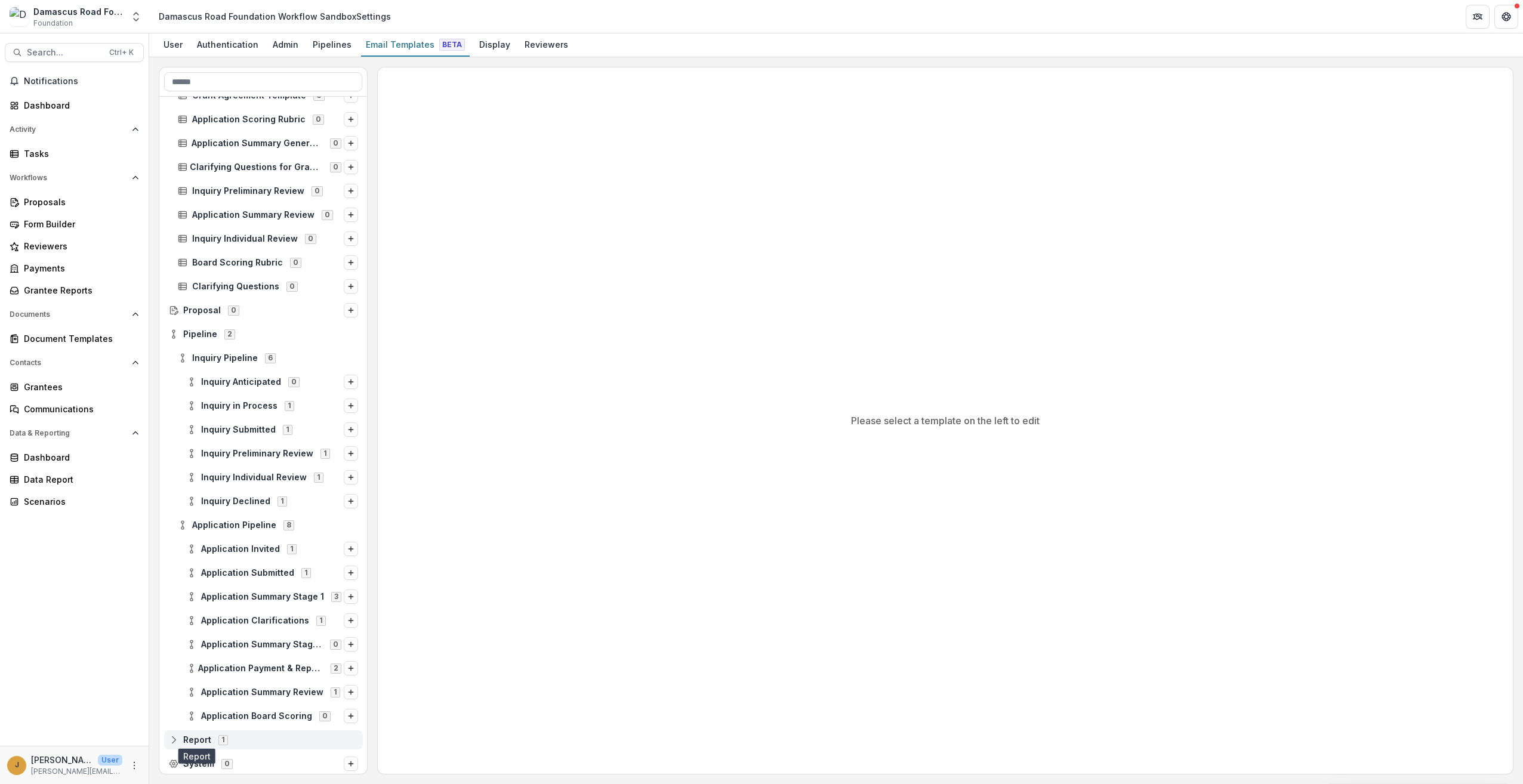
click at [195, 742] on span "Report" at bounding box center [197, 739] width 28 height 10
click at [242, 668] on span "Application Summary Review" at bounding box center [262, 668] width 122 height 10
click at [256, 478] on span "Inquiry Declined" at bounding box center [236, 477] width 69 height 10
click at [241, 502] on span "Stage Change Message" at bounding box center [284, 501] width 148 height 10
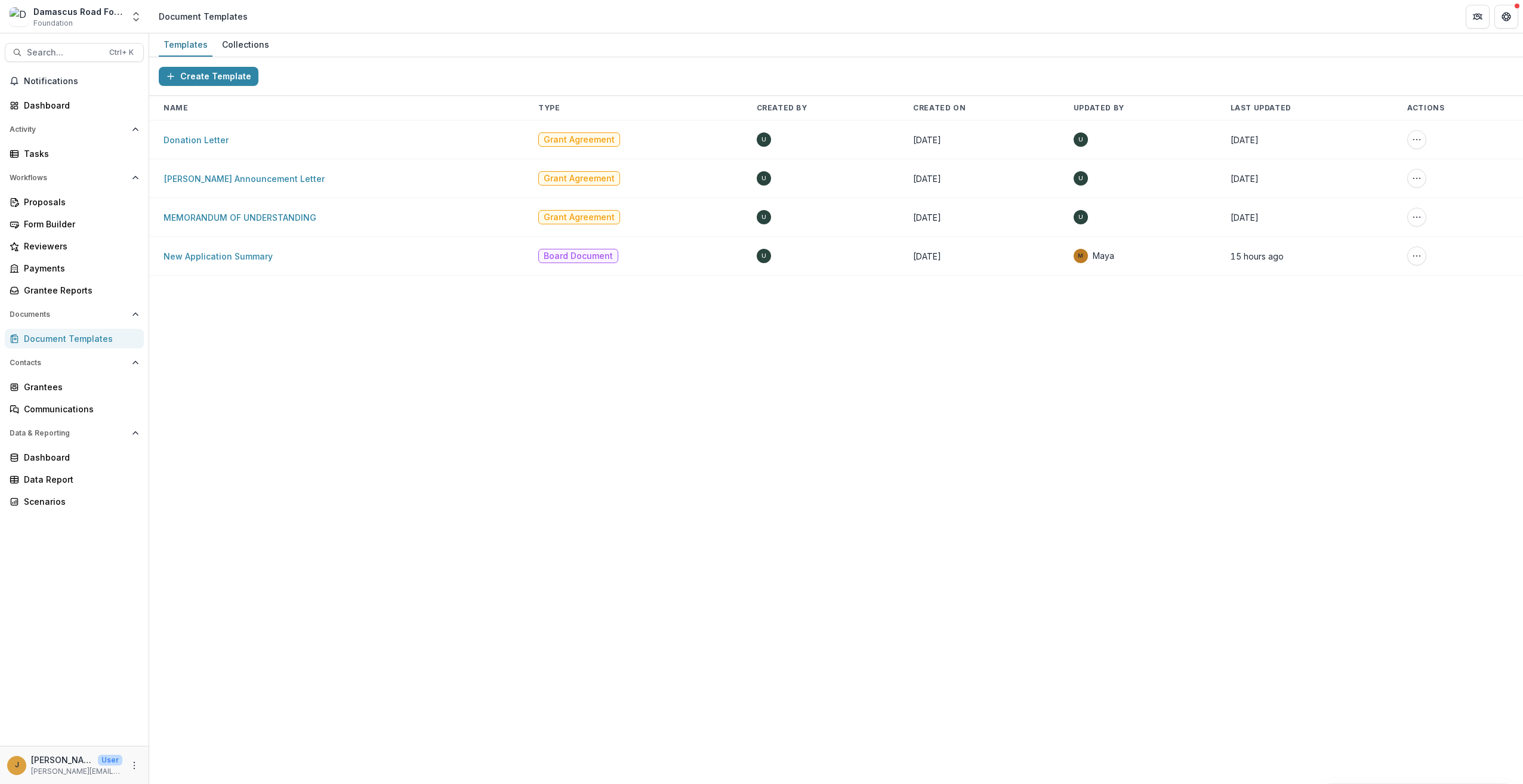
click at [54, 336] on div "Document Templates" at bounding box center [79, 339] width 110 height 12
click at [233, 41] on div "Collections" at bounding box center [245, 44] width 56 height 17
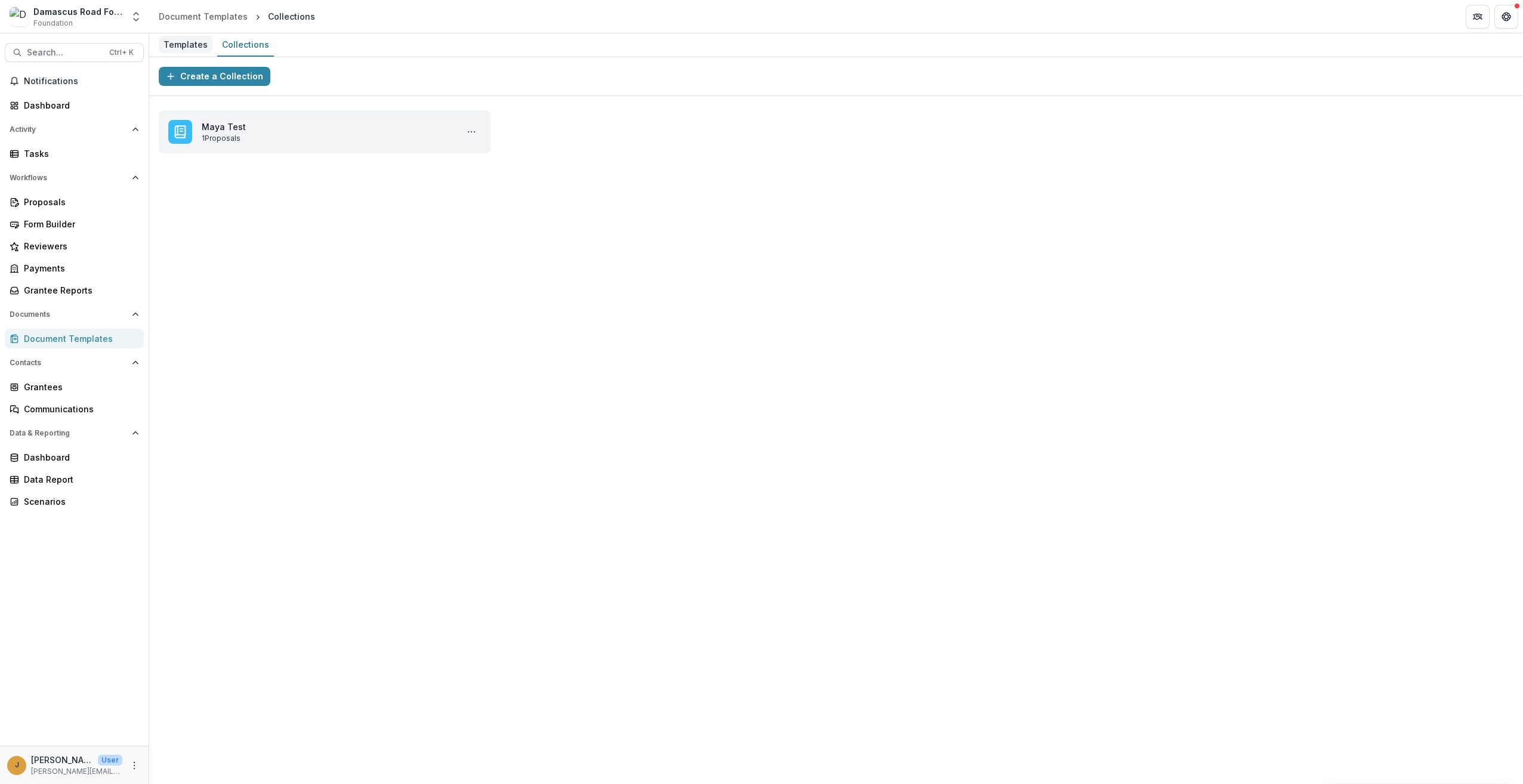
click at [180, 43] on div "Templates" at bounding box center [186, 44] width 54 height 17
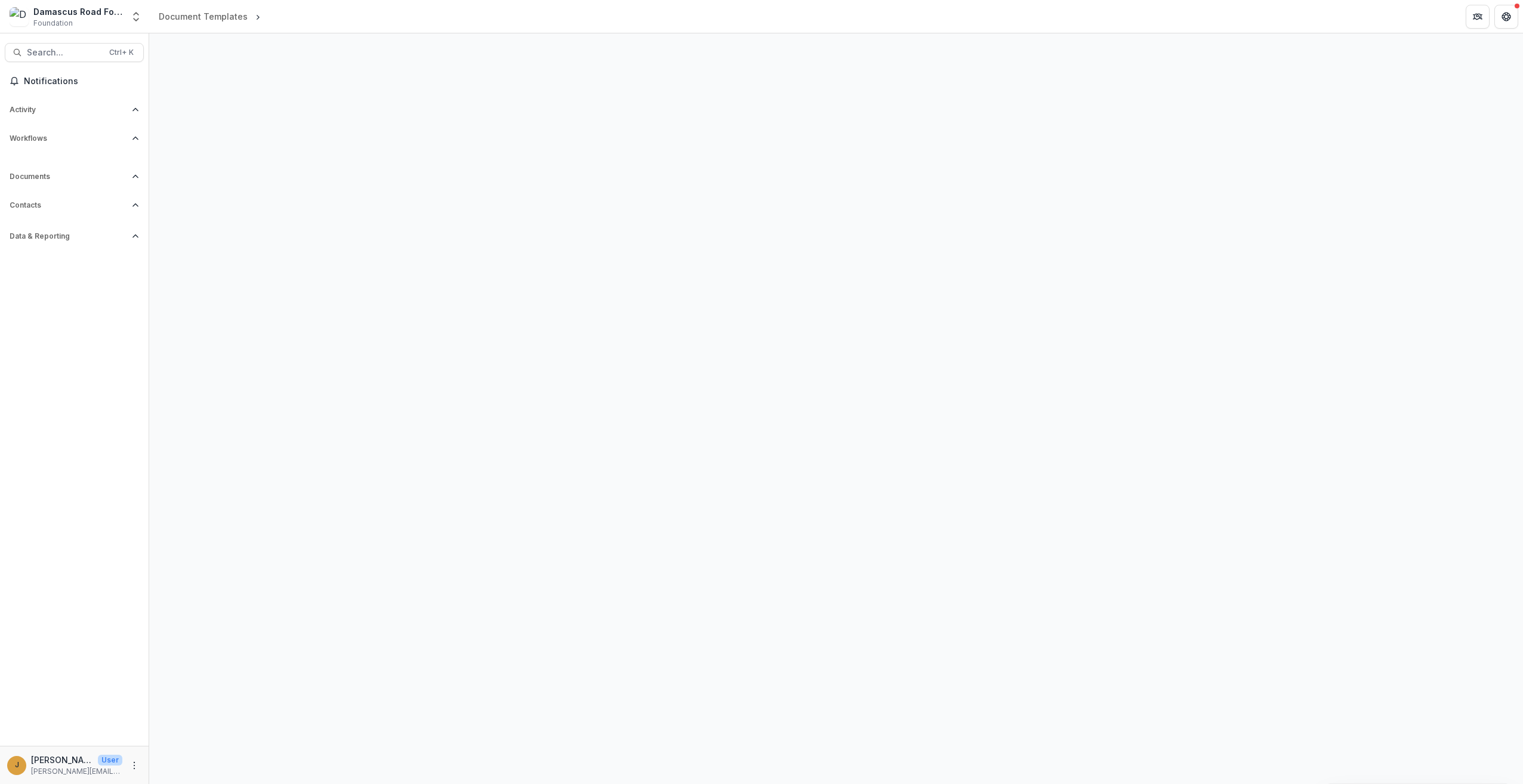
select select "**********"
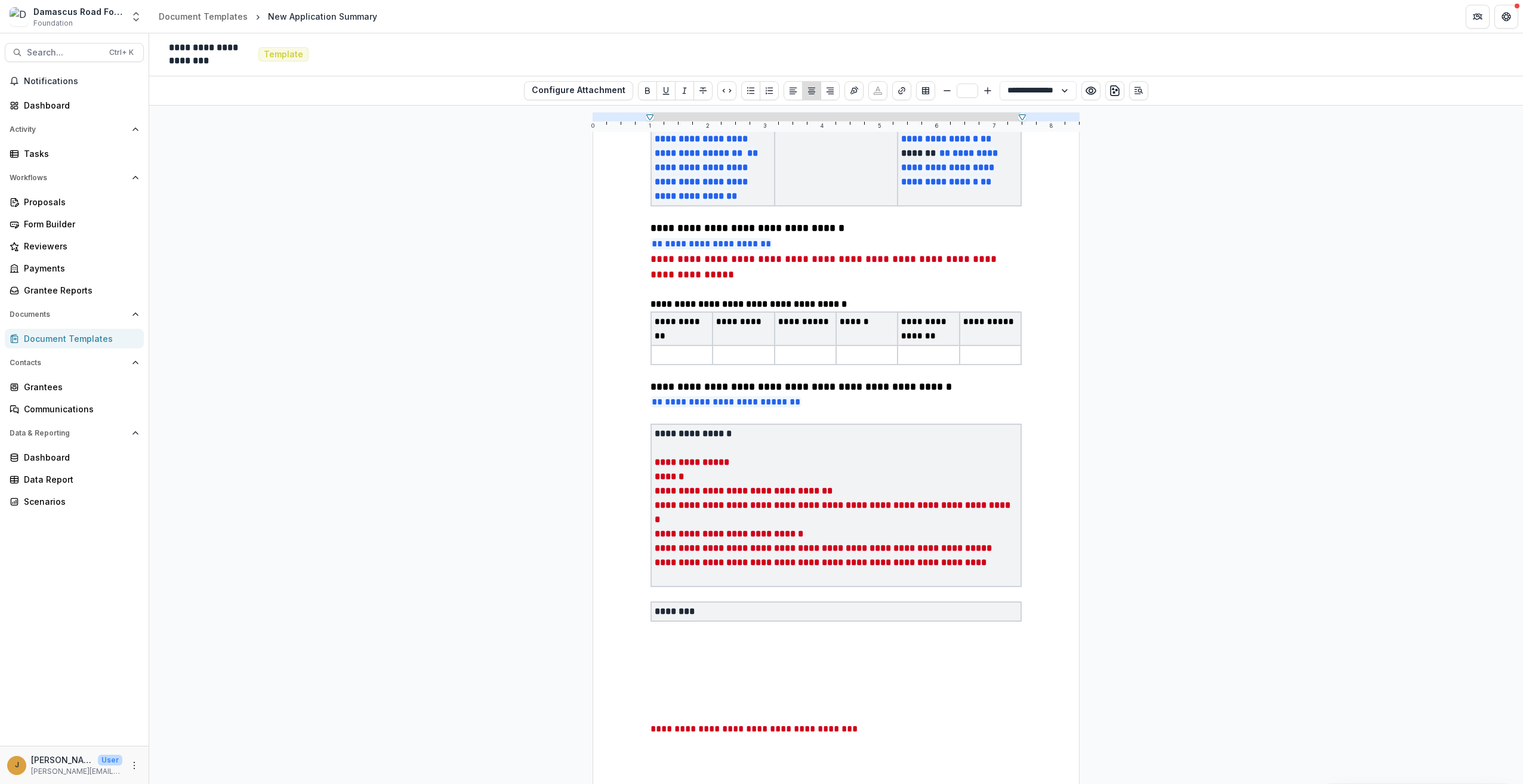
scroll to position [238, 0]
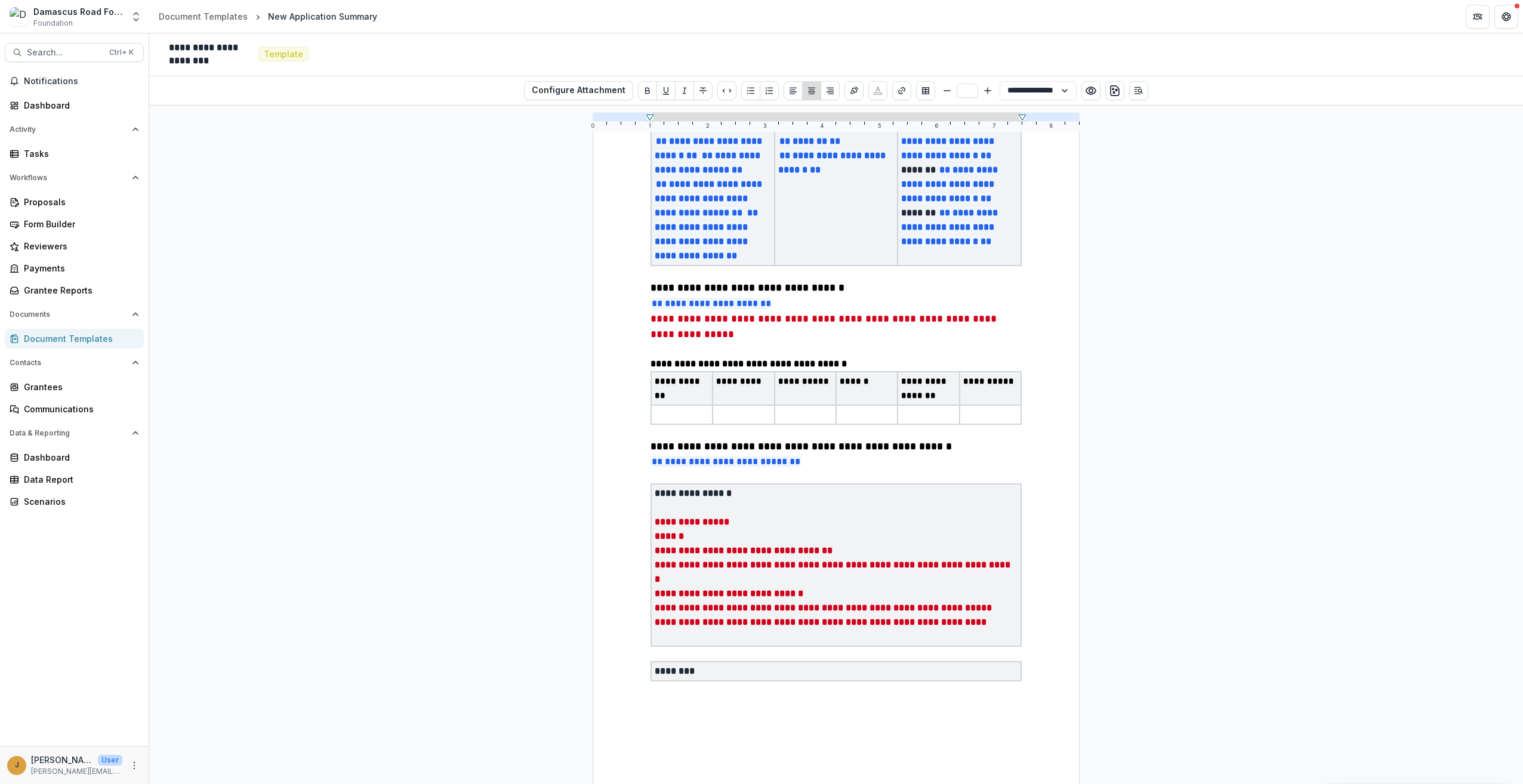
type input "**"
select select "**********"
click at [706, 396] on th "**********" at bounding box center [682, 388] width 62 height 33
click at [701, 361] on strong "**********" at bounding box center [749, 363] width 196 height 9
type input "**"
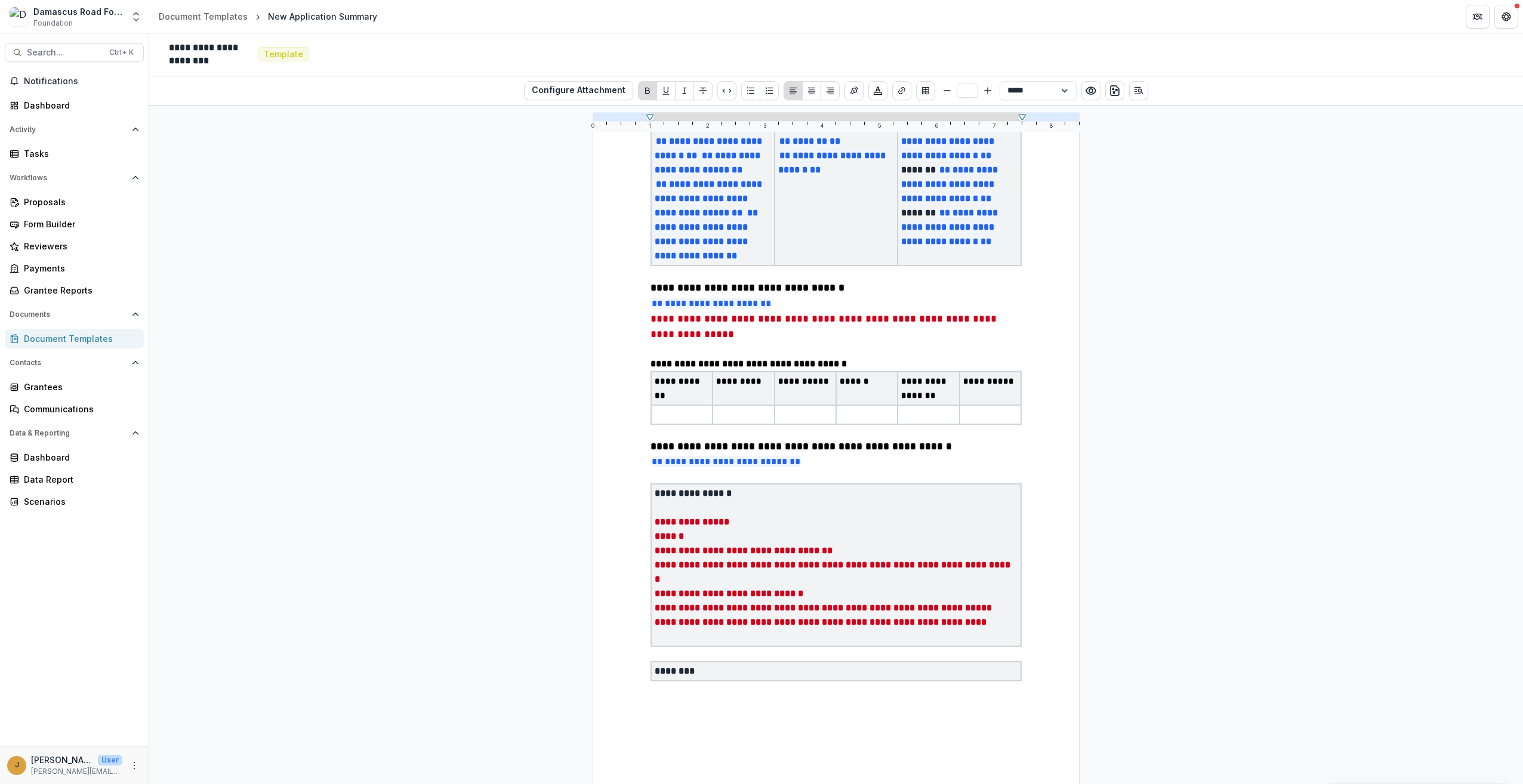
click at [706, 400] on th "**********" at bounding box center [682, 388] width 62 height 33
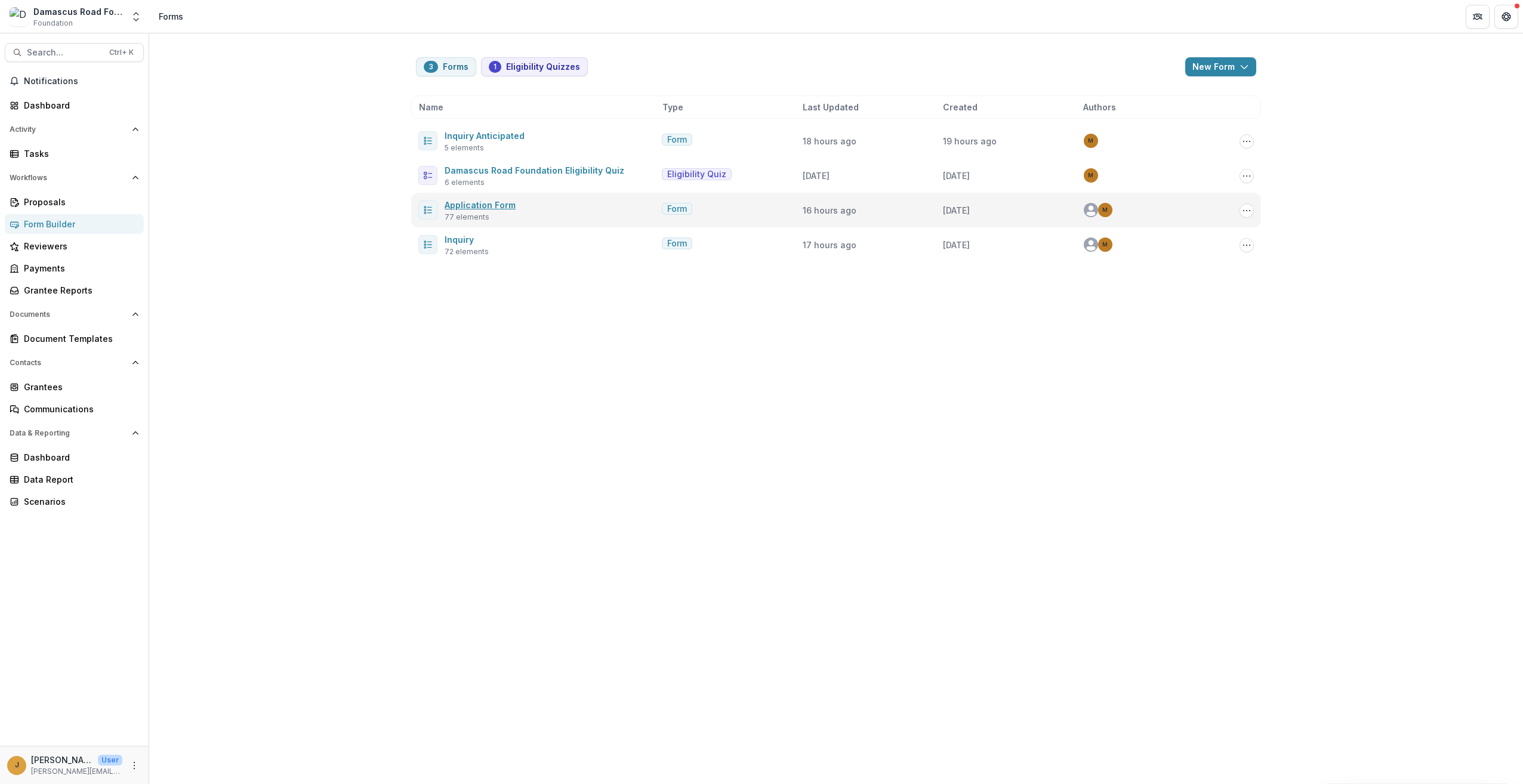
click at [466, 205] on link "Application Form" at bounding box center [480, 204] width 71 height 10
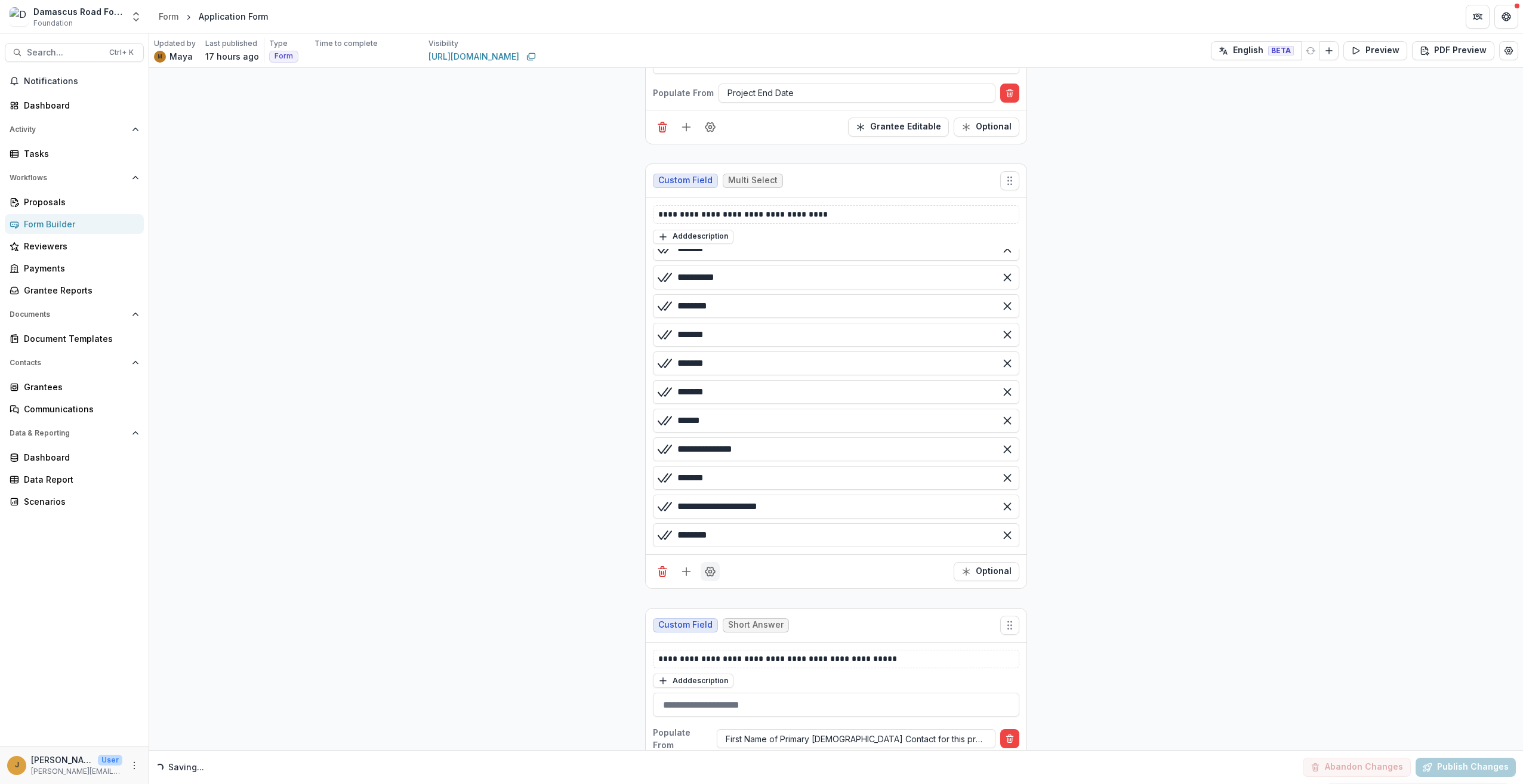
scroll to position [417, 0]
click at [716, 562] on button "Field Settings" at bounding box center [710, 571] width 19 height 19
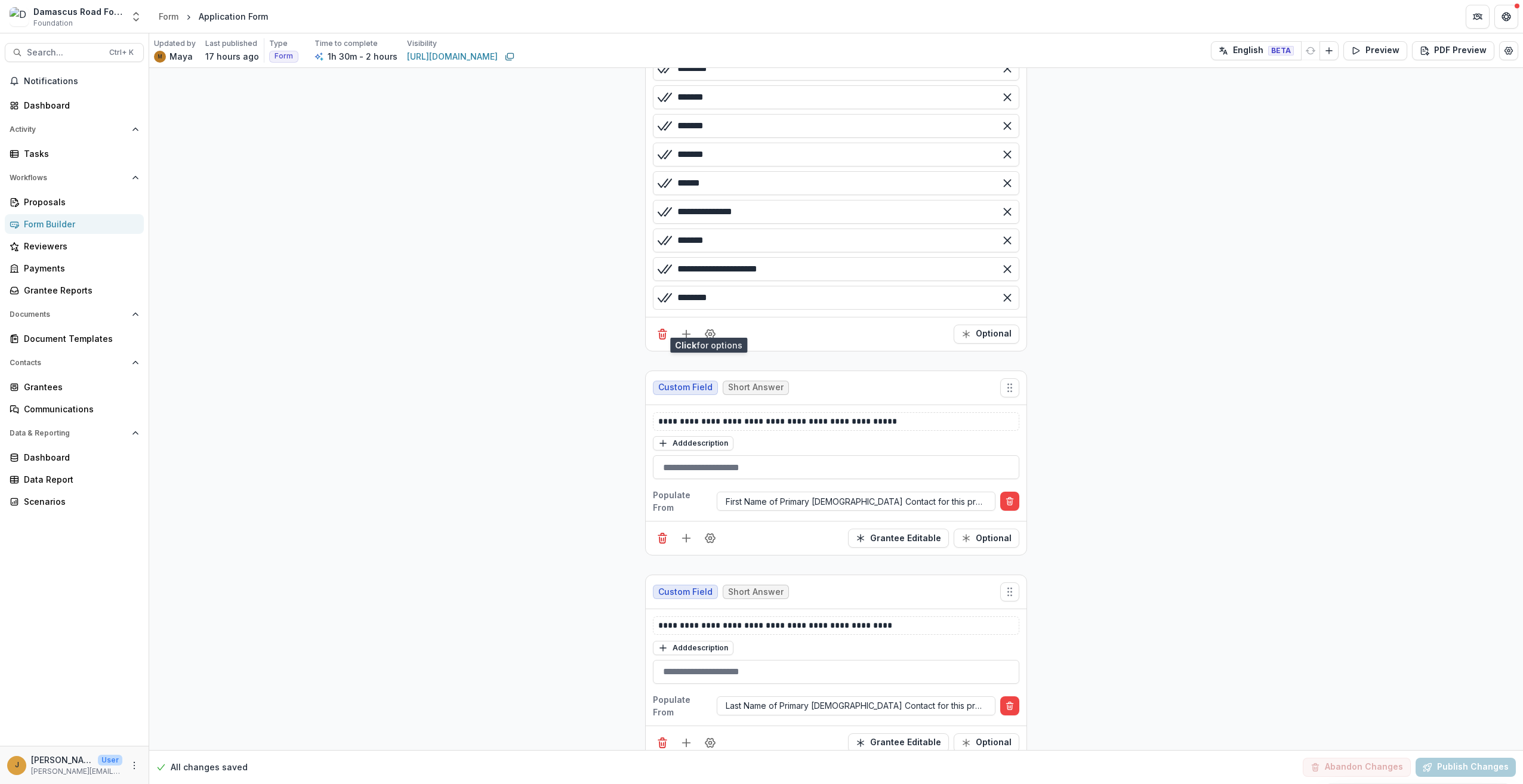
scroll to position [1372, 0]
click at [712, 532] on icon "Field Settings" at bounding box center [710, 537] width 9 height 9
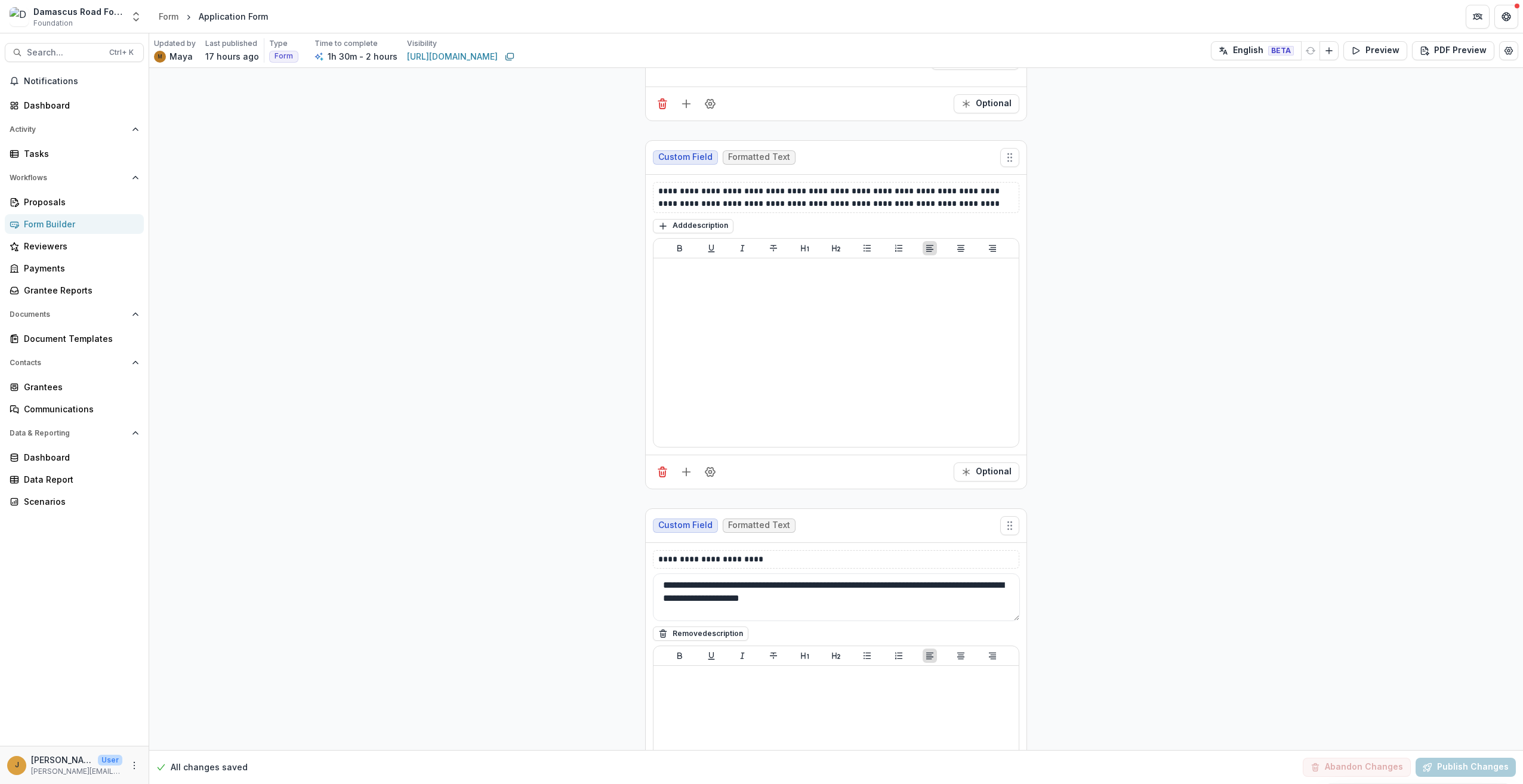
scroll to position [23266, 0]
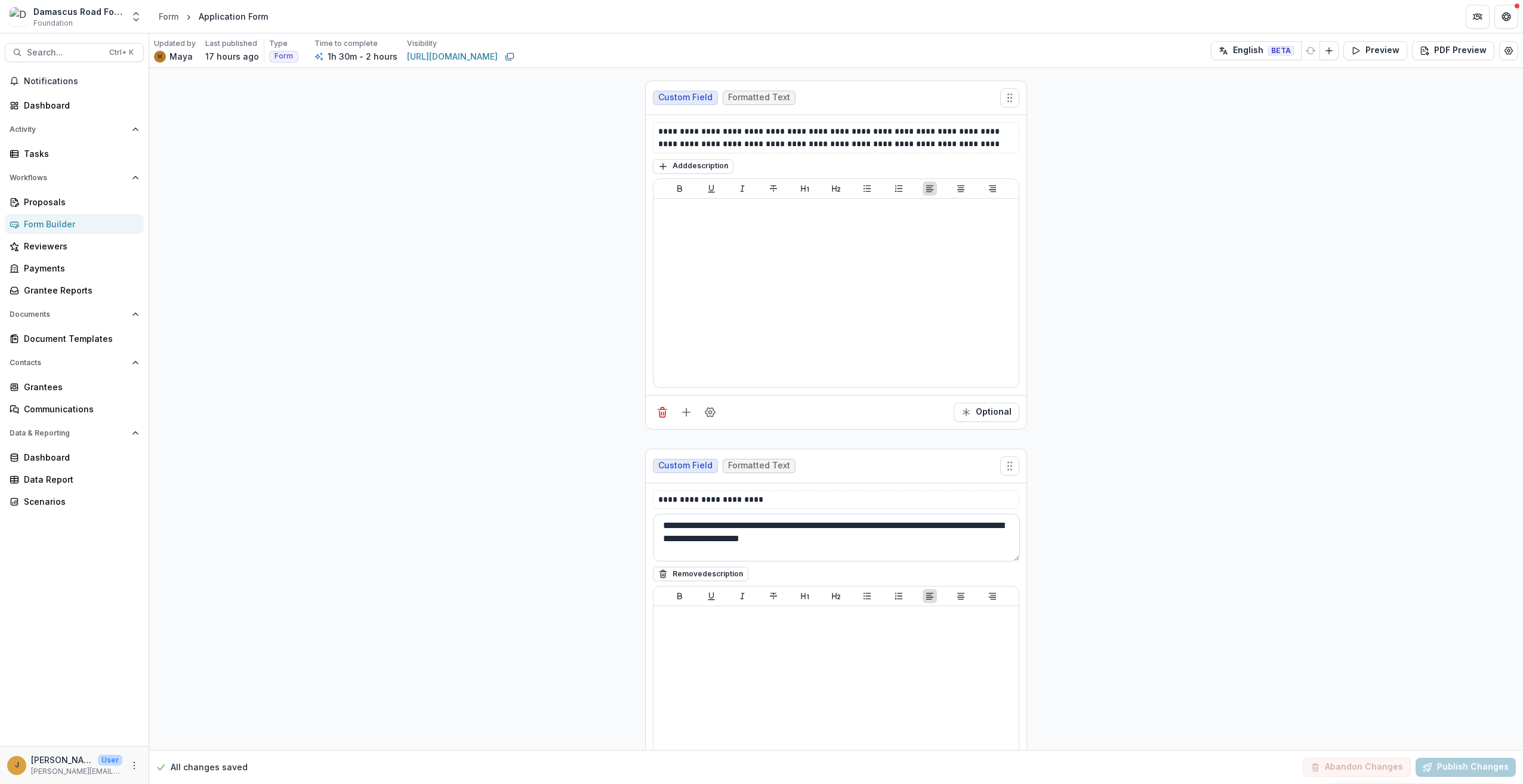
drag, startPoint x: 892, startPoint y: 372, endPoint x: 658, endPoint y: 359, distance: 234.4
click at [658, 514] on textarea "**********" at bounding box center [836, 538] width 367 height 48
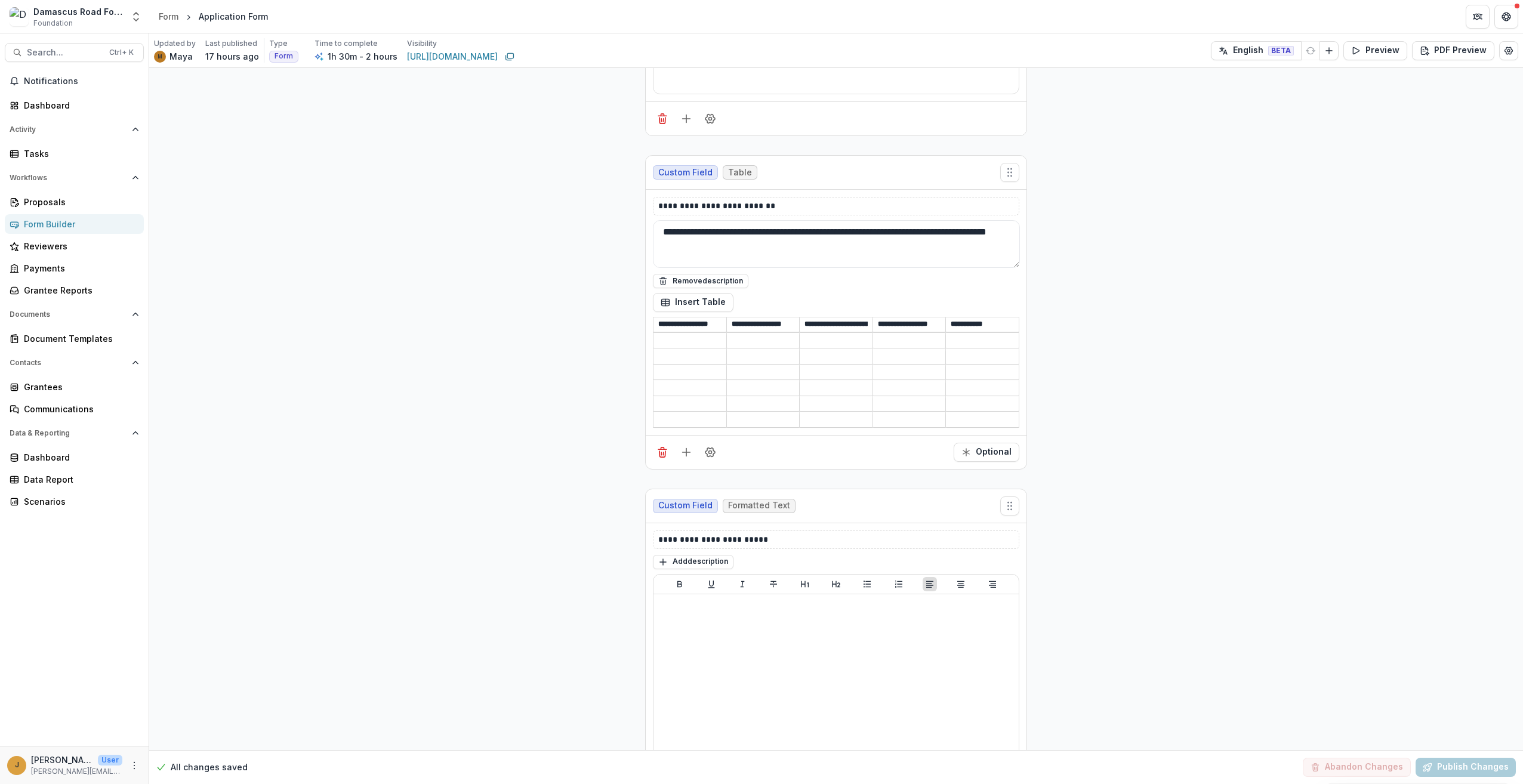
scroll to position [3460, 0]
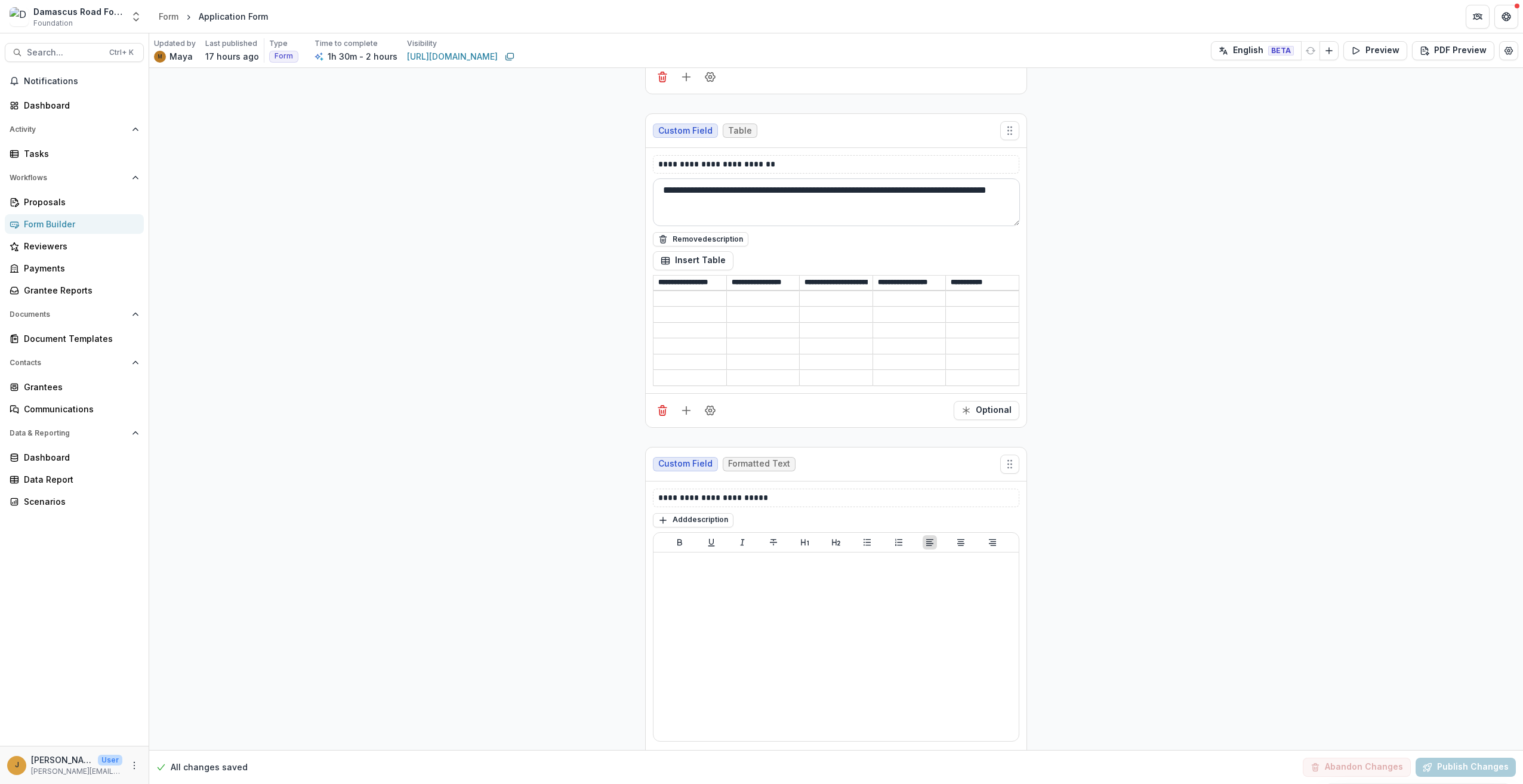
click at [841, 178] on textarea "**********" at bounding box center [836, 202] width 367 height 48
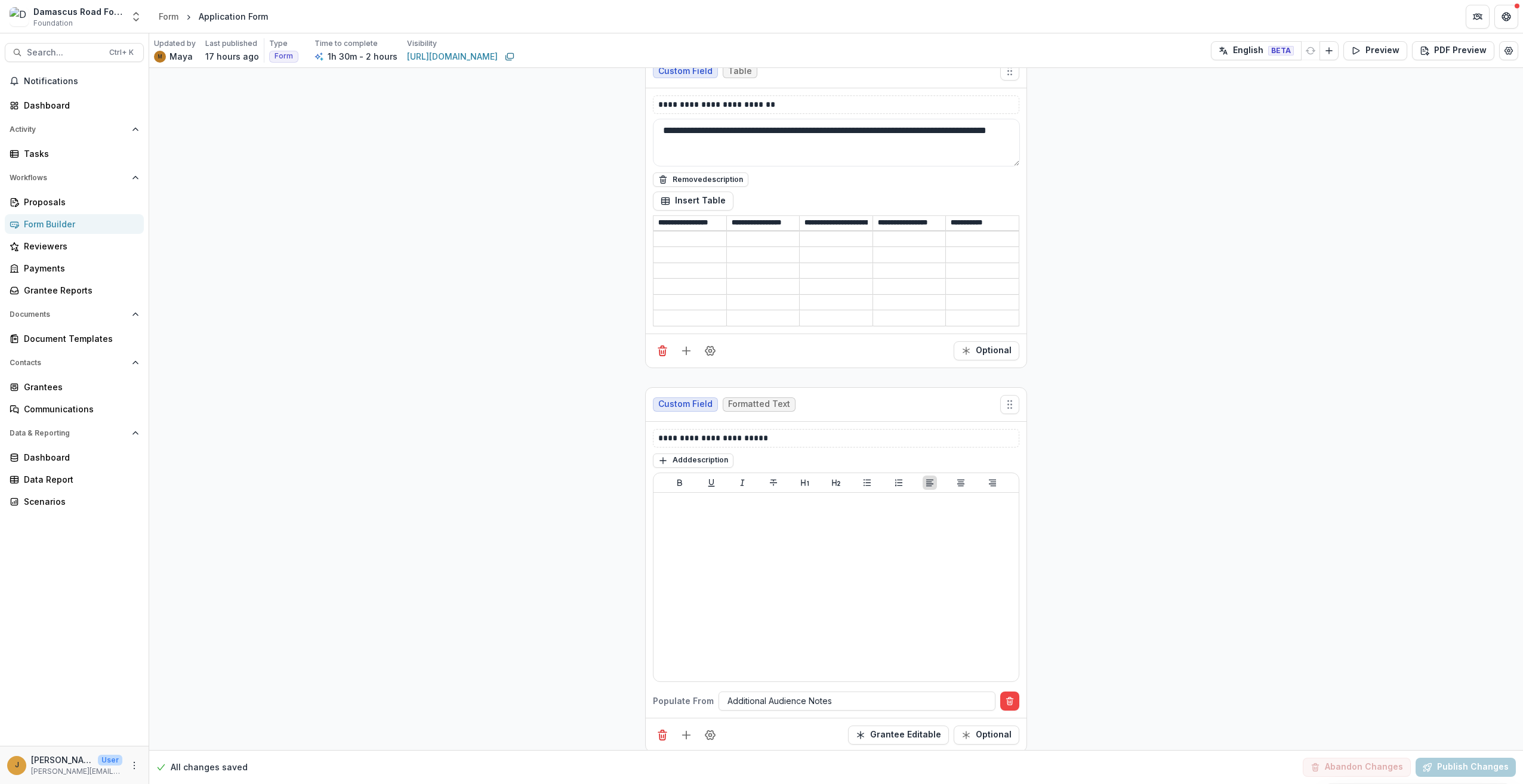
click at [185, 15] on li "Form" at bounding box center [174, 16] width 40 height 17
click at [171, 15] on div "Form" at bounding box center [169, 16] width 20 height 12
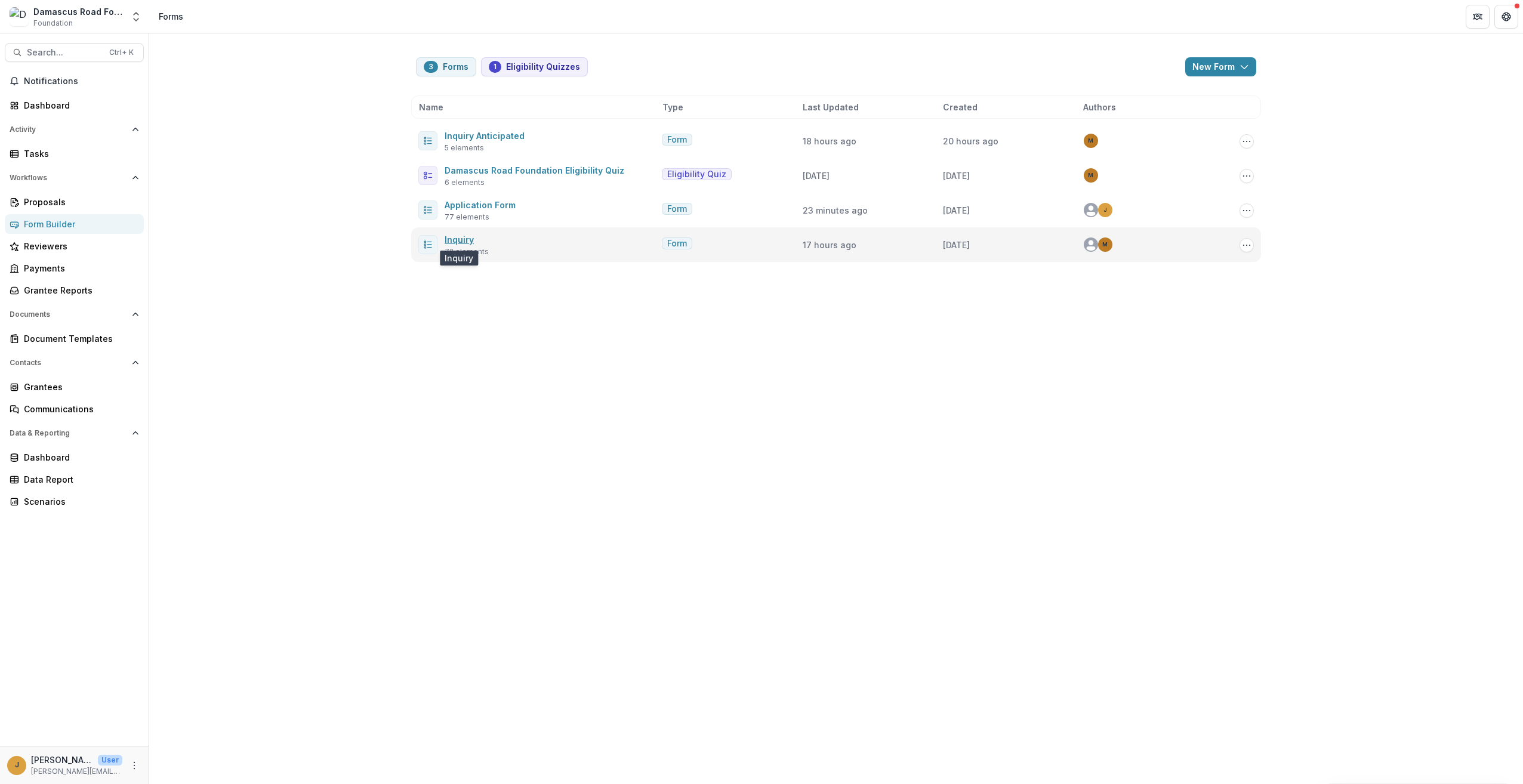
click at [456, 243] on link "Inquiry" at bounding box center [459, 239] width 29 height 10
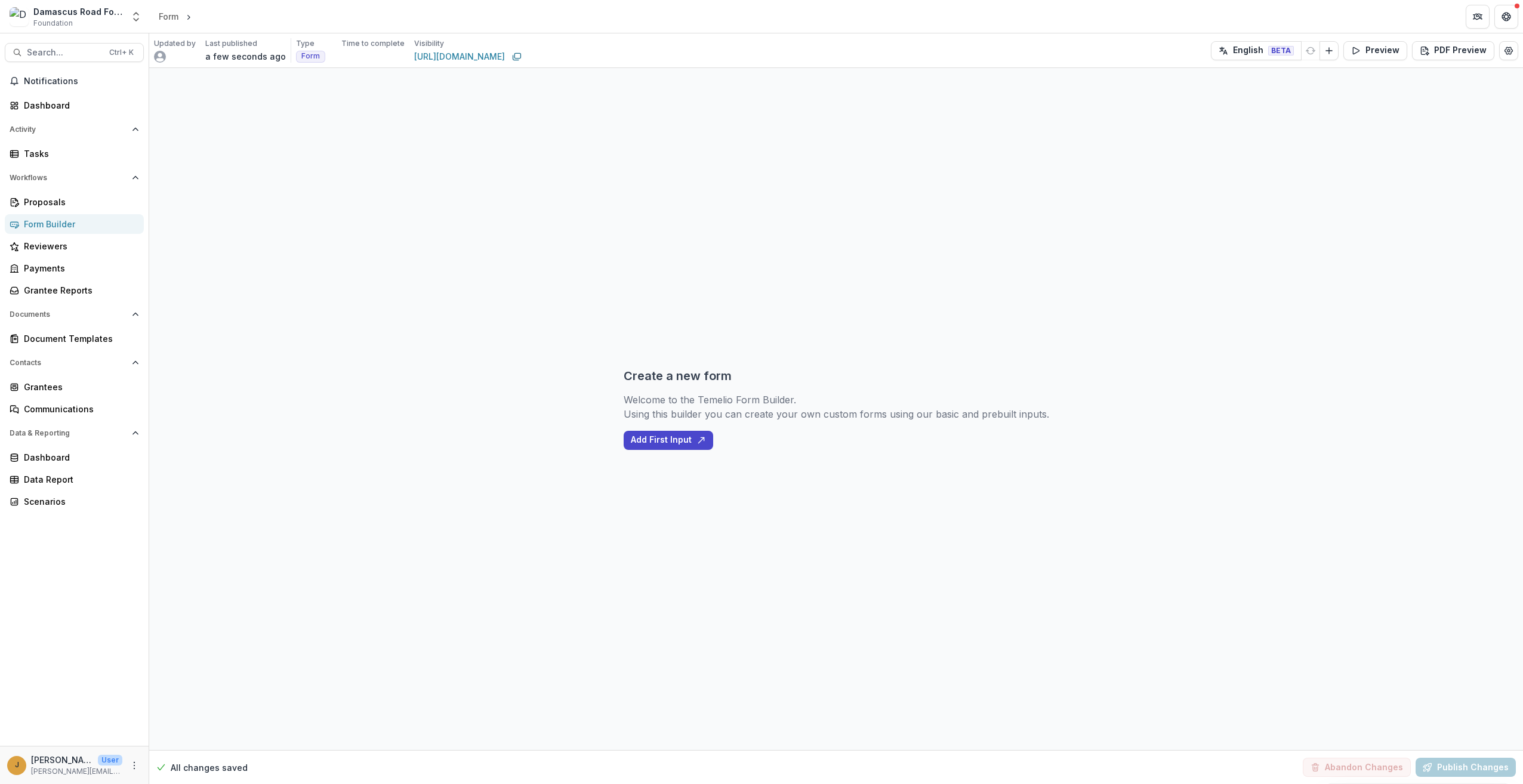
select select "**********"
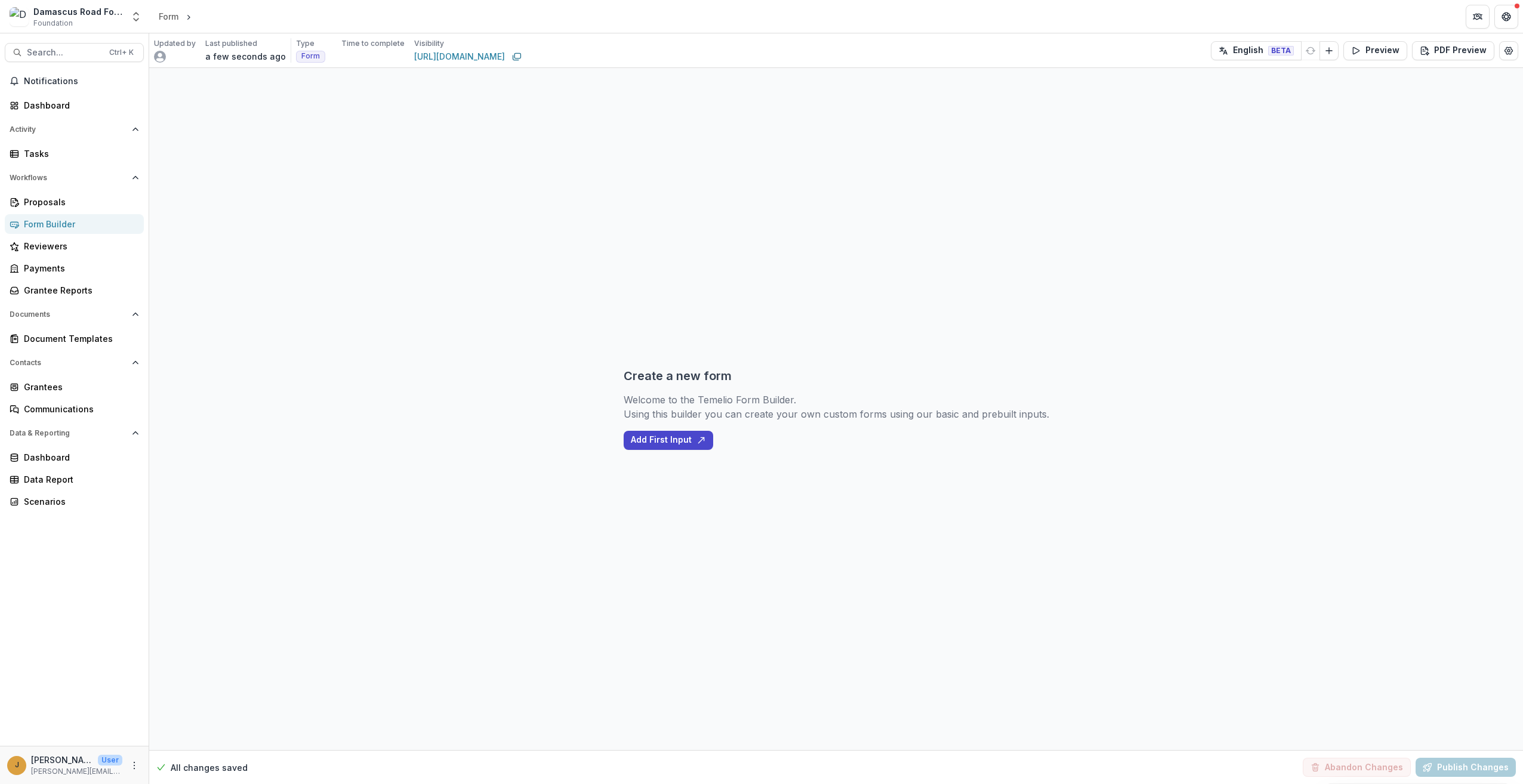
select select "**********"
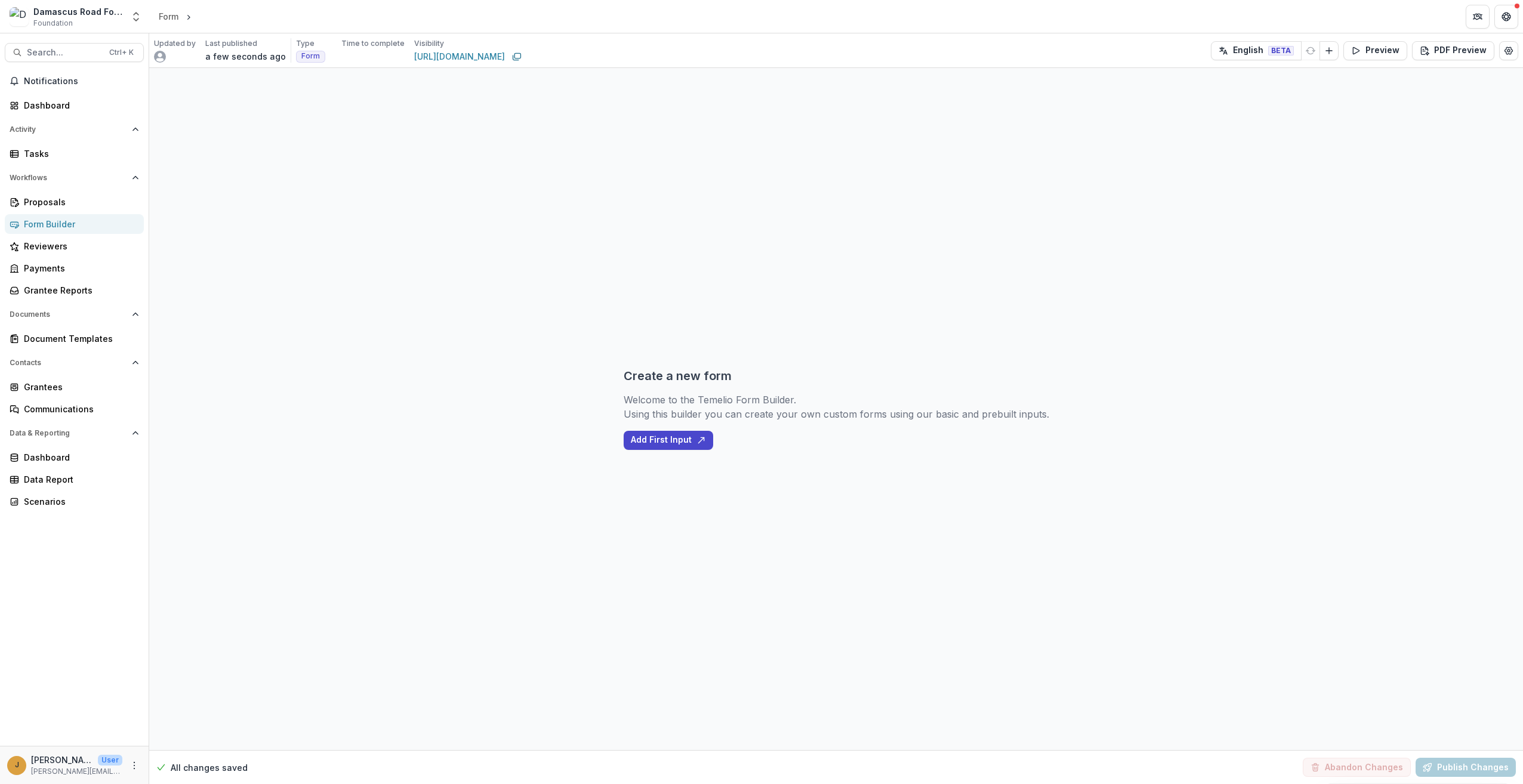
select select "**********"
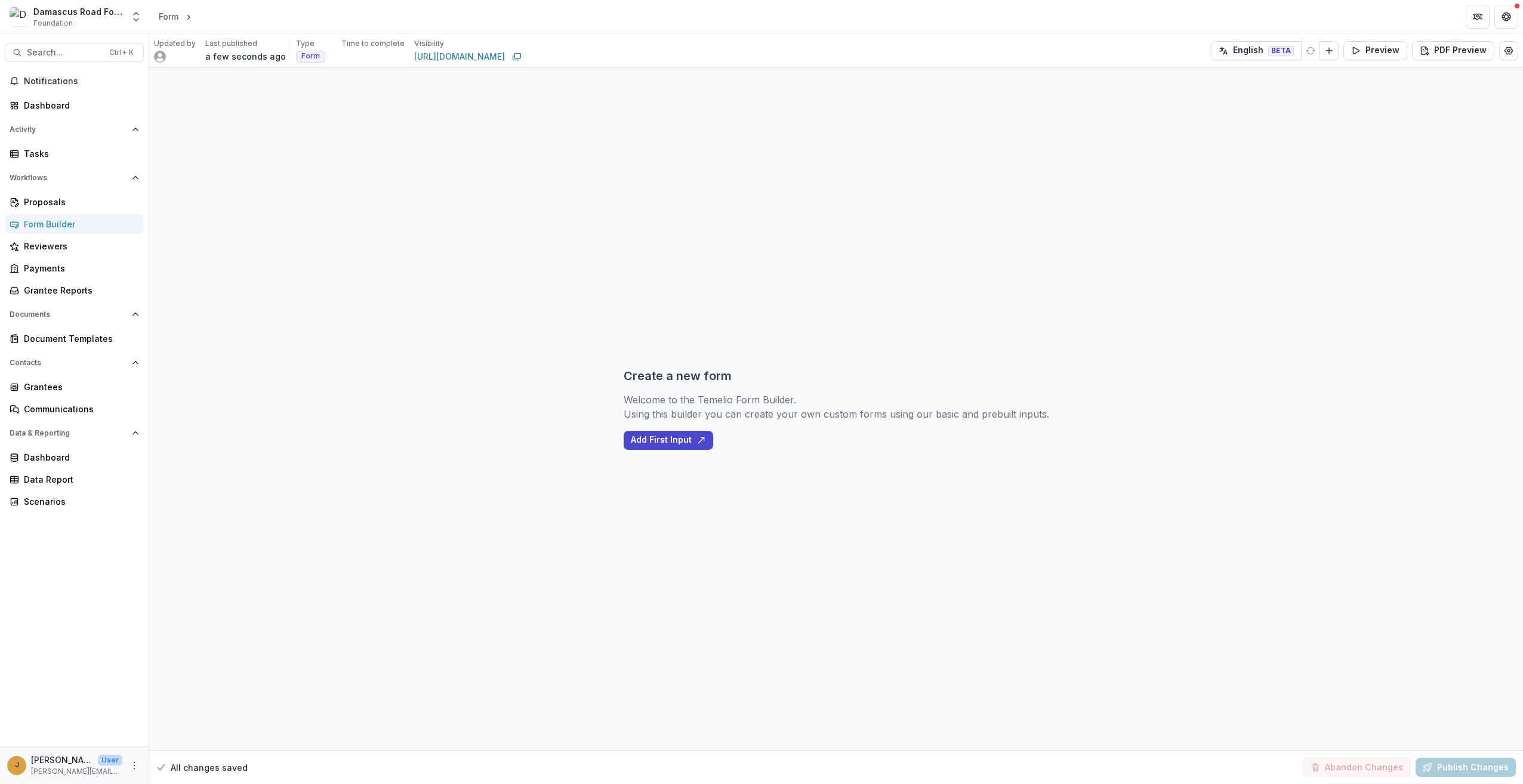
select select "**********"
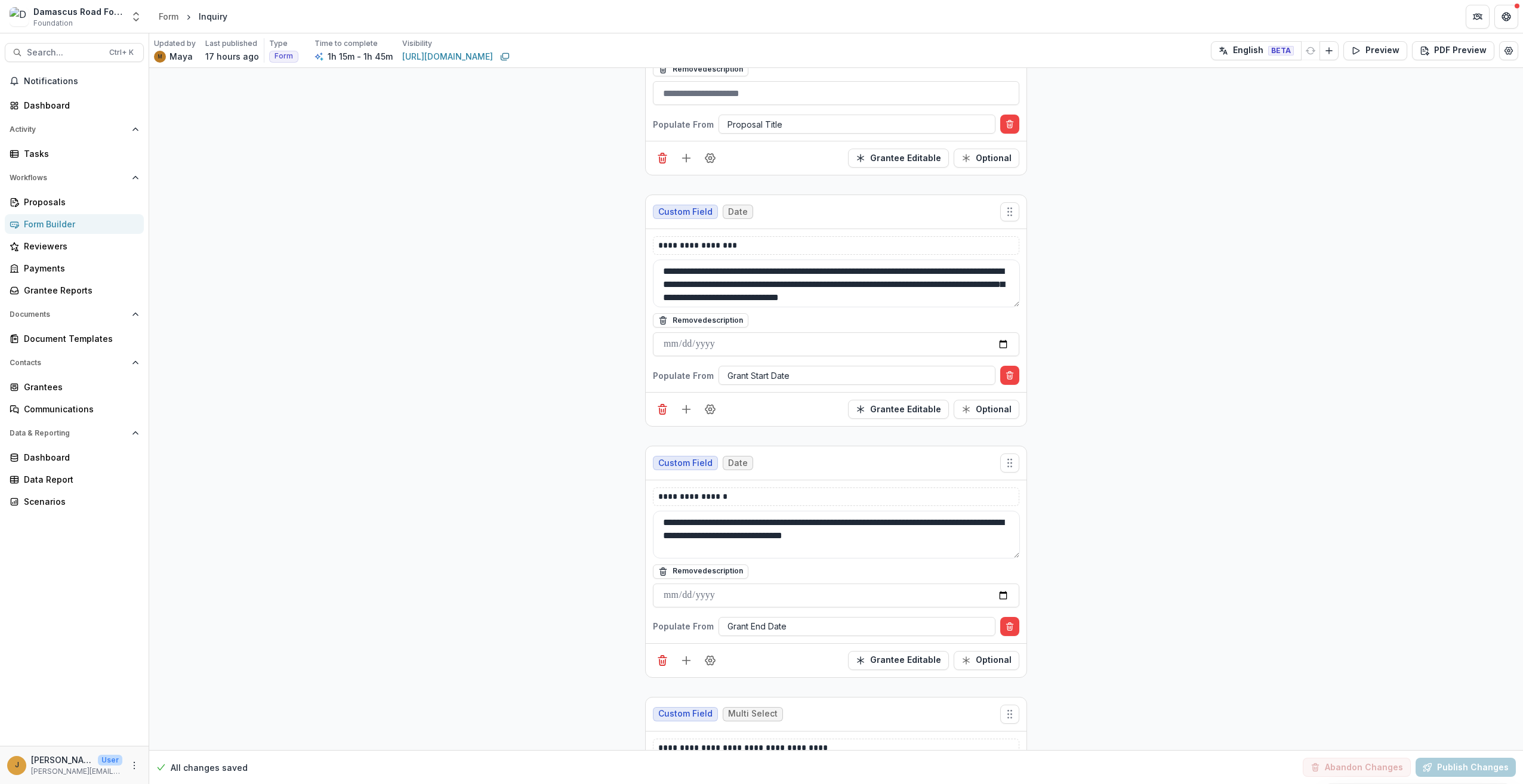
scroll to position [13363, 0]
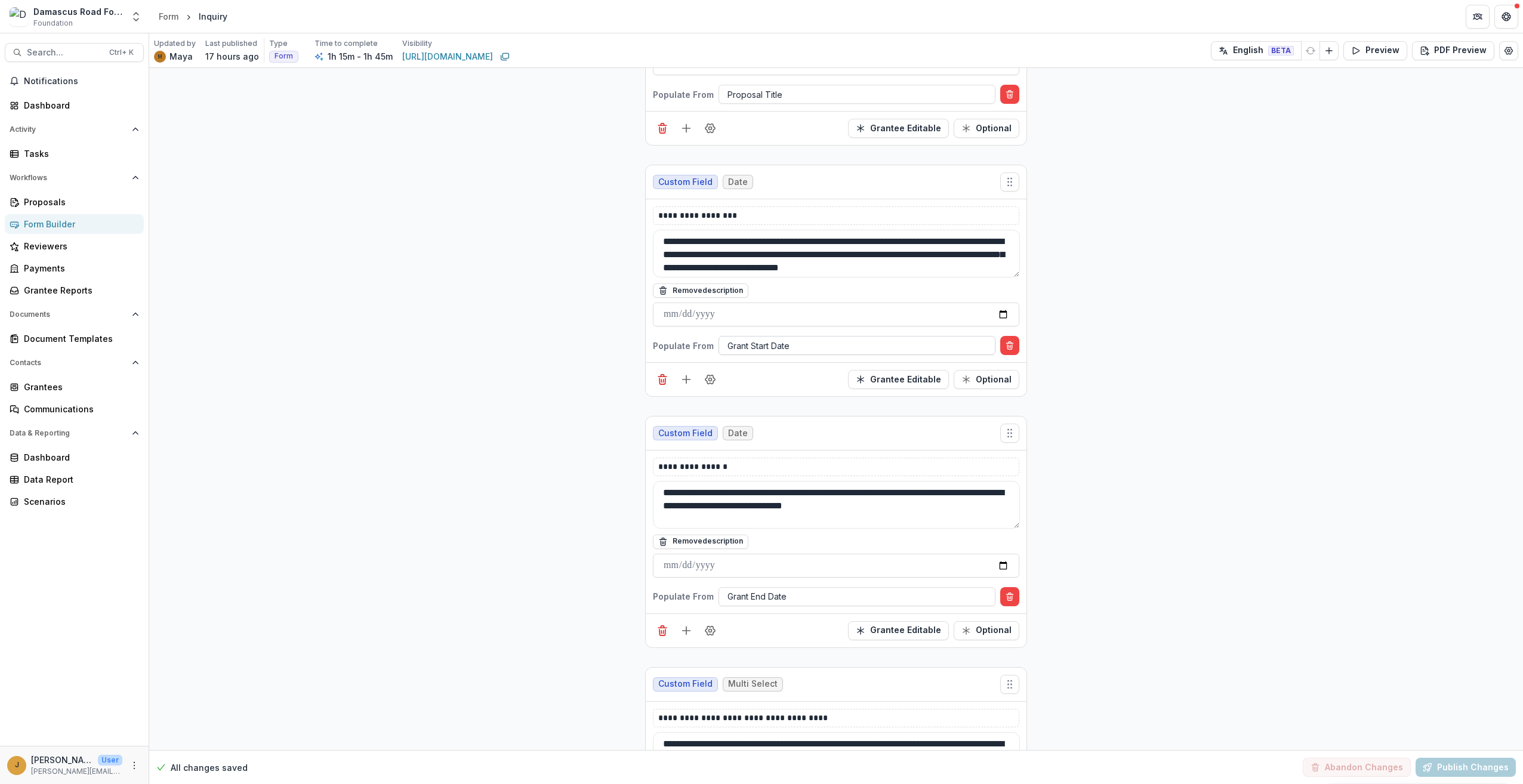
click at [767, 338] on div at bounding box center [857, 345] width 259 height 15
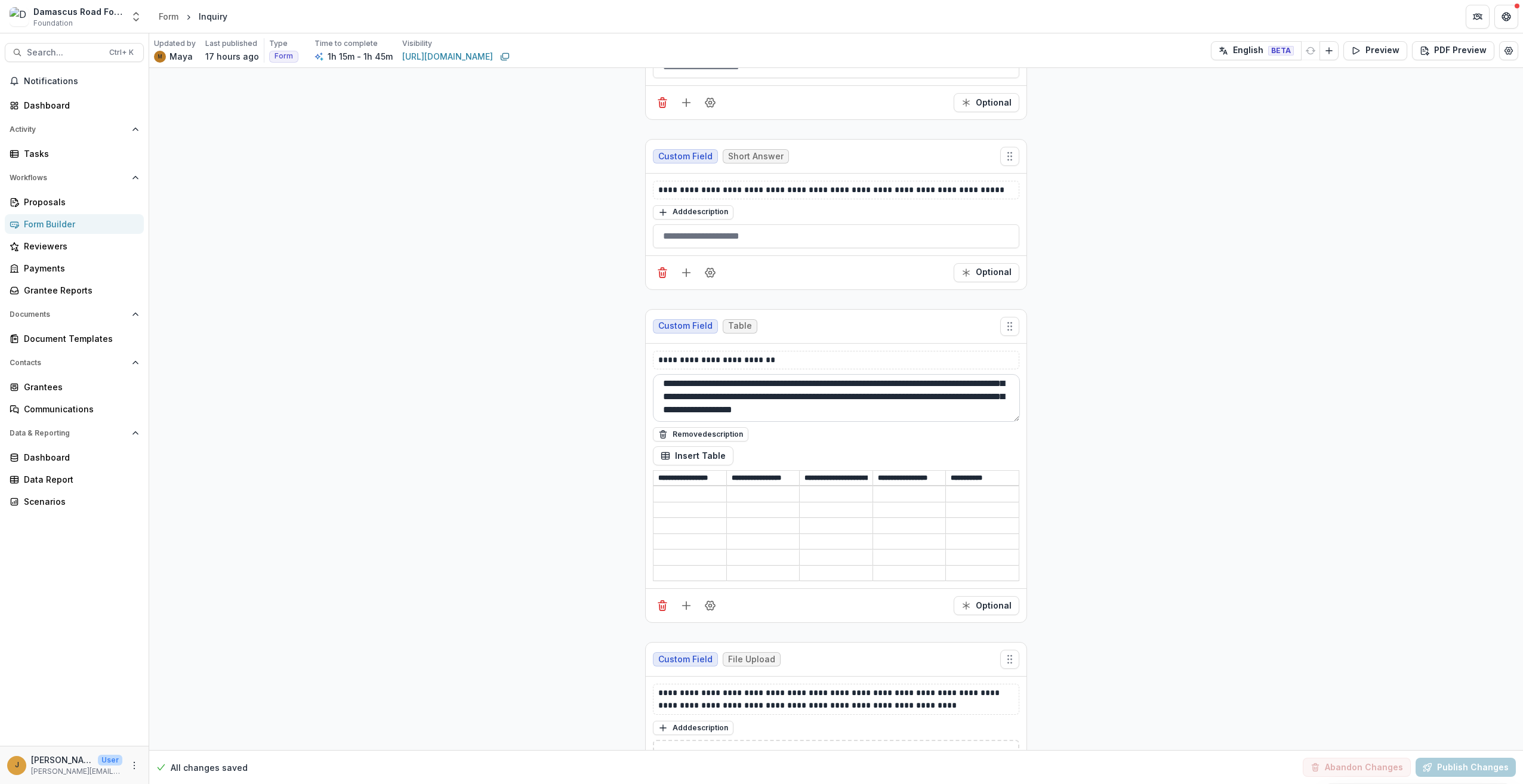
scroll to position [93, 0]
drag, startPoint x: 661, startPoint y: 257, endPoint x: 813, endPoint y: 284, distance: 154.4
click at [813, 374] on textarea "**********" at bounding box center [836, 398] width 367 height 48
